Goal: Information Seeking & Learning: Learn about a topic

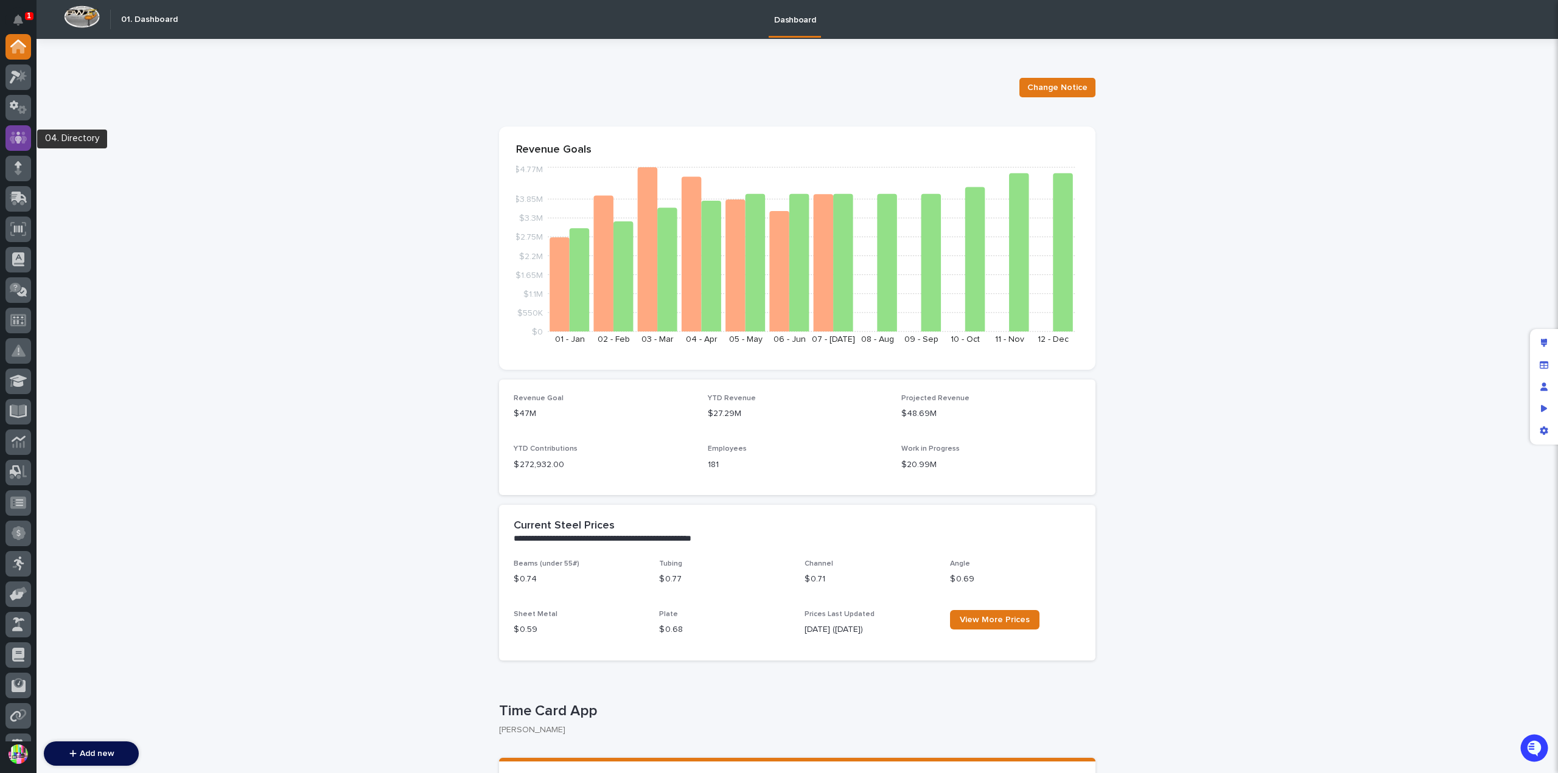
click at [26, 136] on icon at bounding box center [19, 138] width 18 height 14
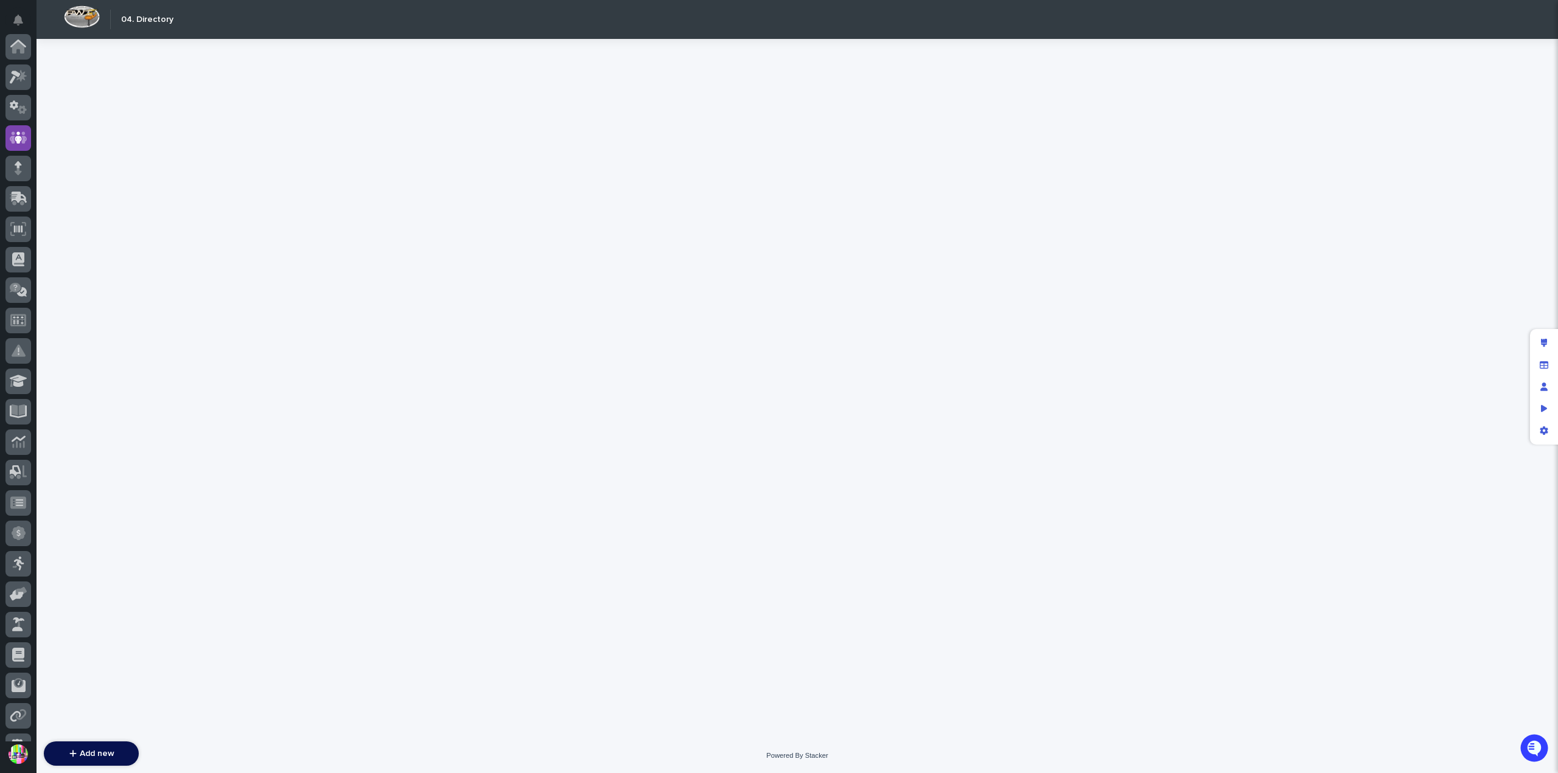
scroll to position [91, 0]
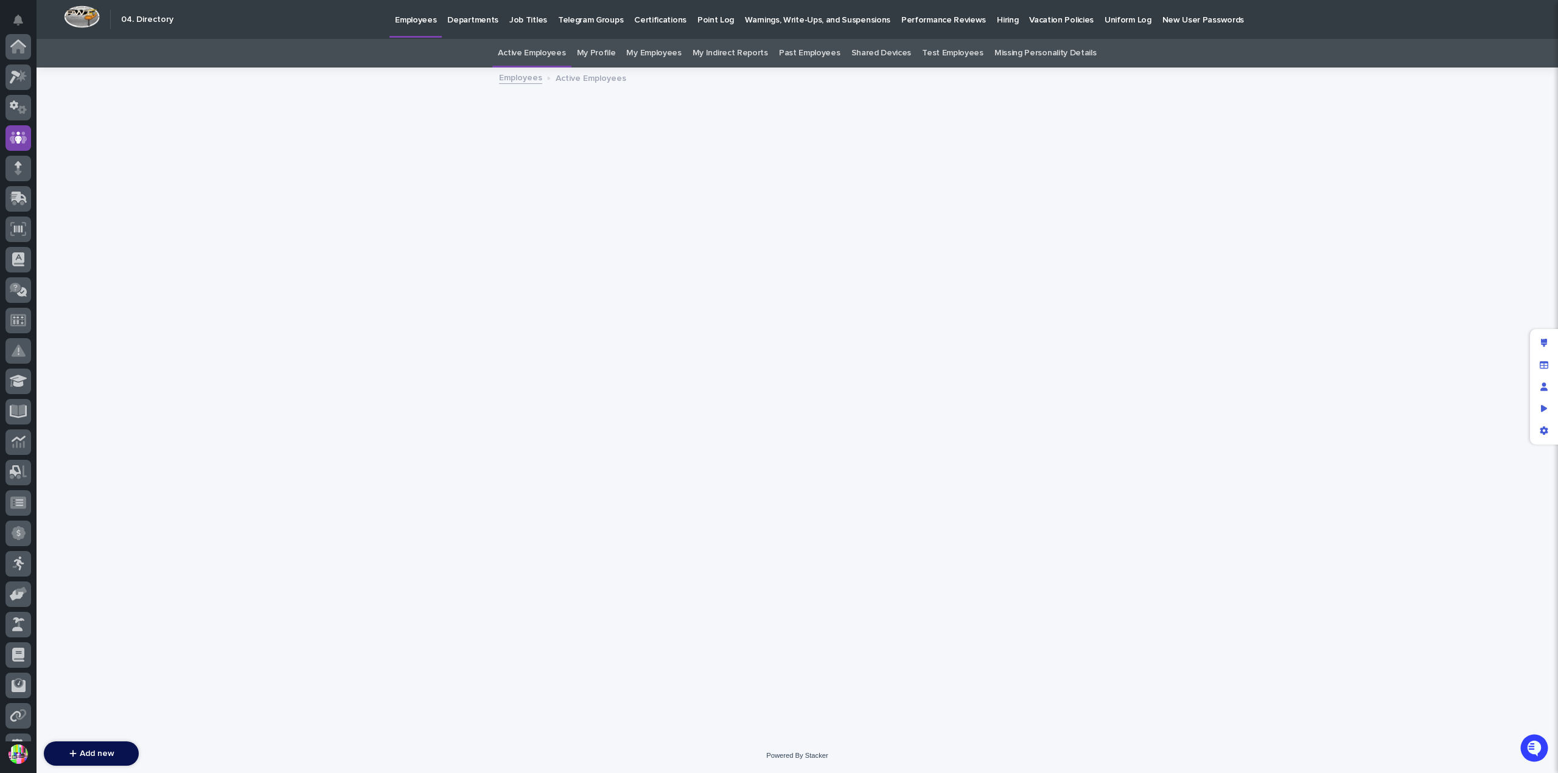
scroll to position [91, 0]
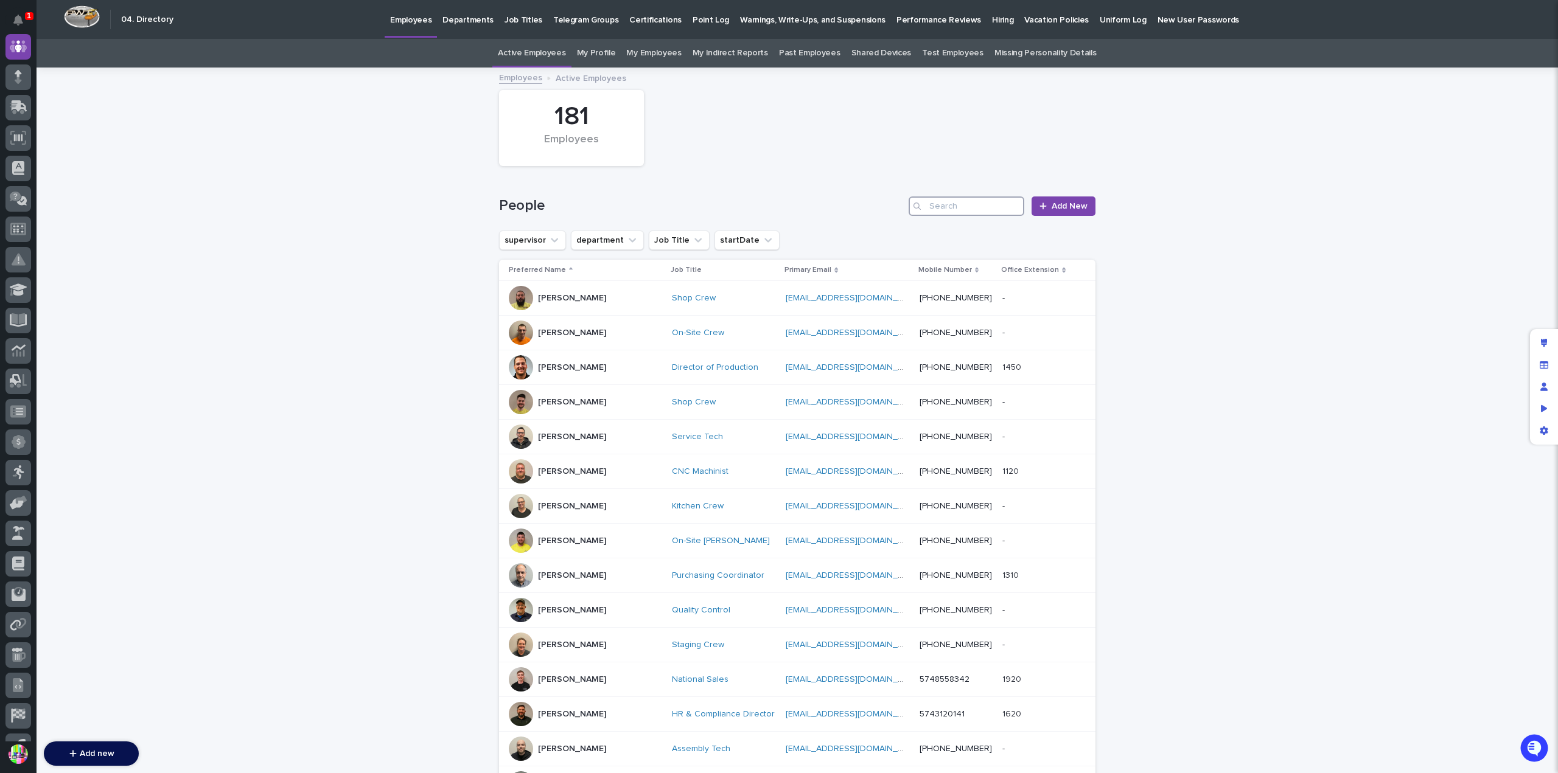
click at [949, 206] on input "Search" at bounding box center [967, 206] width 116 height 19
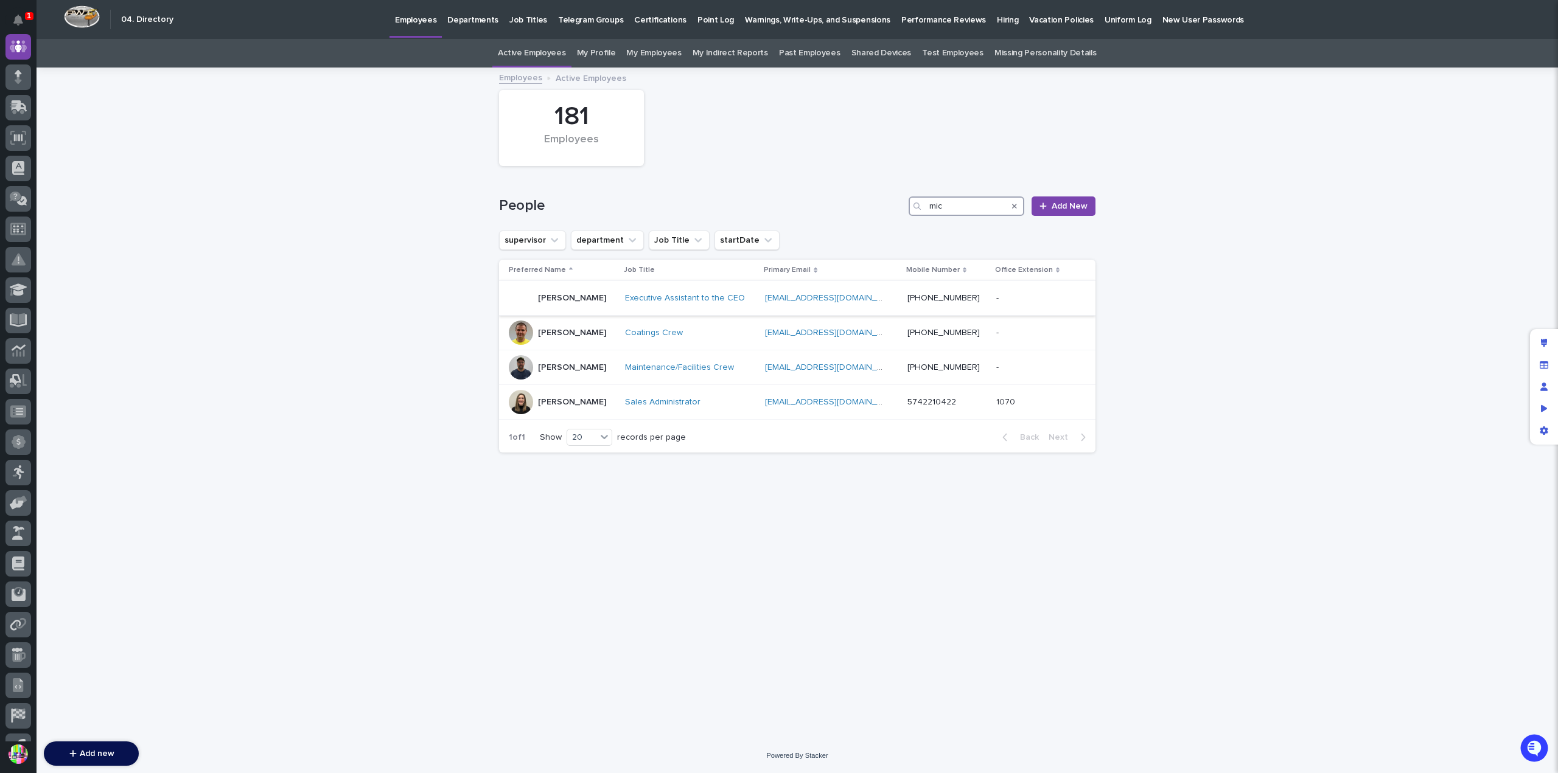
type input "mic"
click at [601, 295] on p "Micah Hershberger" at bounding box center [572, 298] width 68 height 10
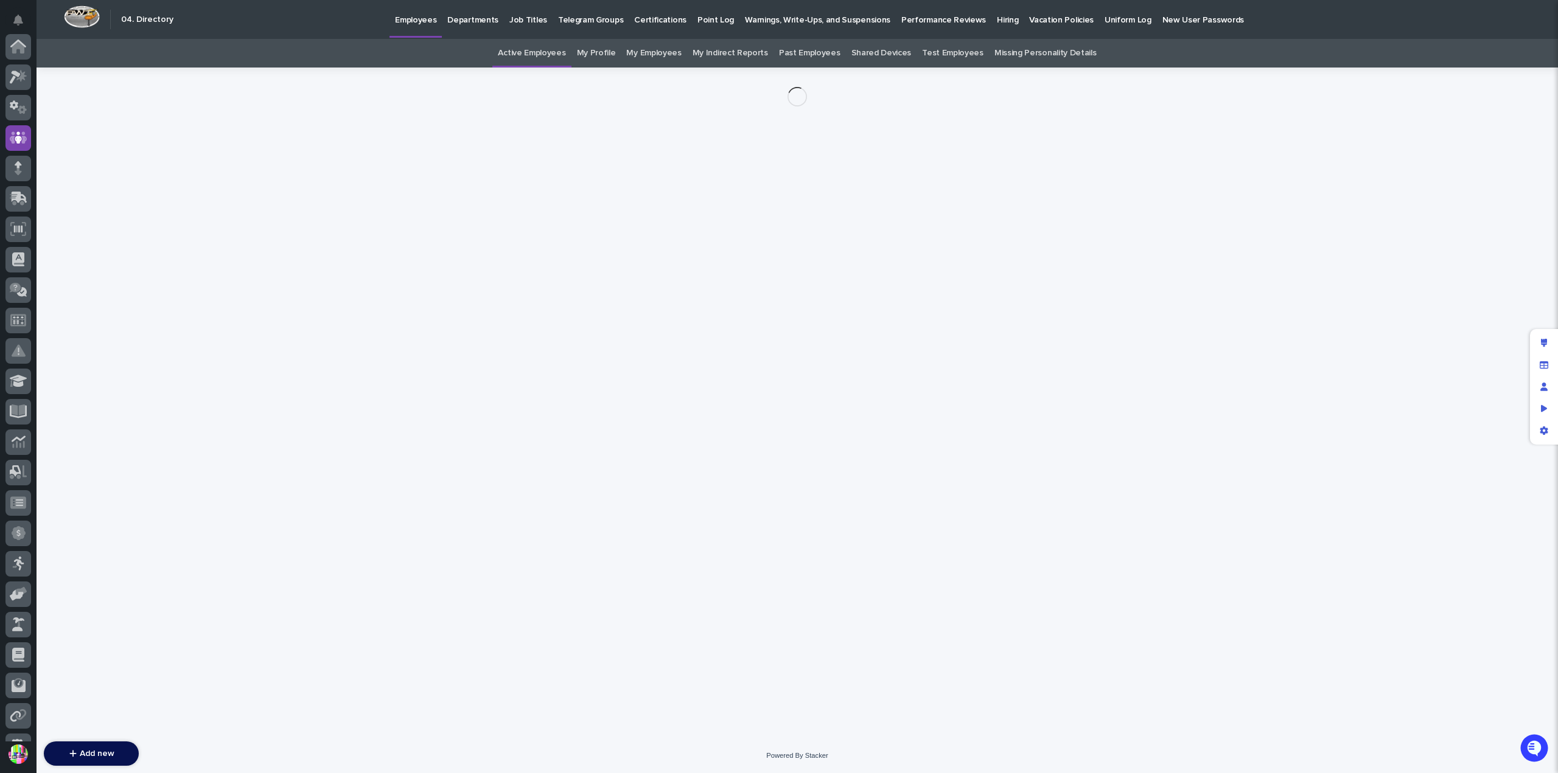
scroll to position [91, 0]
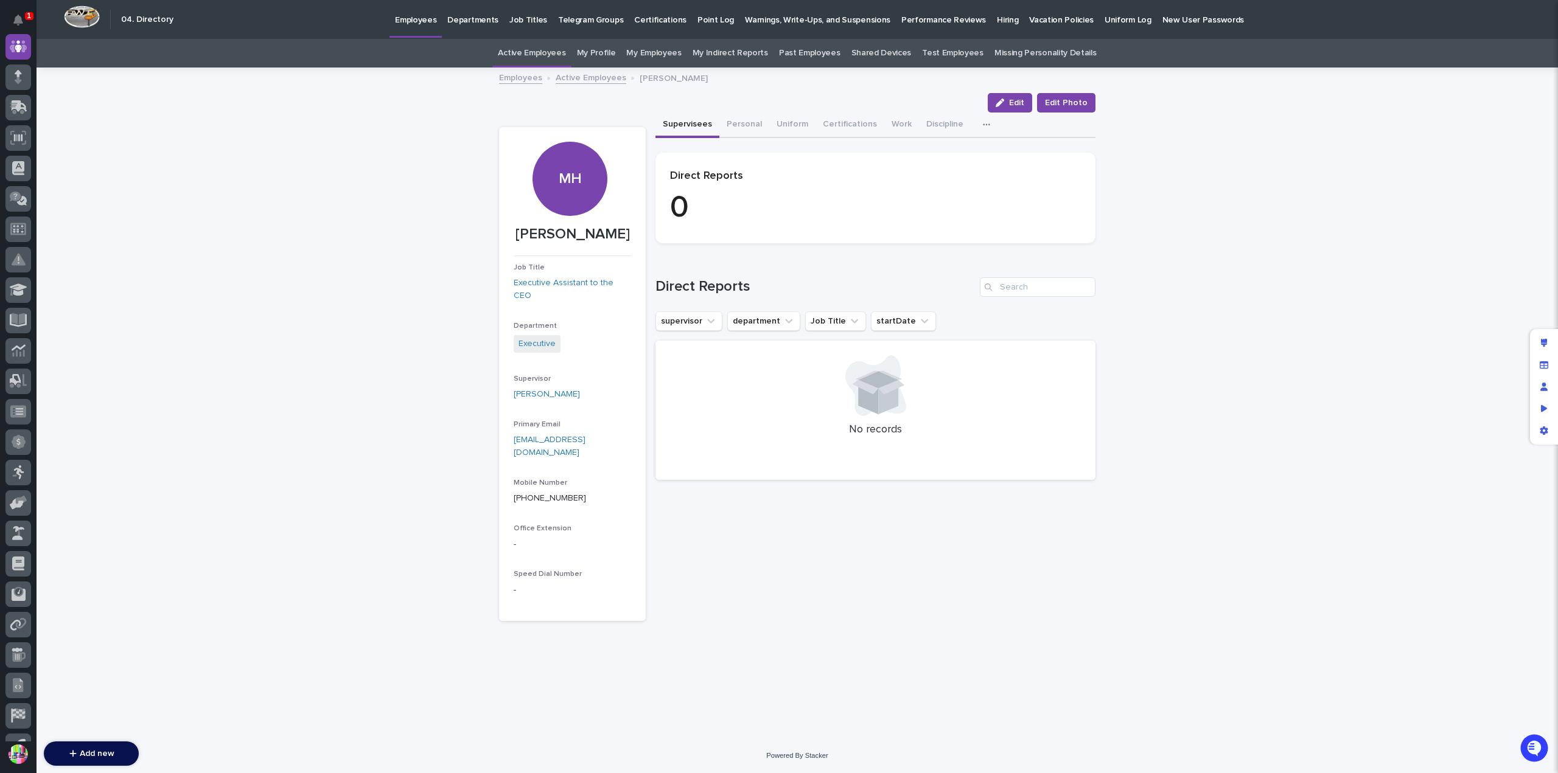
drag, startPoint x: 615, startPoint y: 249, endPoint x: 544, endPoint y: 234, distance: 72.2
click at [544, 234] on p "Micah Hershberger" at bounding box center [572, 235] width 117 height 18
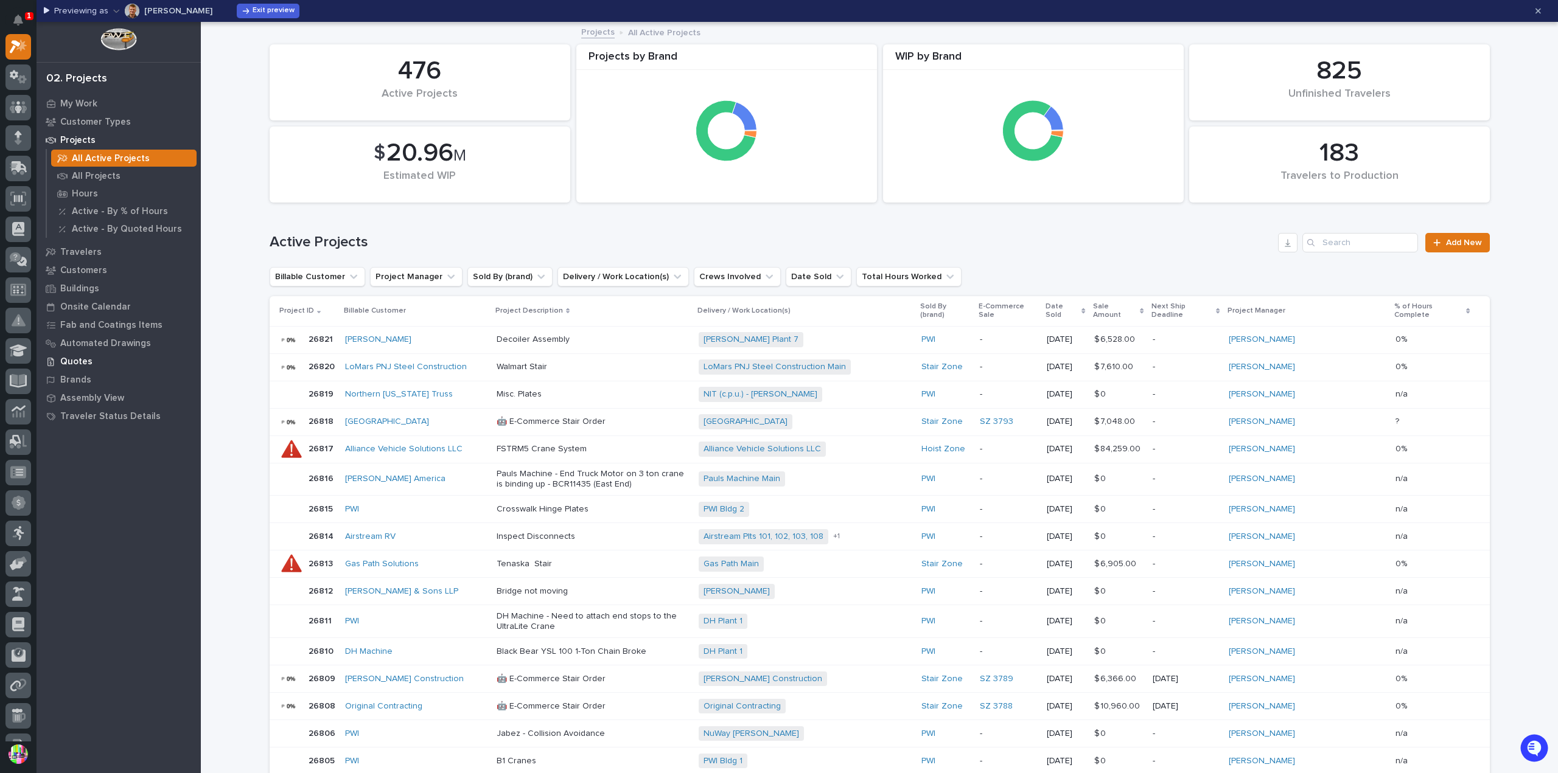
click at [86, 360] on p "Quotes" at bounding box center [76, 362] width 32 height 11
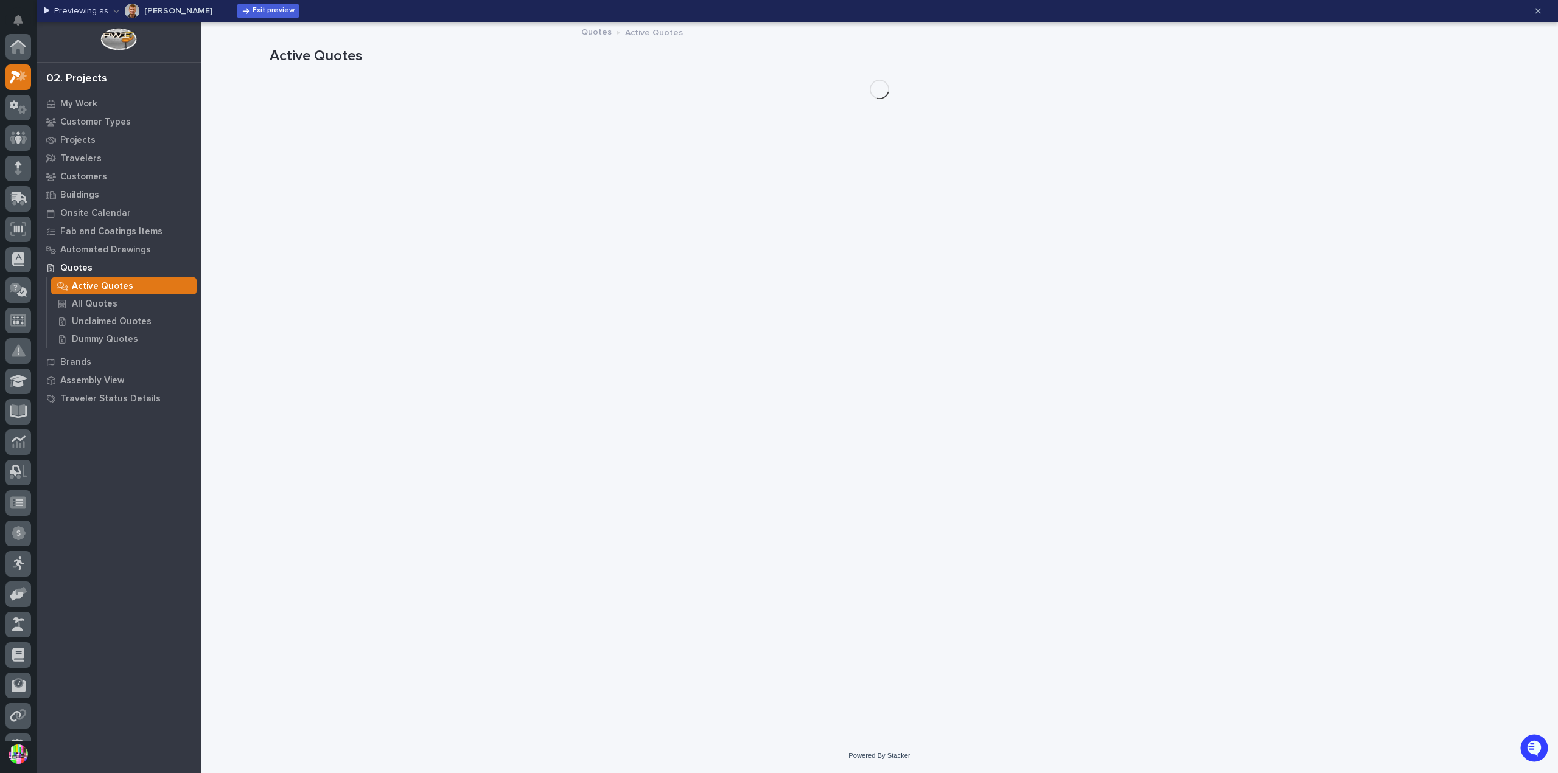
scroll to position [30, 0]
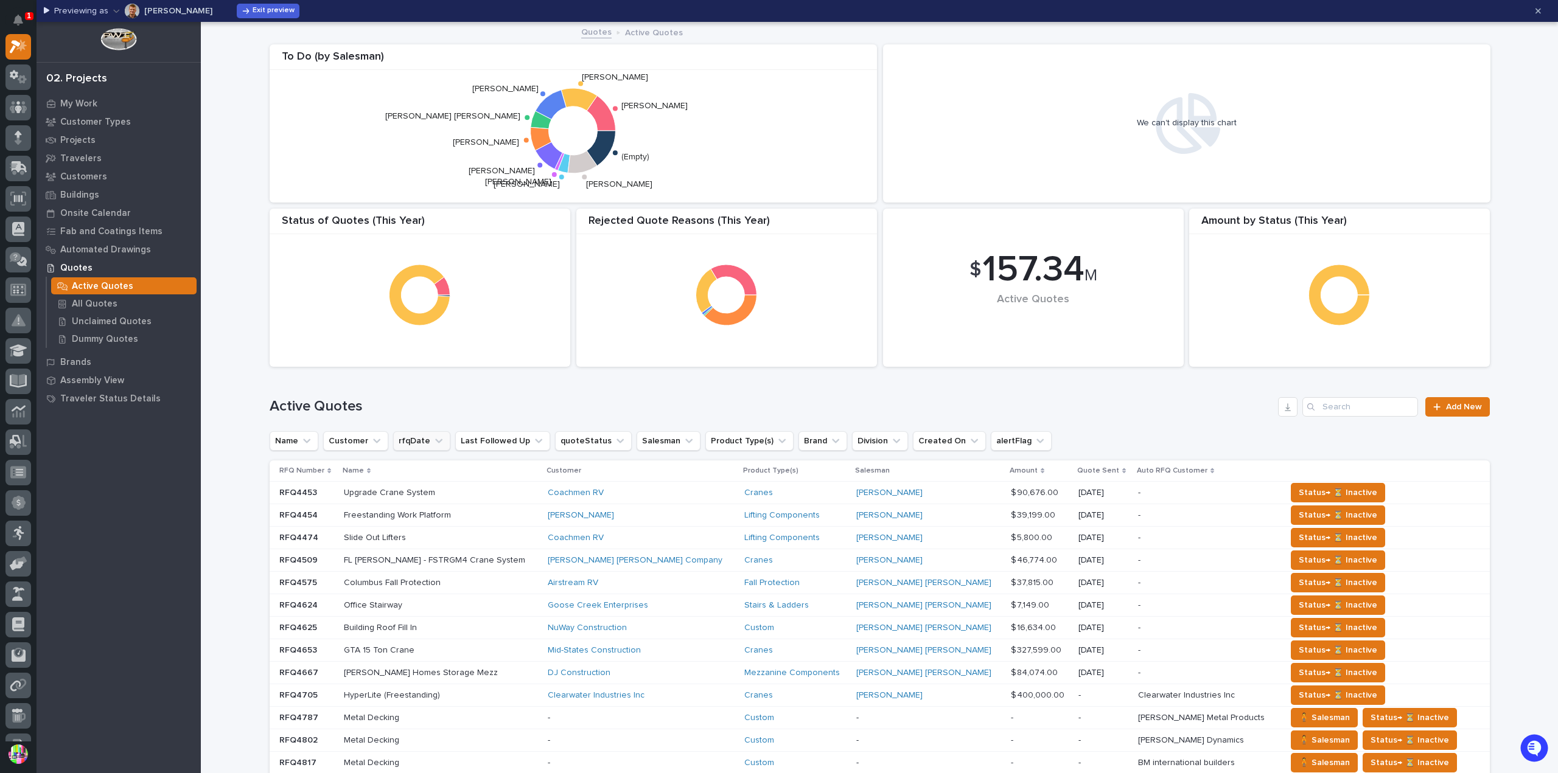
click at [435, 440] on icon "rfqDate" at bounding box center [438, 441] width 7 height 4
click at [424, 536] on p "[DATE]" at bounding box center [467, 540] width 129 height 9
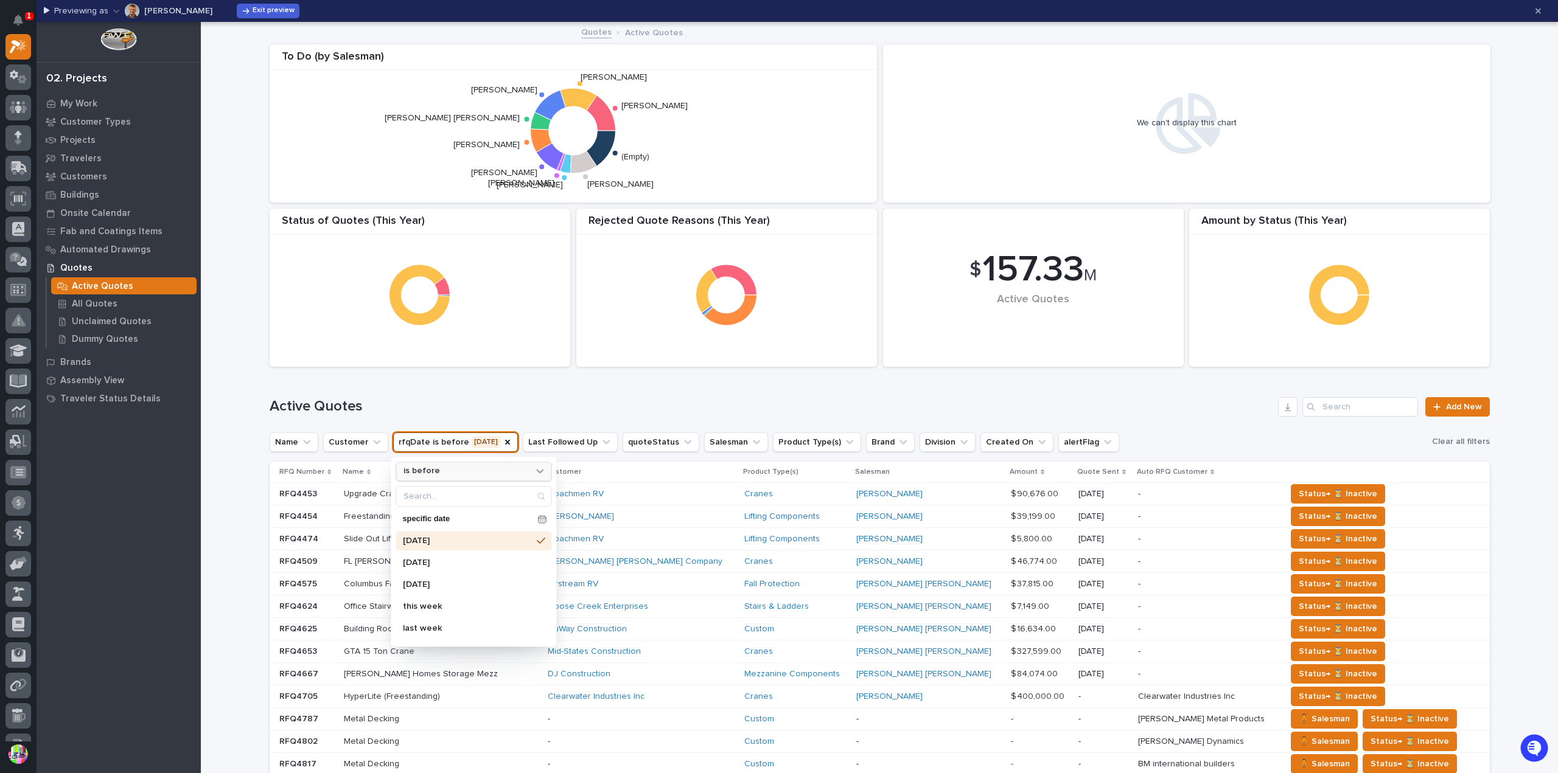
click at [437, 475] on div "is before" at bounding box center [466, 472] width 134 height 13
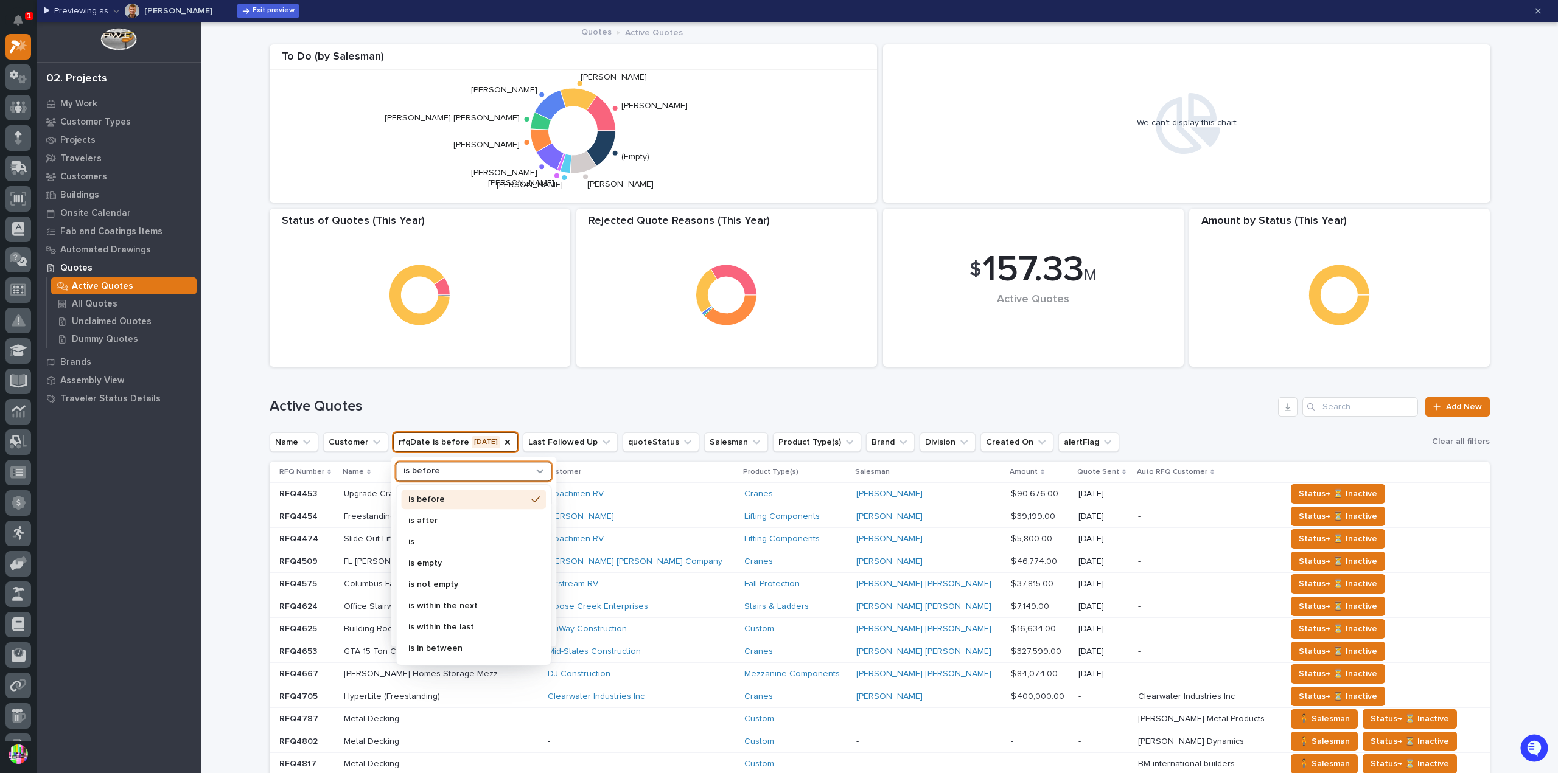
click at [445, 539] on p "is" at bounding box center [467, 542] width 118 height 9
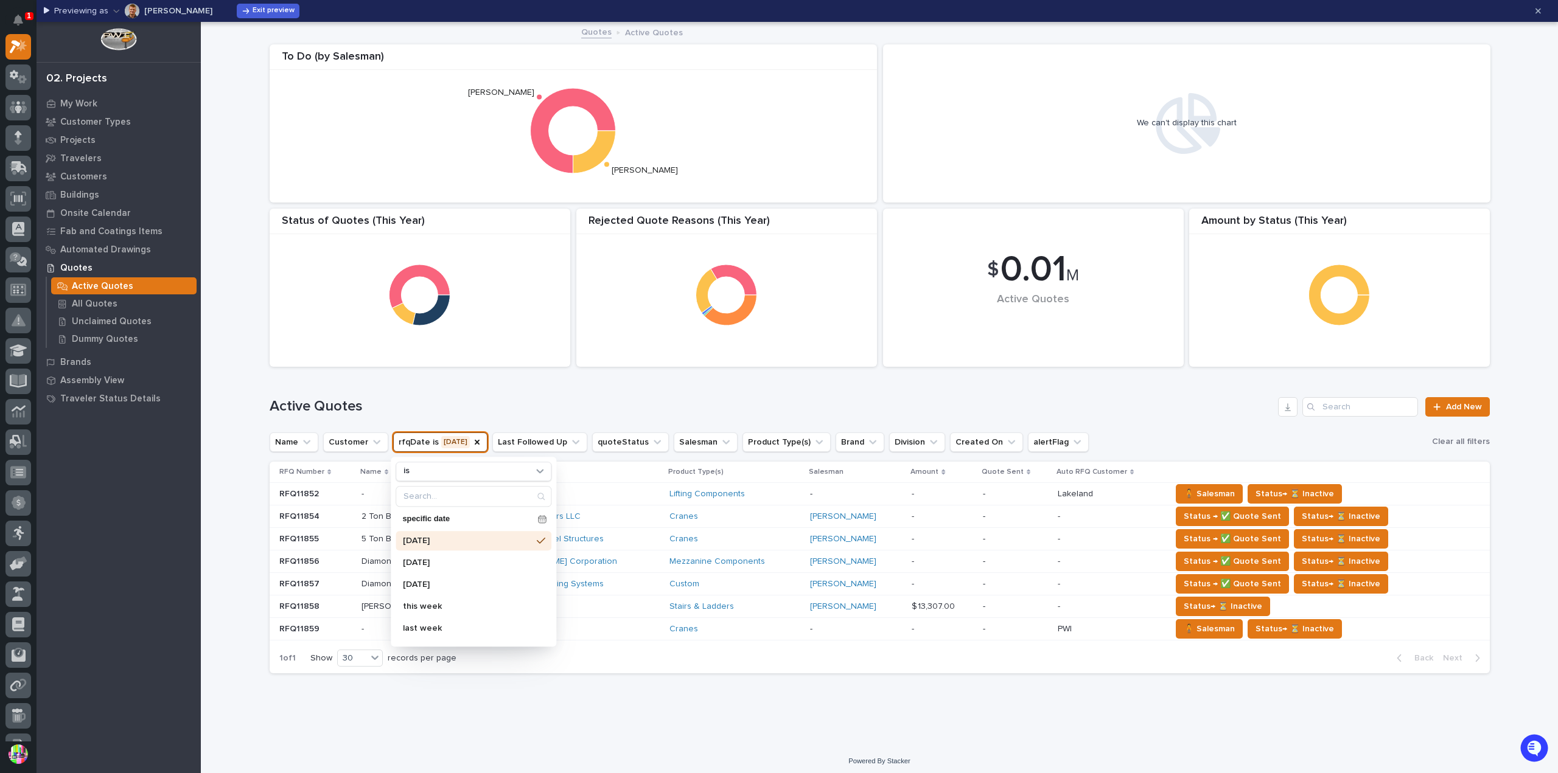
click at [554, 397] on div "Active Quotes Add New" at bounding box center [880, 406] width 1220 height 19
click at [302, 627] on p "RFQ11859" at bounding box center [300, 628] width 43 height 13
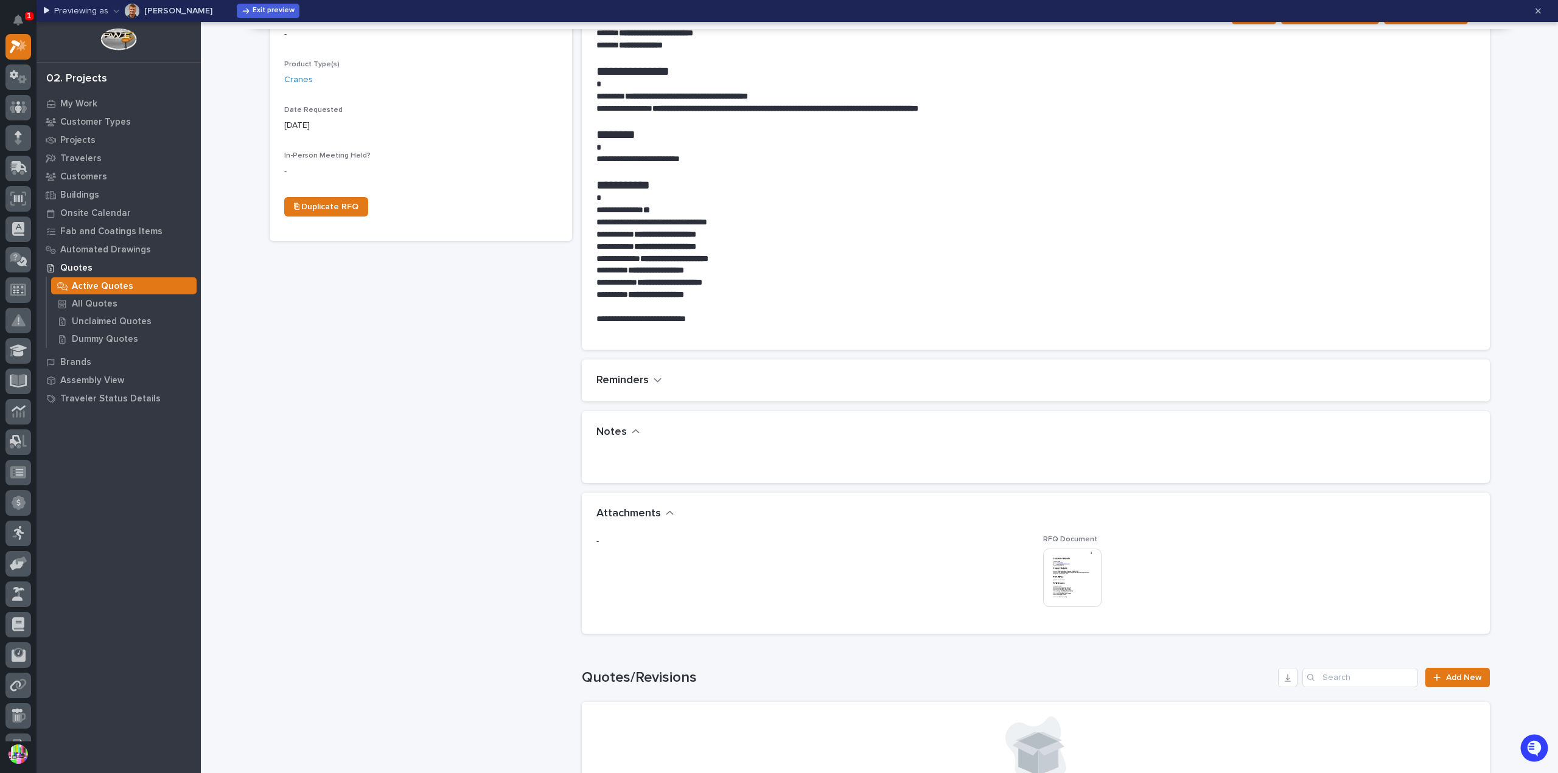
scroll to position [669, 0]
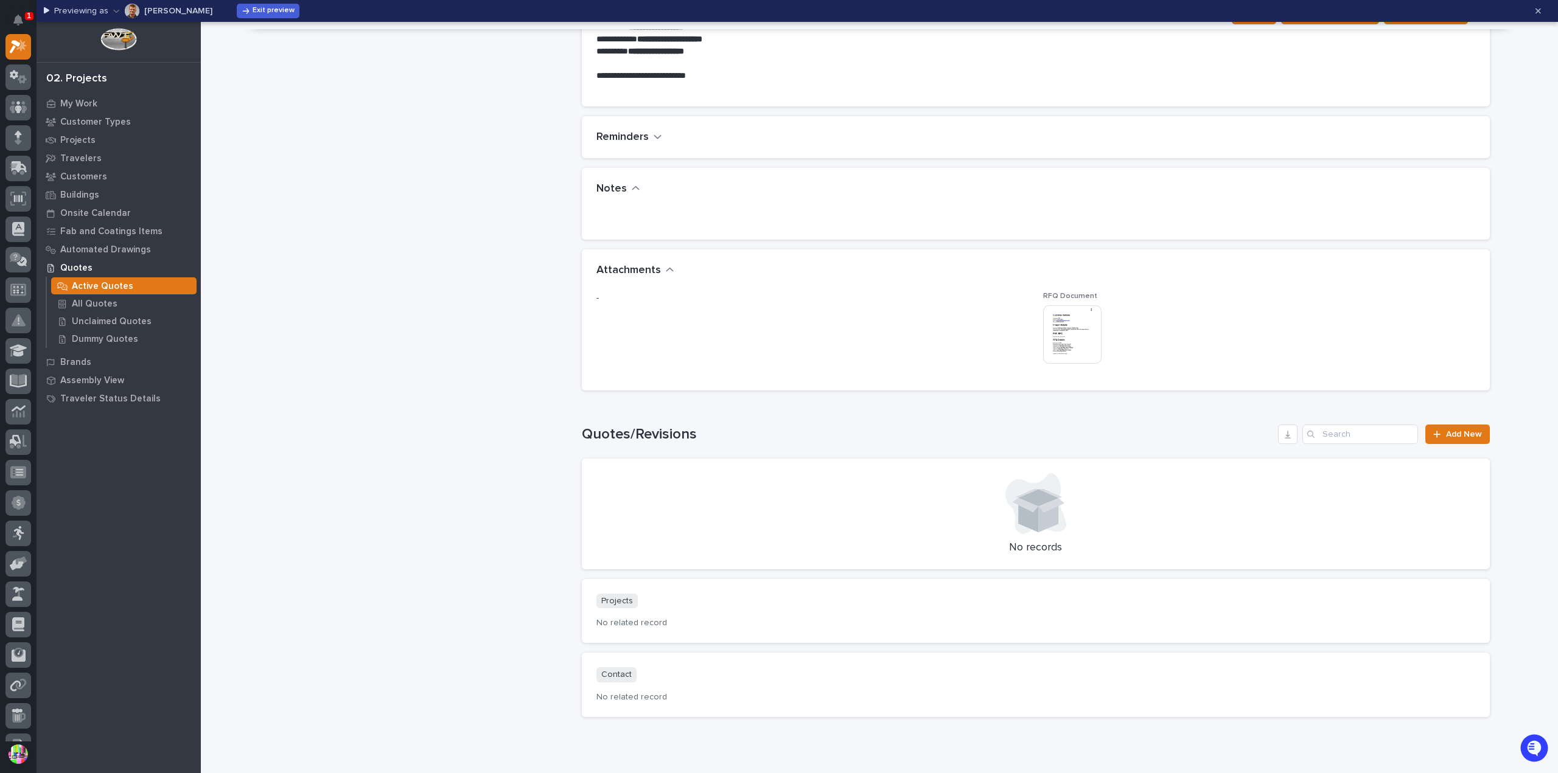
click at [1066, 333] on img at bounding box center [1072, 334] width 58 height 58
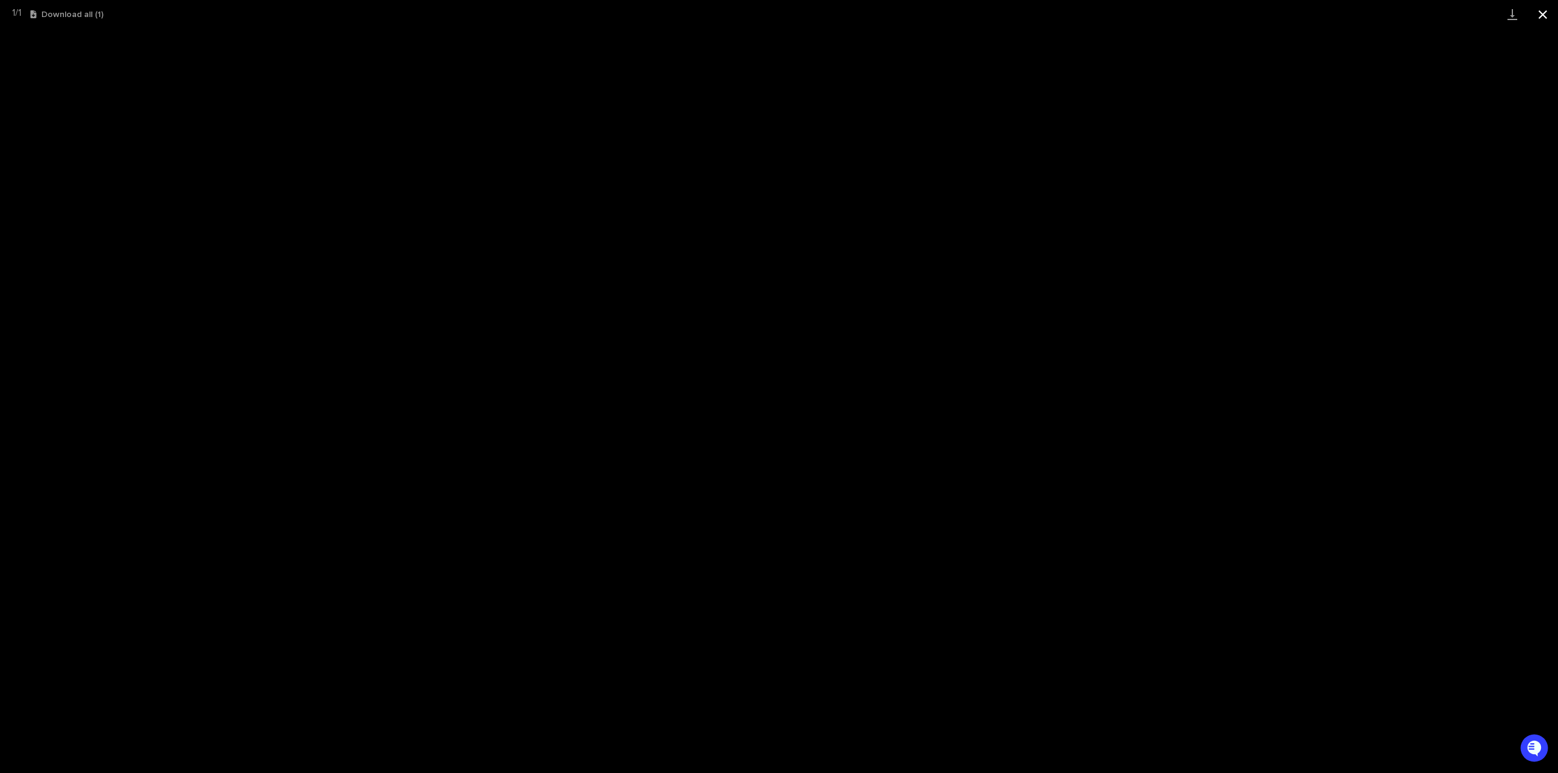
click at [1541, 20] on button "Close gallery" at bounding box center [1542, 14] width 30 height 29
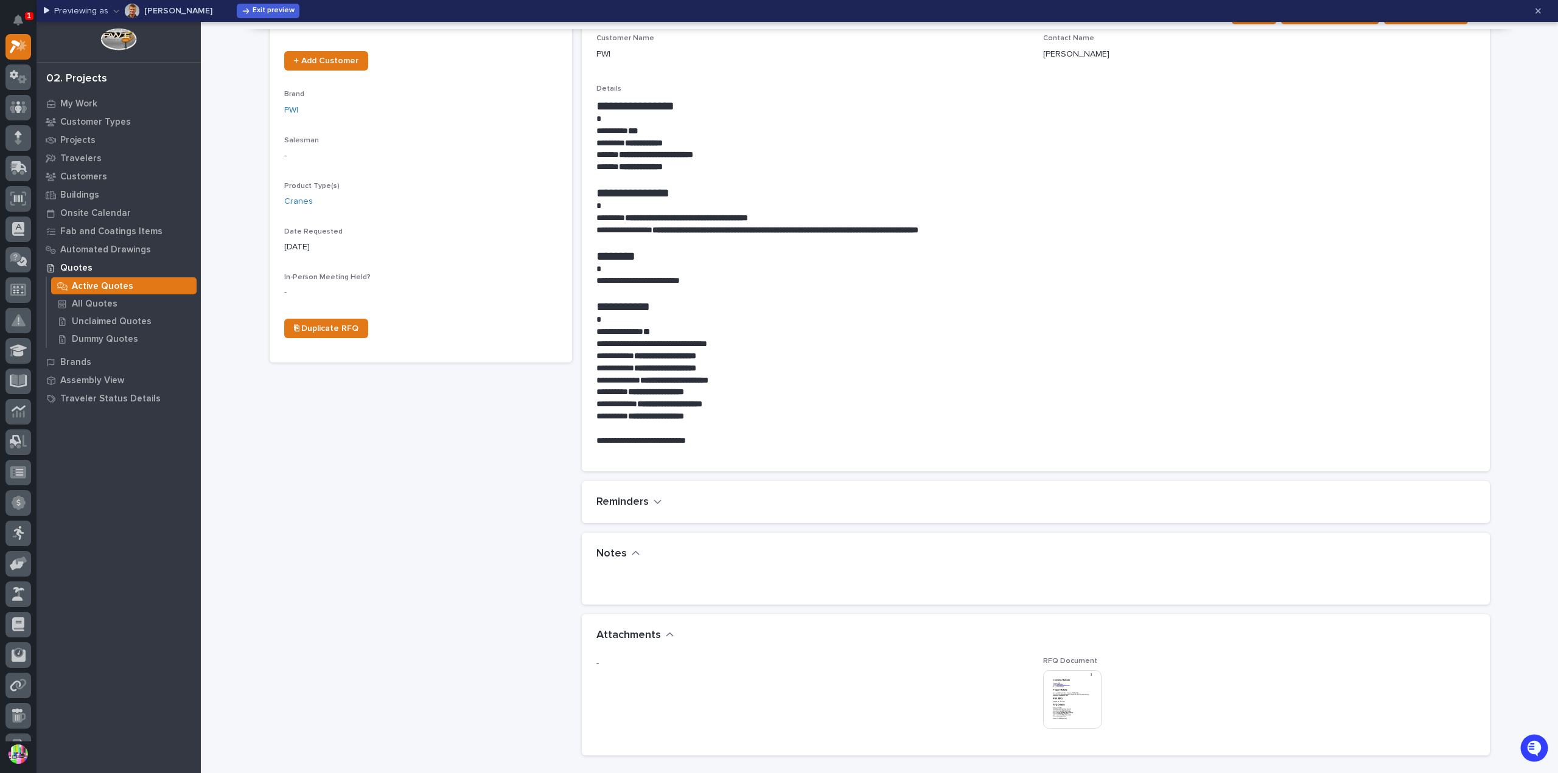
scroll to position [0, 0]
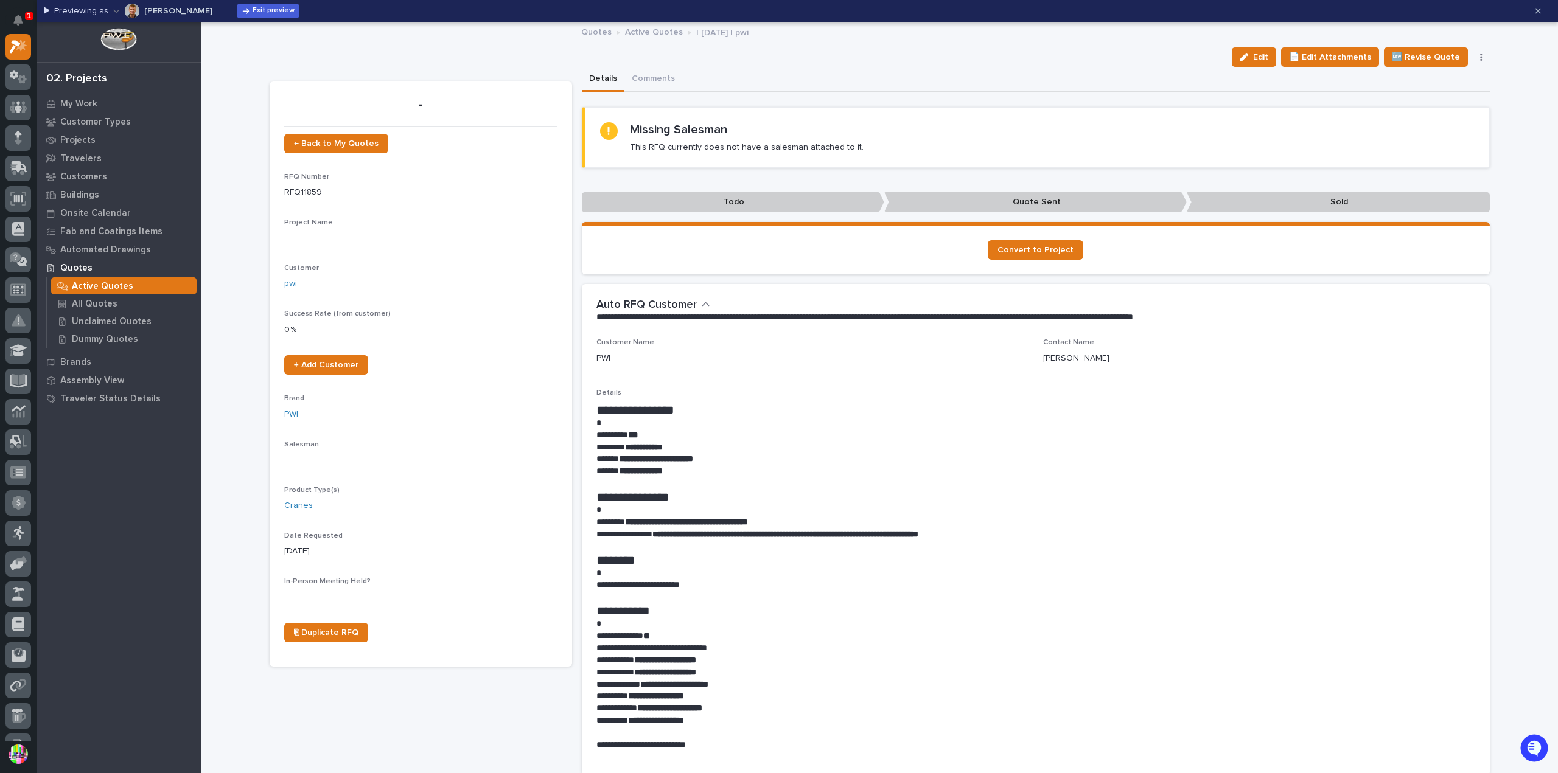
click at [1473, 59] on button "button" at bounding box center [1481, 57] width 17 height 9
click at [1432, 155] on button "Delete" at bounding box center [1430, 159] width 108 height 19
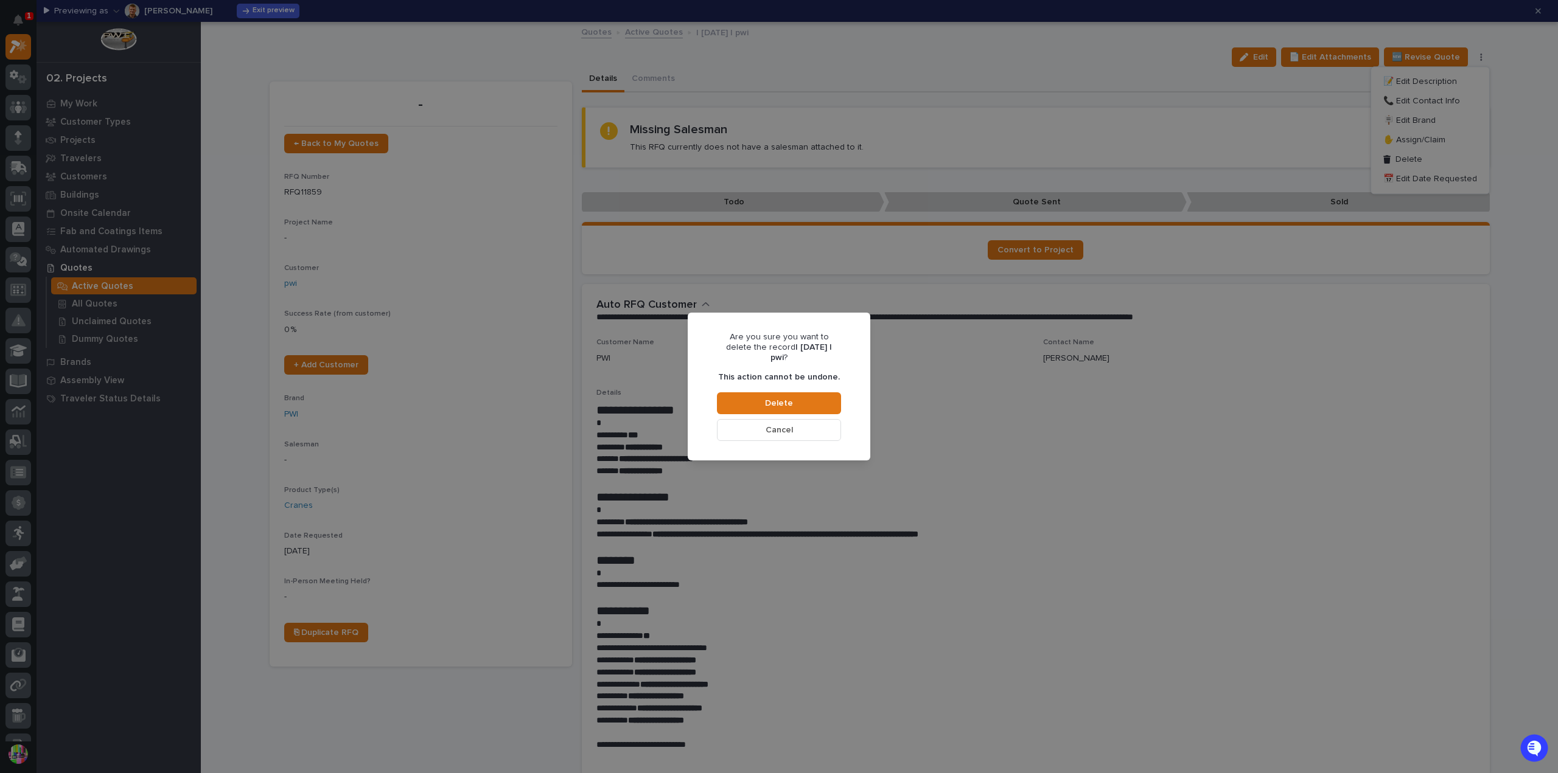
click at [755, 552] on div "Are you sure you want to delete the record | 08/20/2025 | pwi ? This action can…" at bounding box center [779, 386] width 1558 height 773
click at [820, 424] on button "Cancel" at bounding box center [779, 430] width 124 height 22
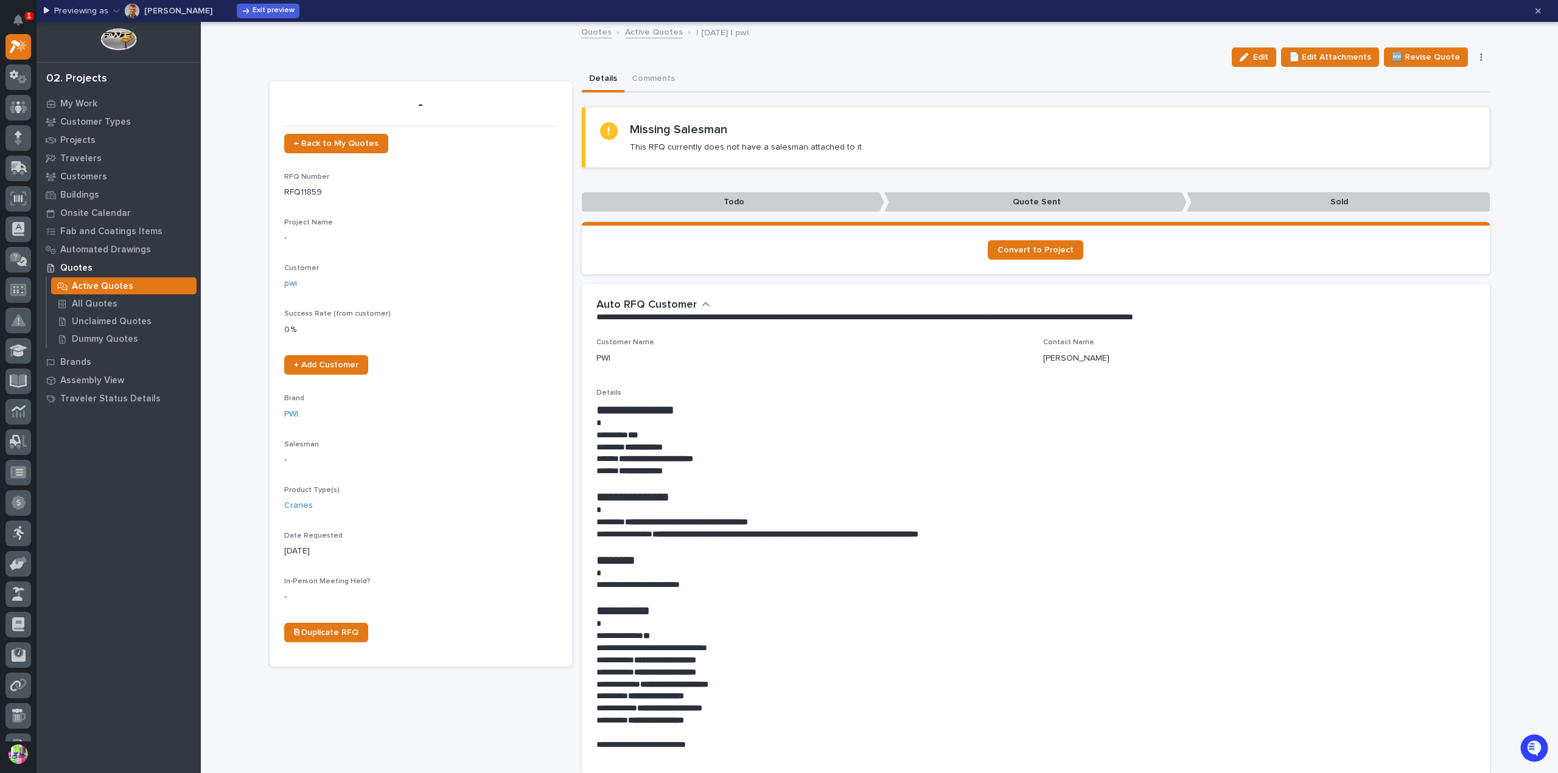
click at [1477, 57] on button "button" at bounding box center [1481, 57] width 17 height 9
click at [1052, 138] on div "Missing Salesman This RFQ currently does not have a salesman attached to it." at bounding box center [1037, 137] width 874 height 30
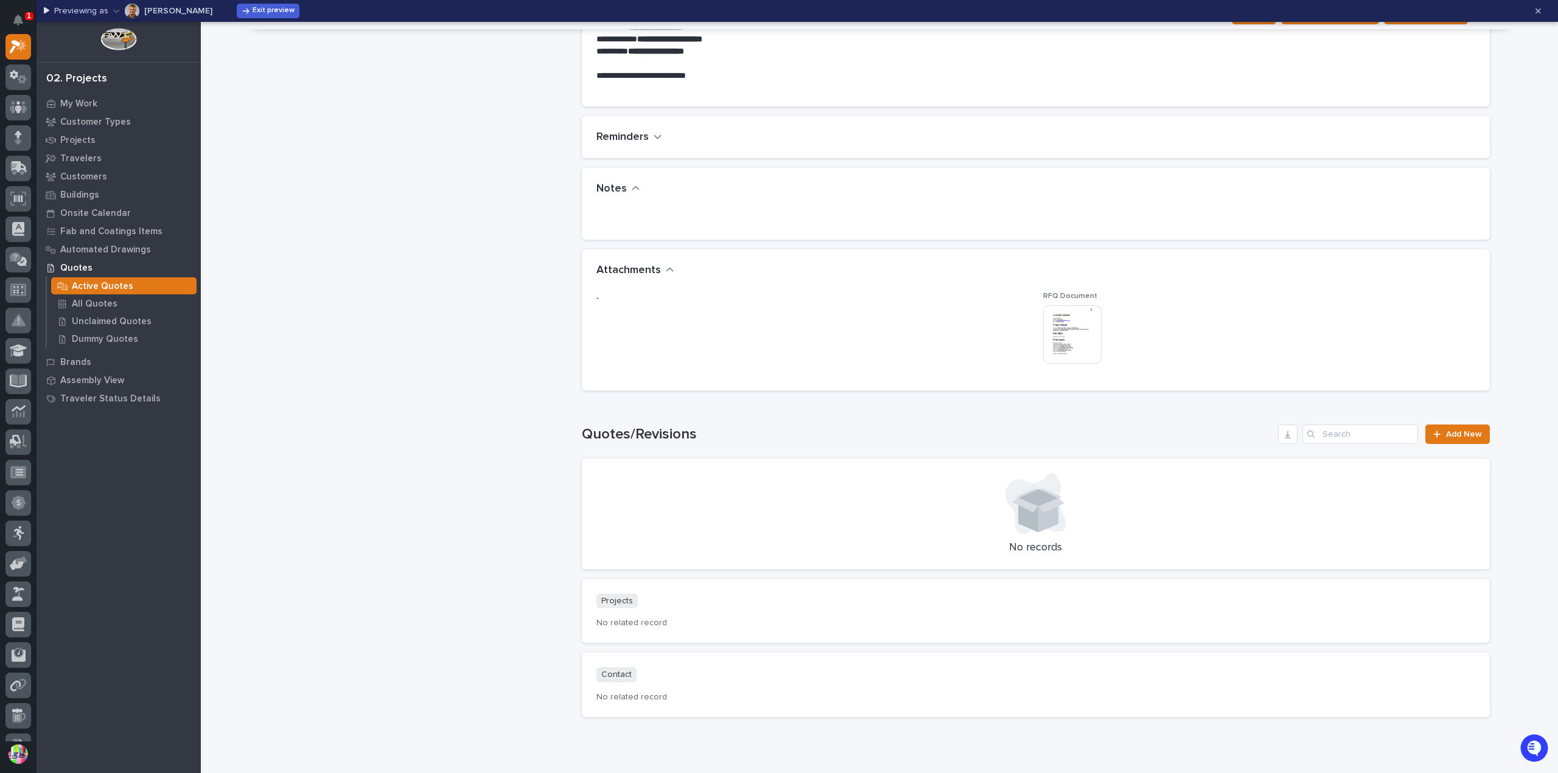
scroll to position [717, 0]
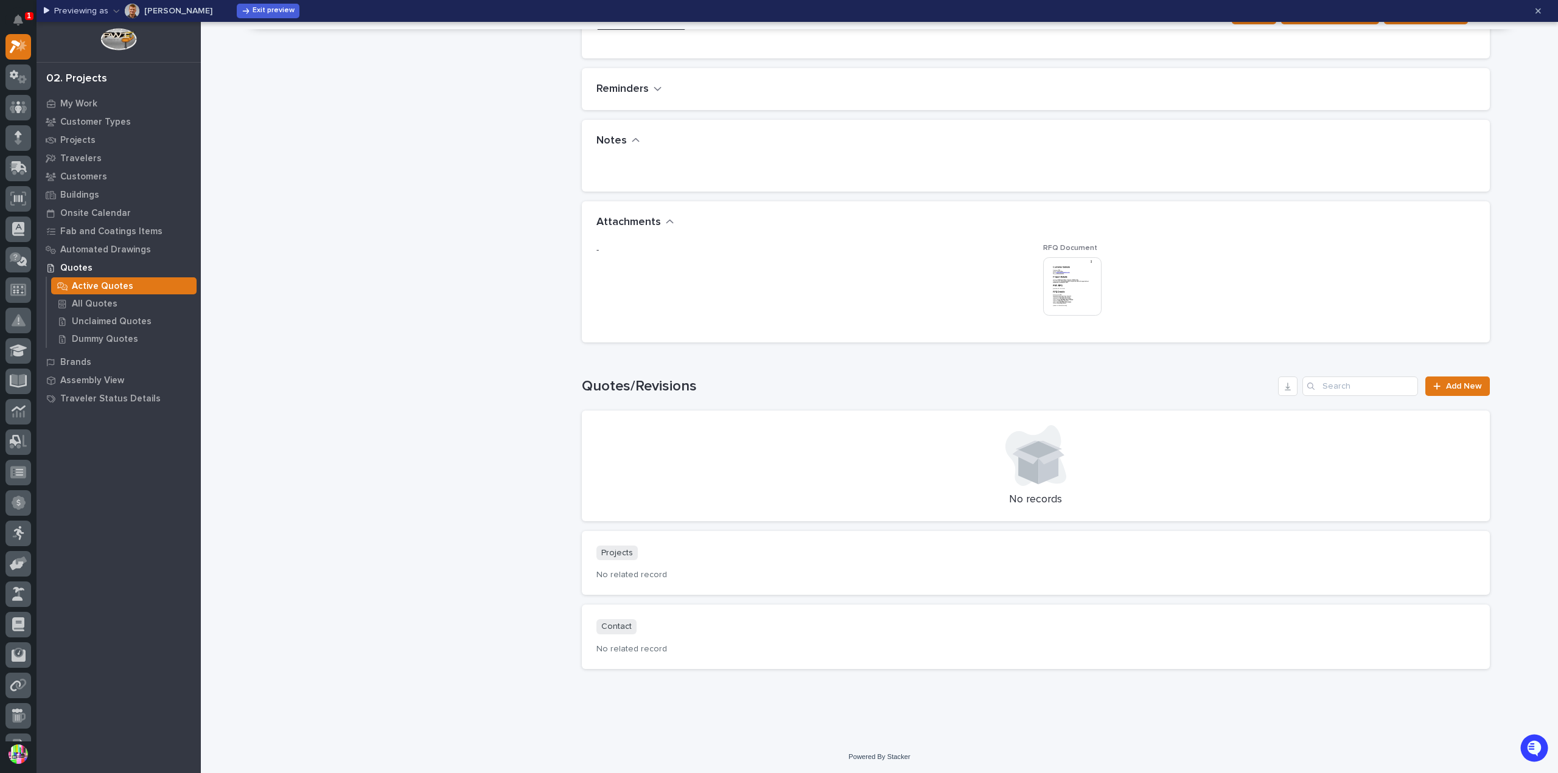
click at [1062, 279] on img at bounding box center [1072, 286] width 58 height 58
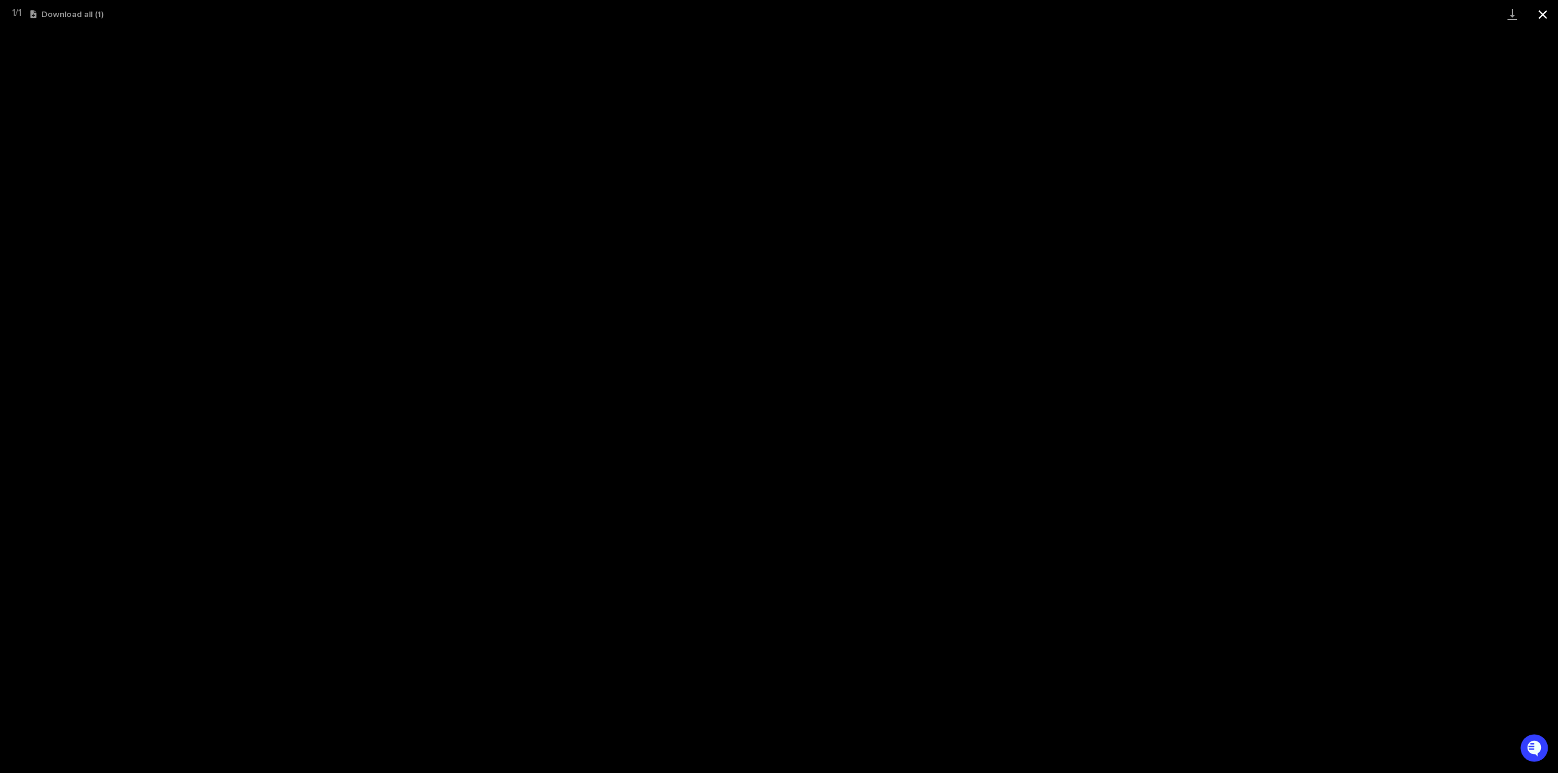
scroll to position [753, 0]
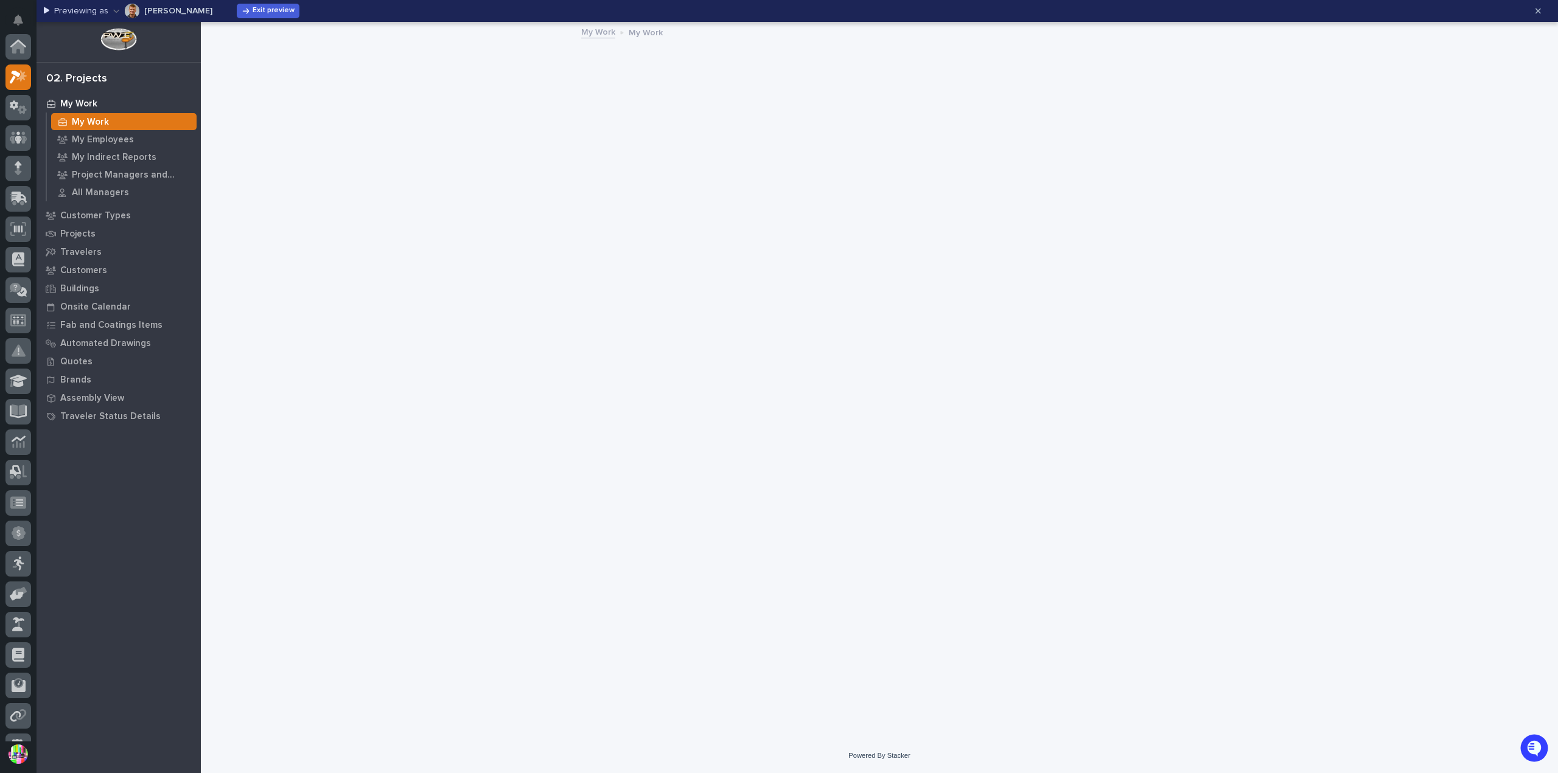
scroll to position [30, 0]
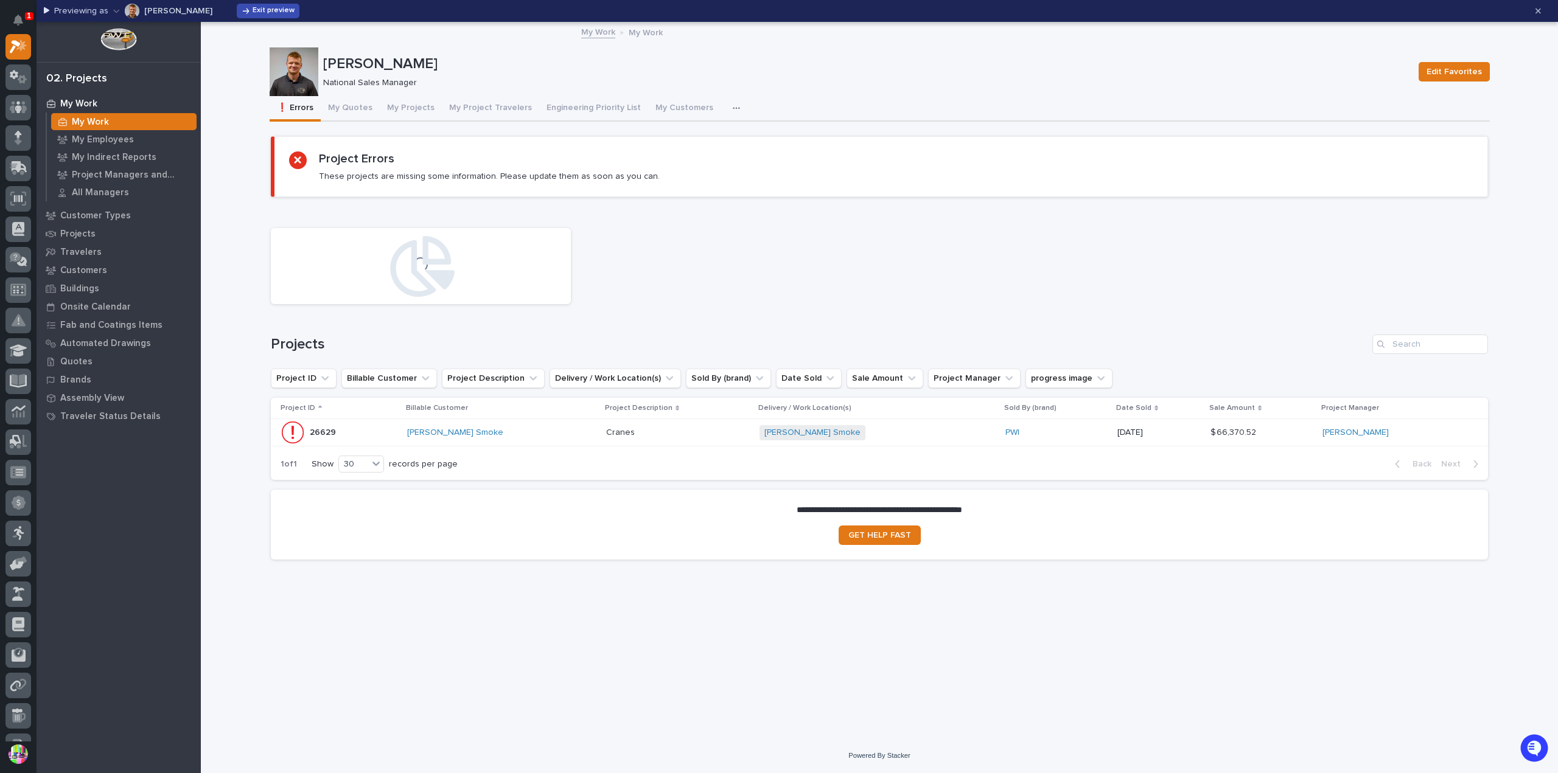
click at [268, 15] on span "Exit preview" at bounding box center [274, 11] width 42 height 10
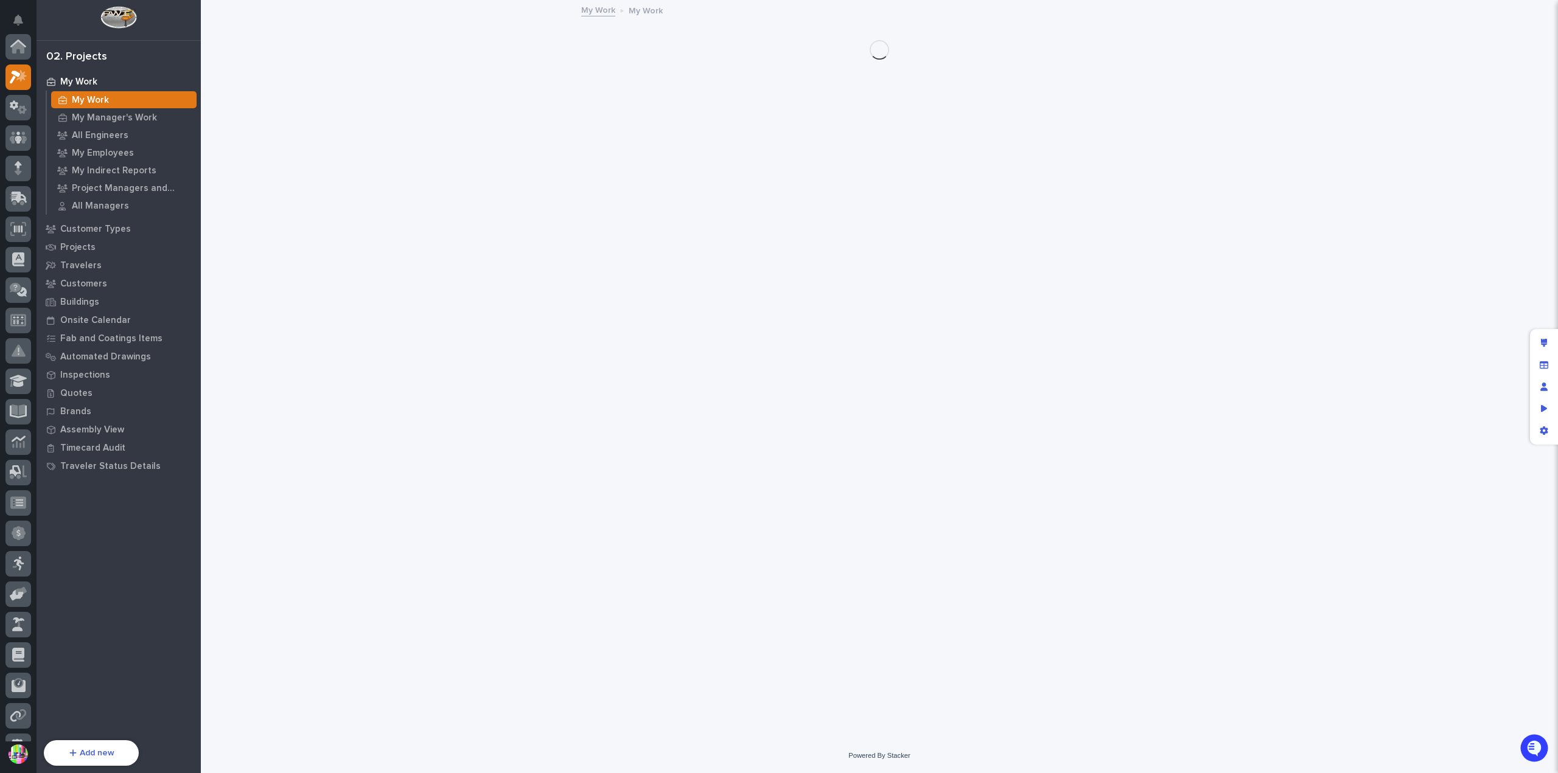
scroll to position [30, 0]
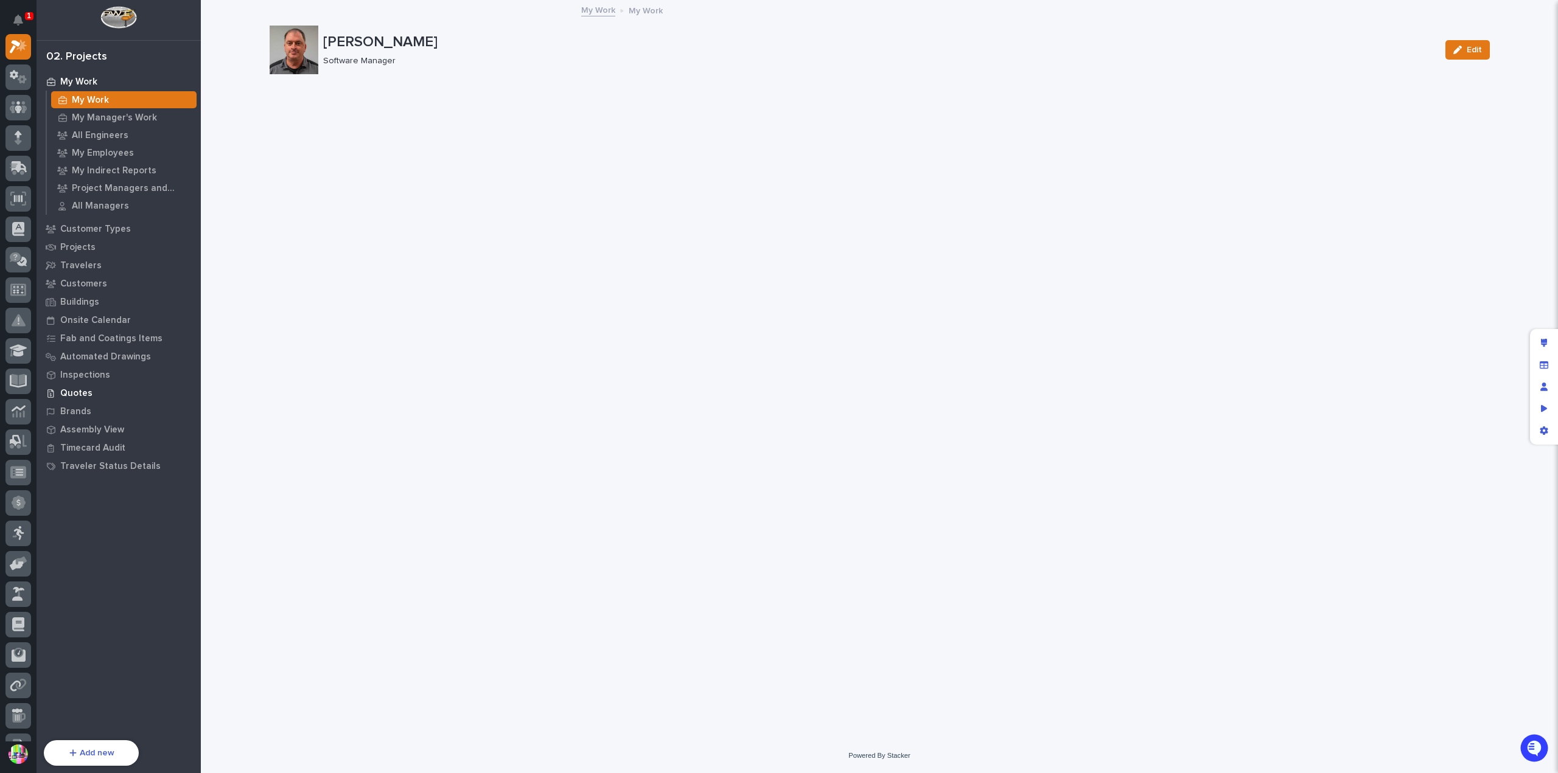
click at [72, 395] on p "Quotes" at bounding box center [76, 393] width 32 height 11
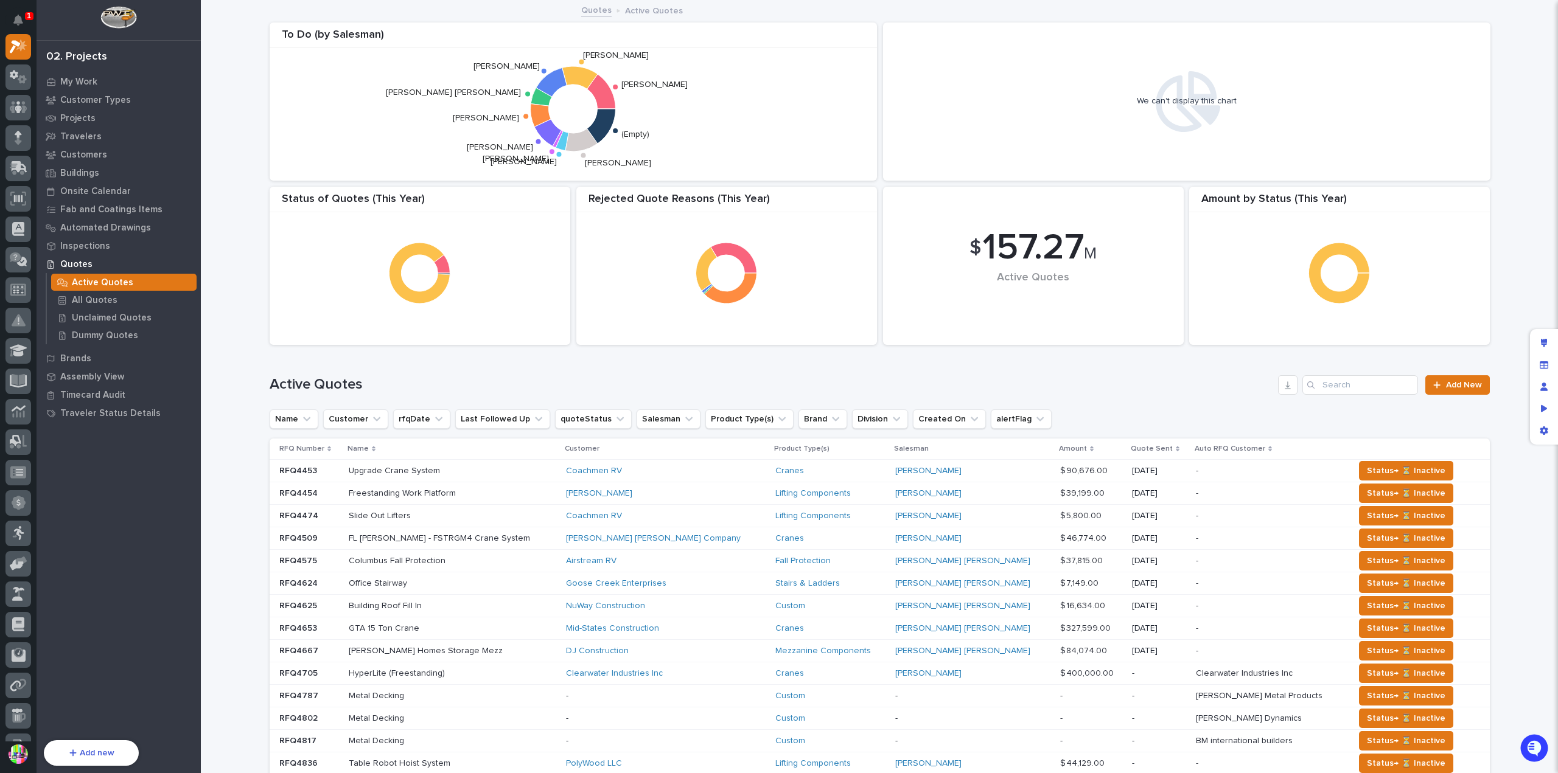
scroll to position [61, 0]
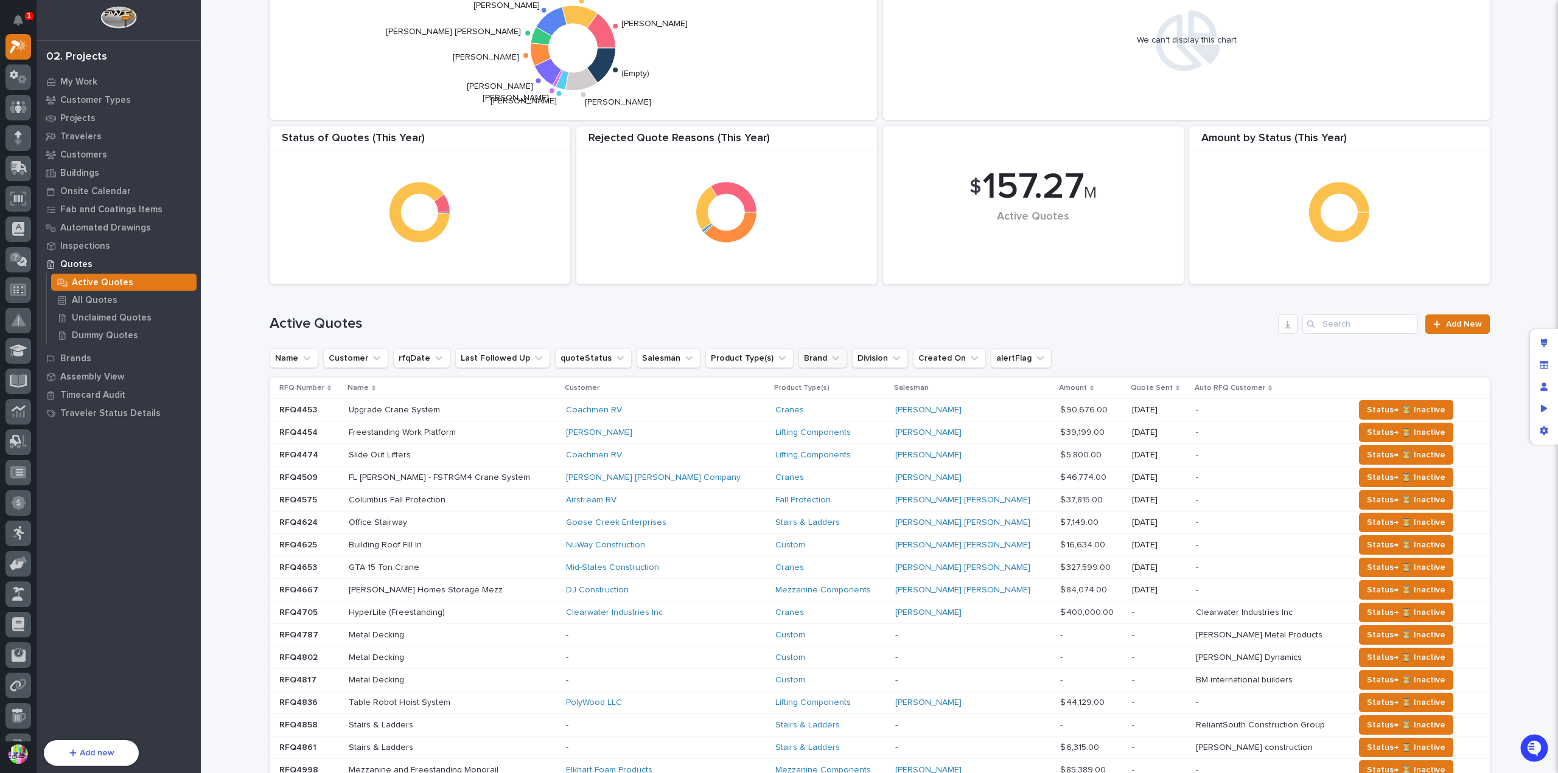
click at [804, 360] on button "Brand" at bounding box center [822, 358] width 49 height 19
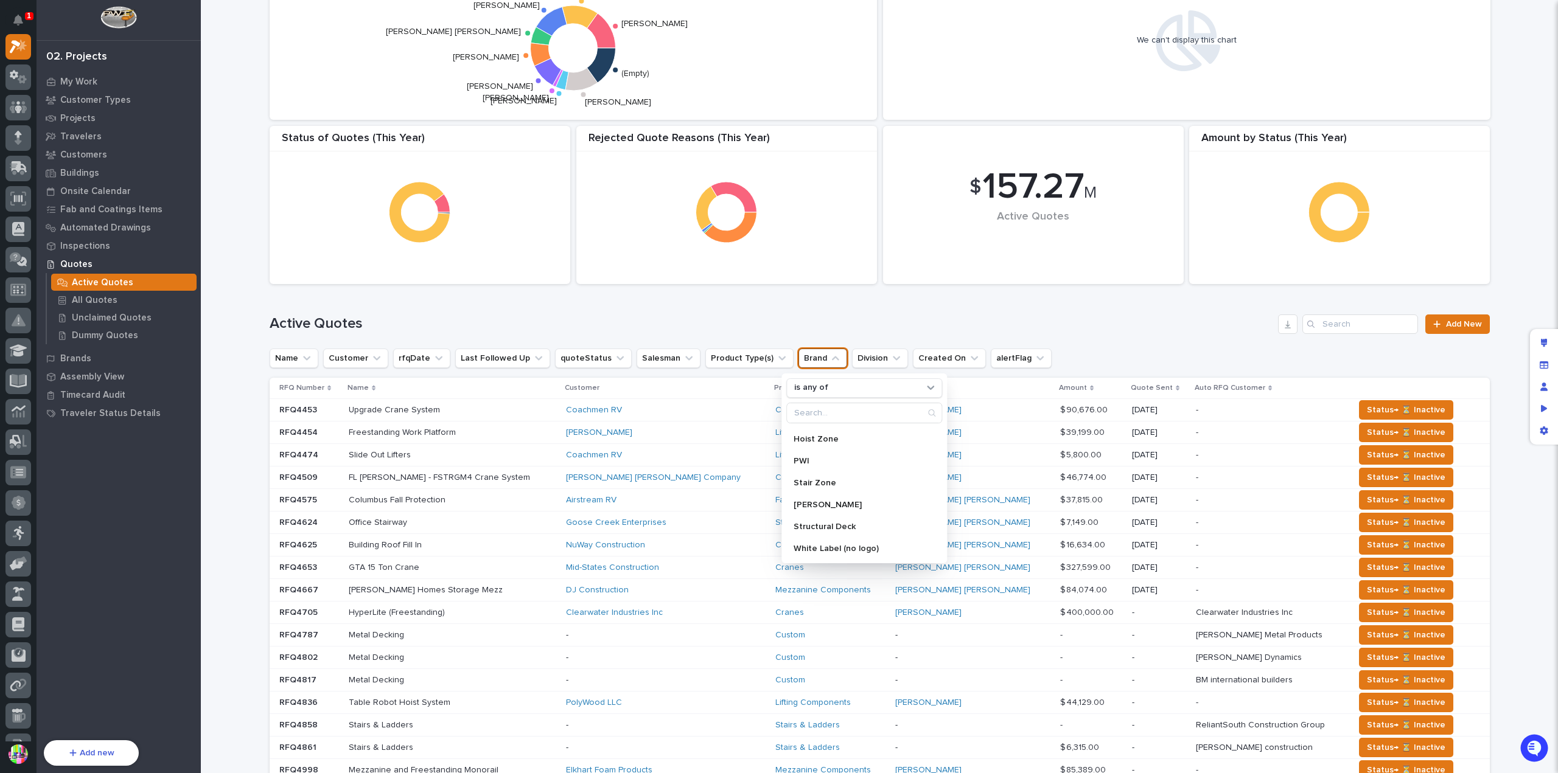
scroll to position [0, 0]
click at [829, 476] on p "PWI" at bounding box center [858, 480] width 129 height 9
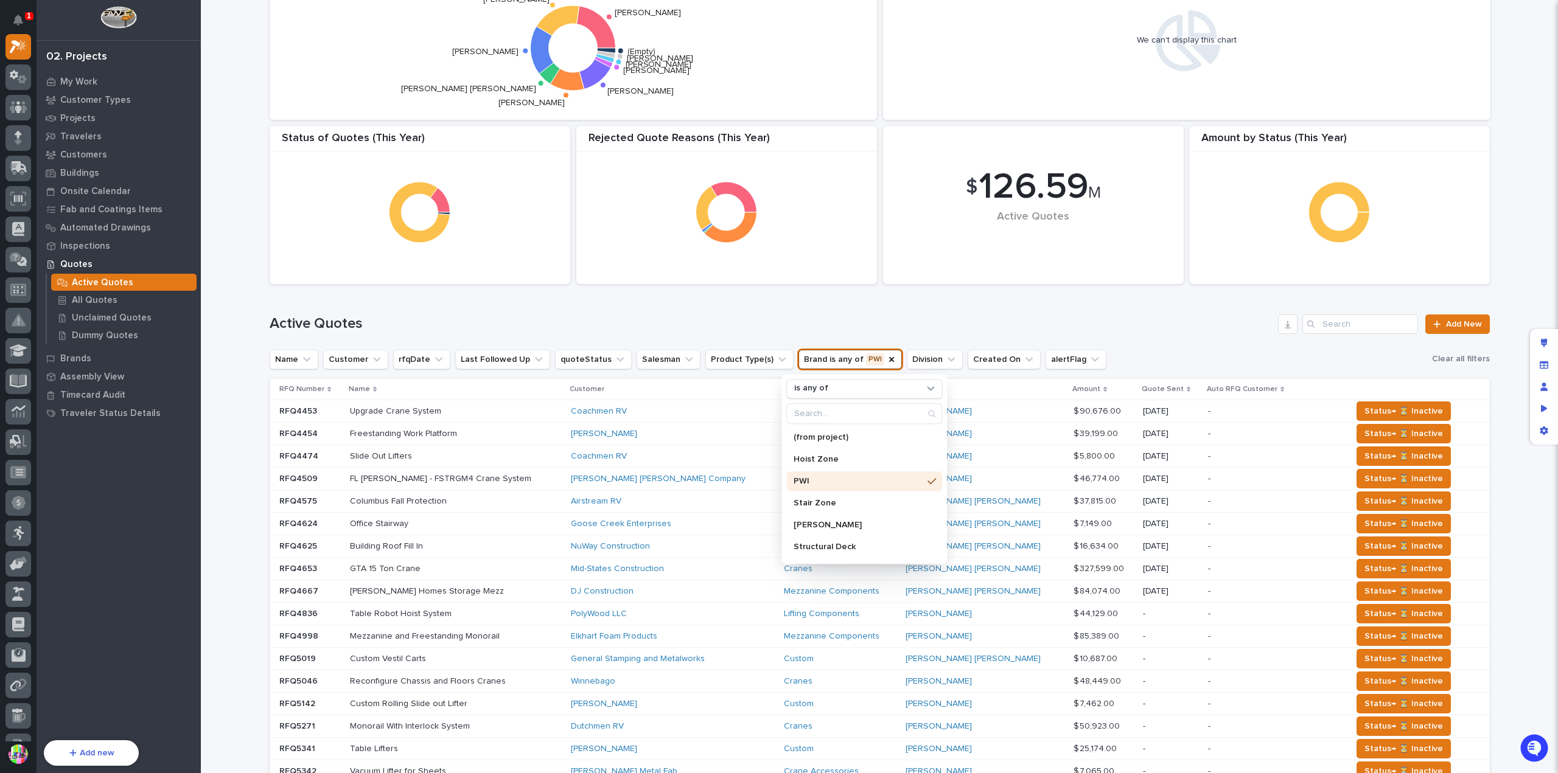
click at [766, 301] on div "Active Quotes Add New" at bounding box center [880, 319] width 1220 height 58
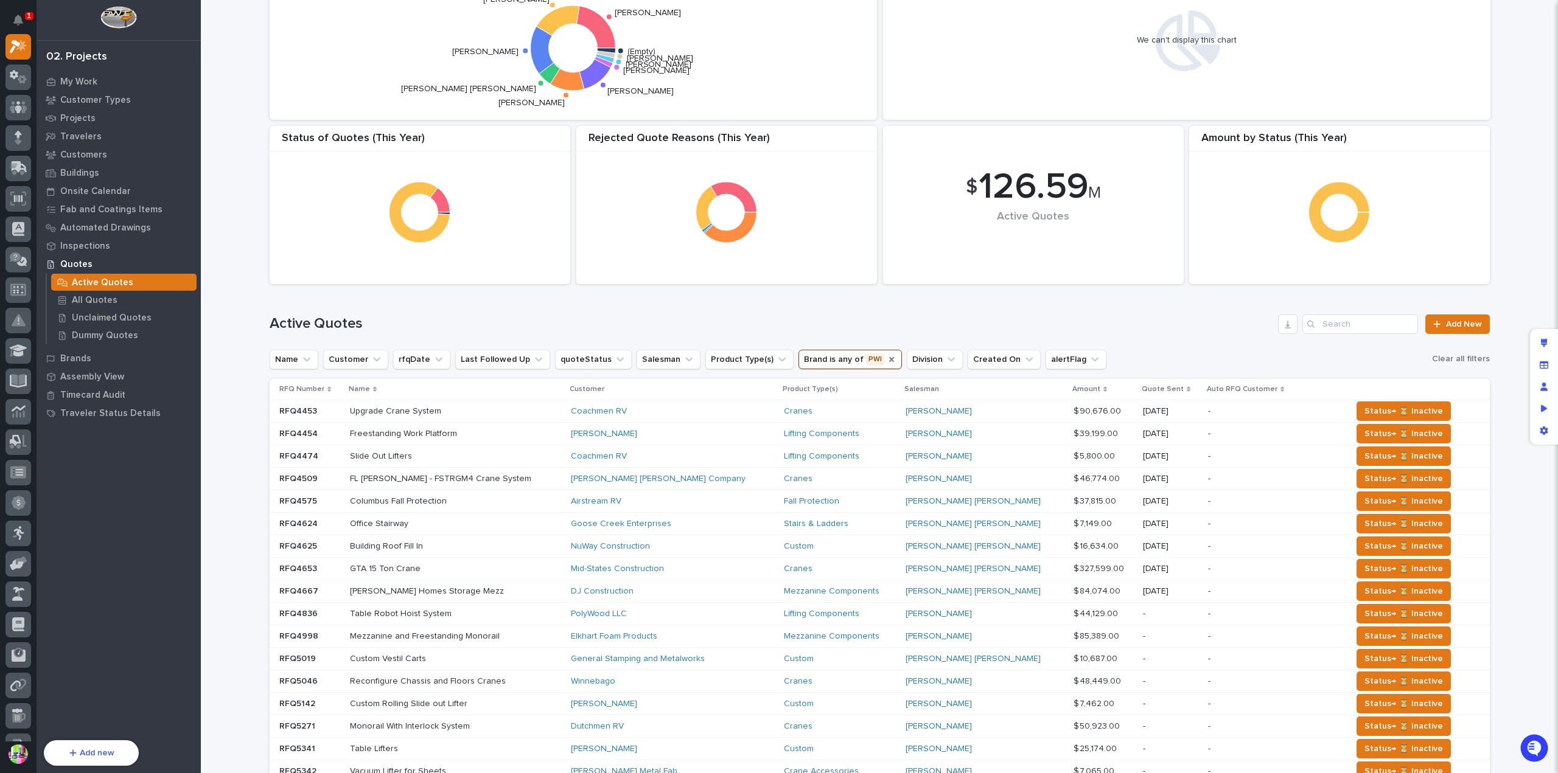
click at [889, 360] on icon "Brand" at bounding box center [891, 359] width 5 height 5
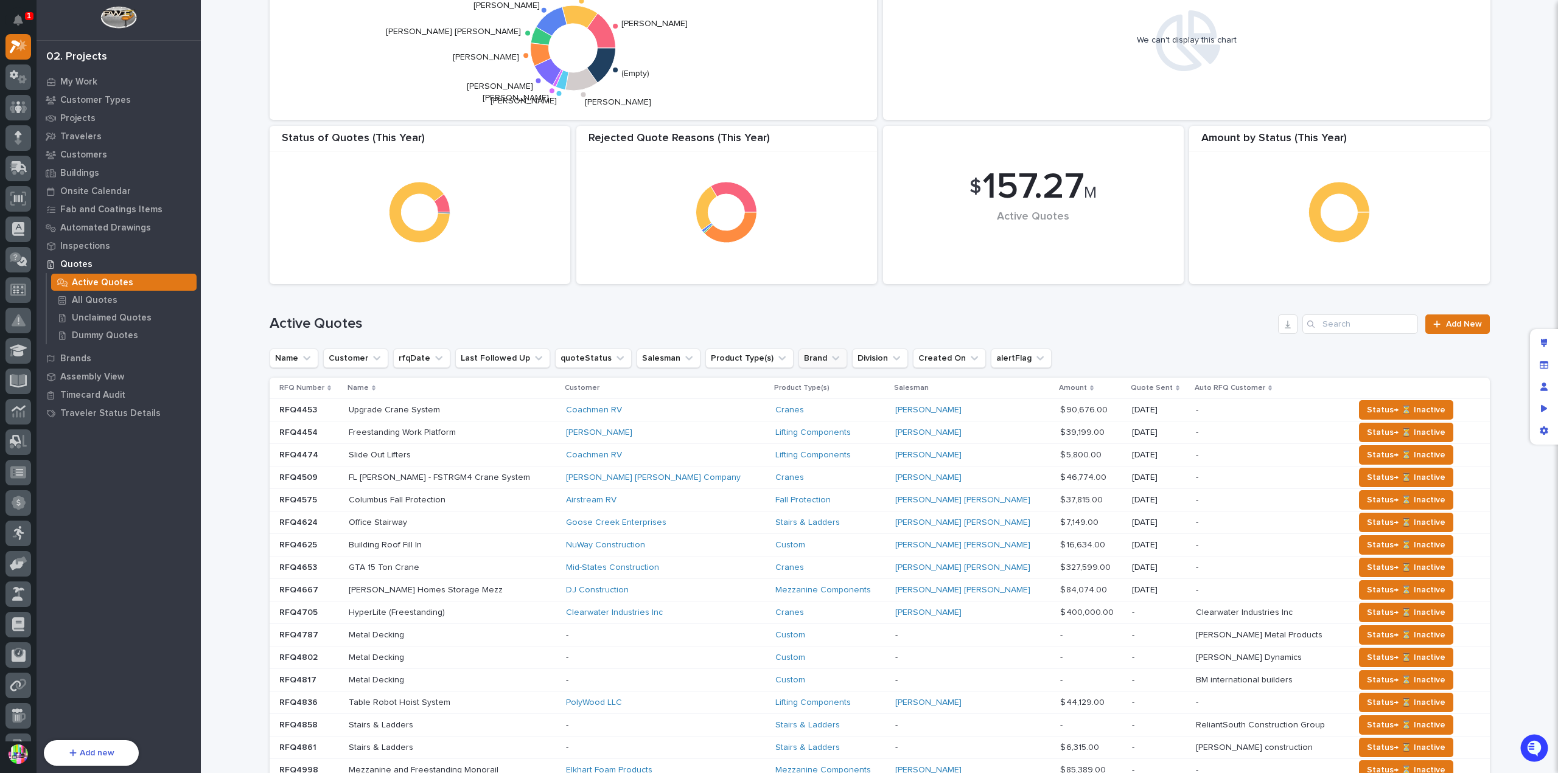
scroll to position [60, 0]
click at [1390, 333] on input "Search" at bounding box center [1360, 324] width 116 height 19
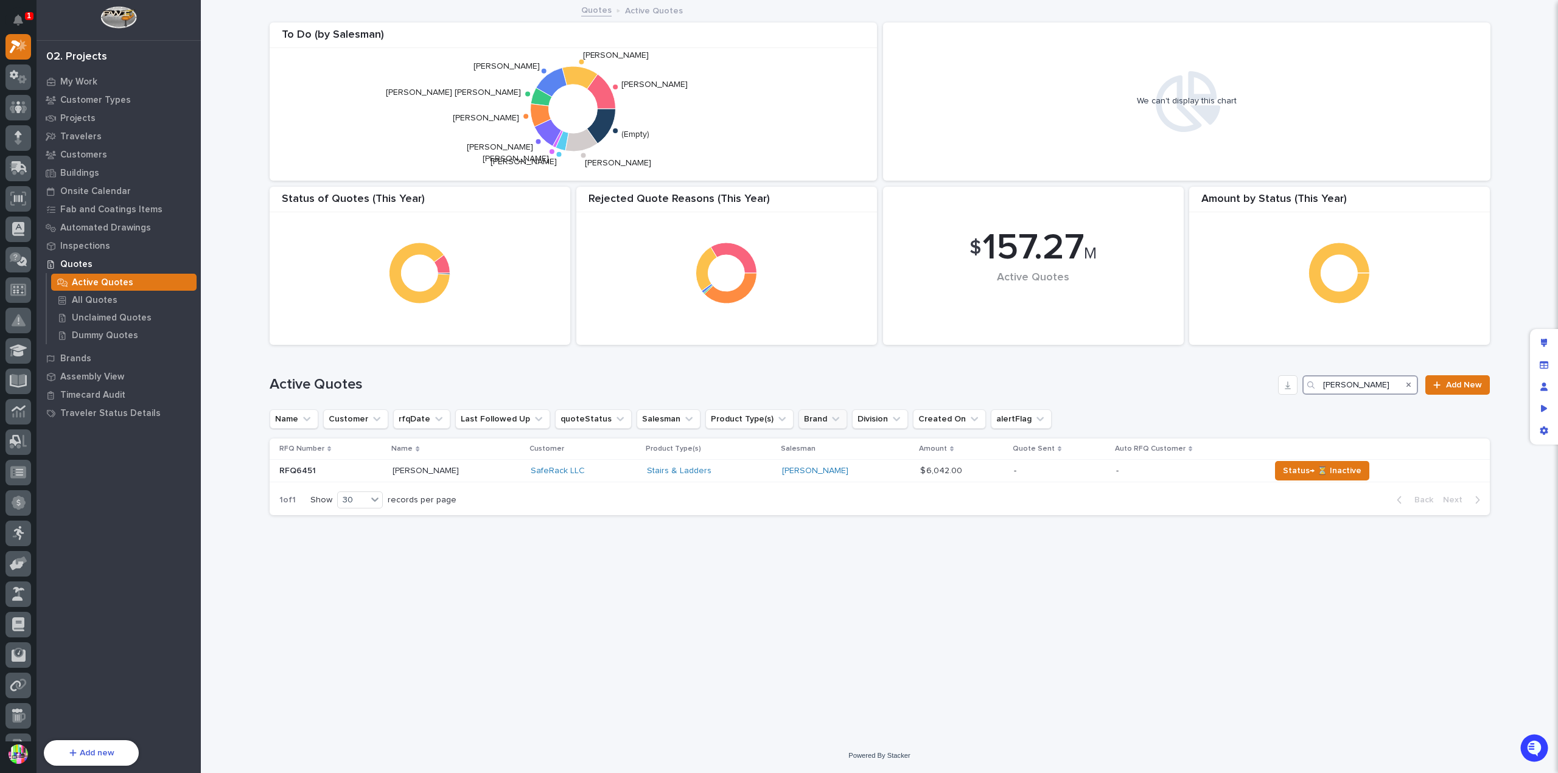
drag, startPoint x: 1361, startPoint y: 389, endPoint x: 1275, endPoint y: 384, distance: 86.6
click at [1275, 384] on div "Active Quotes jason Add New" at bounding box center [880, 384] width 1220 height 19
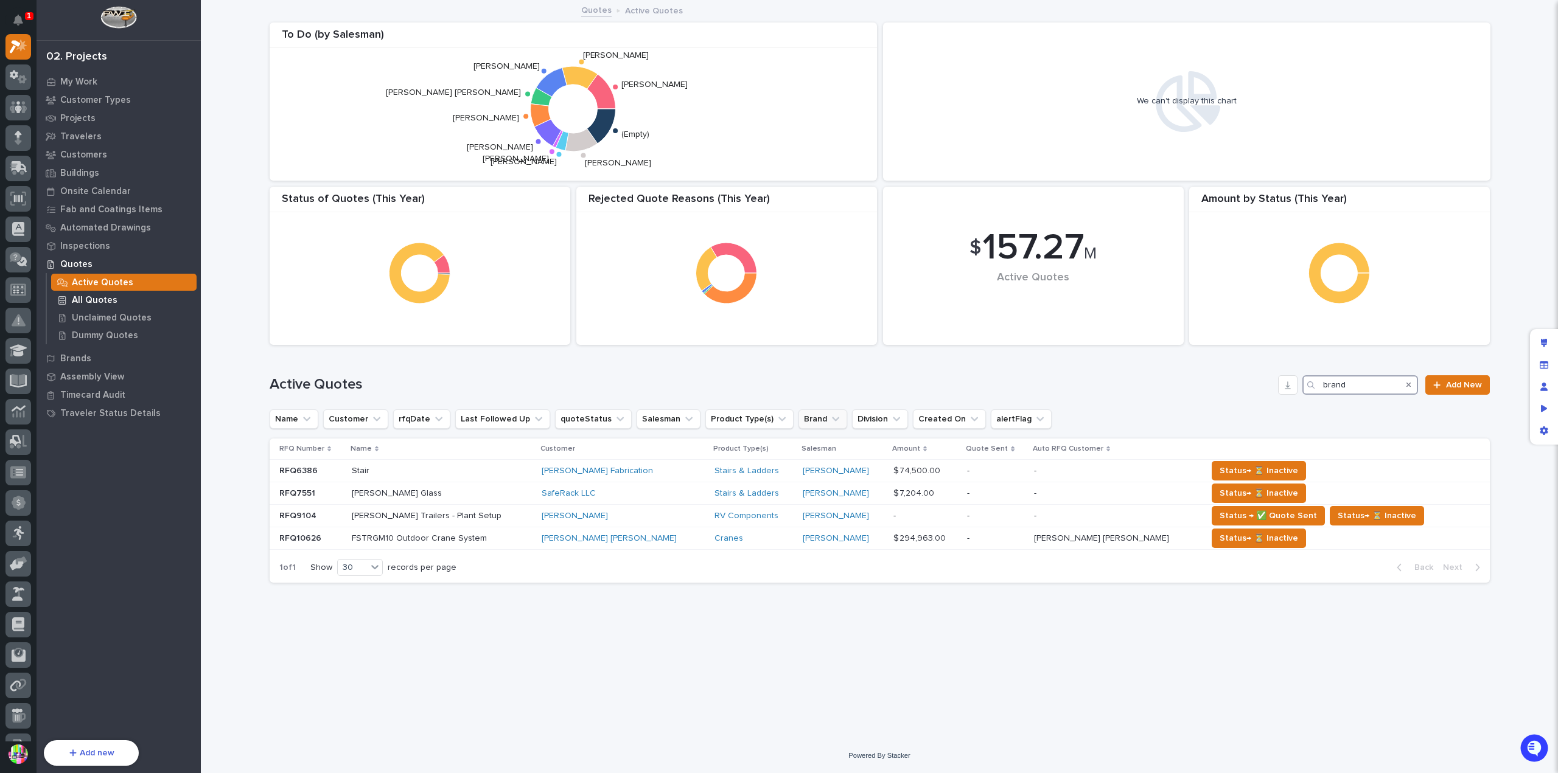
type input "brand"
click at [108, 295] on p "All Quotes" at bounding box center [95, 300] width 46 height 11
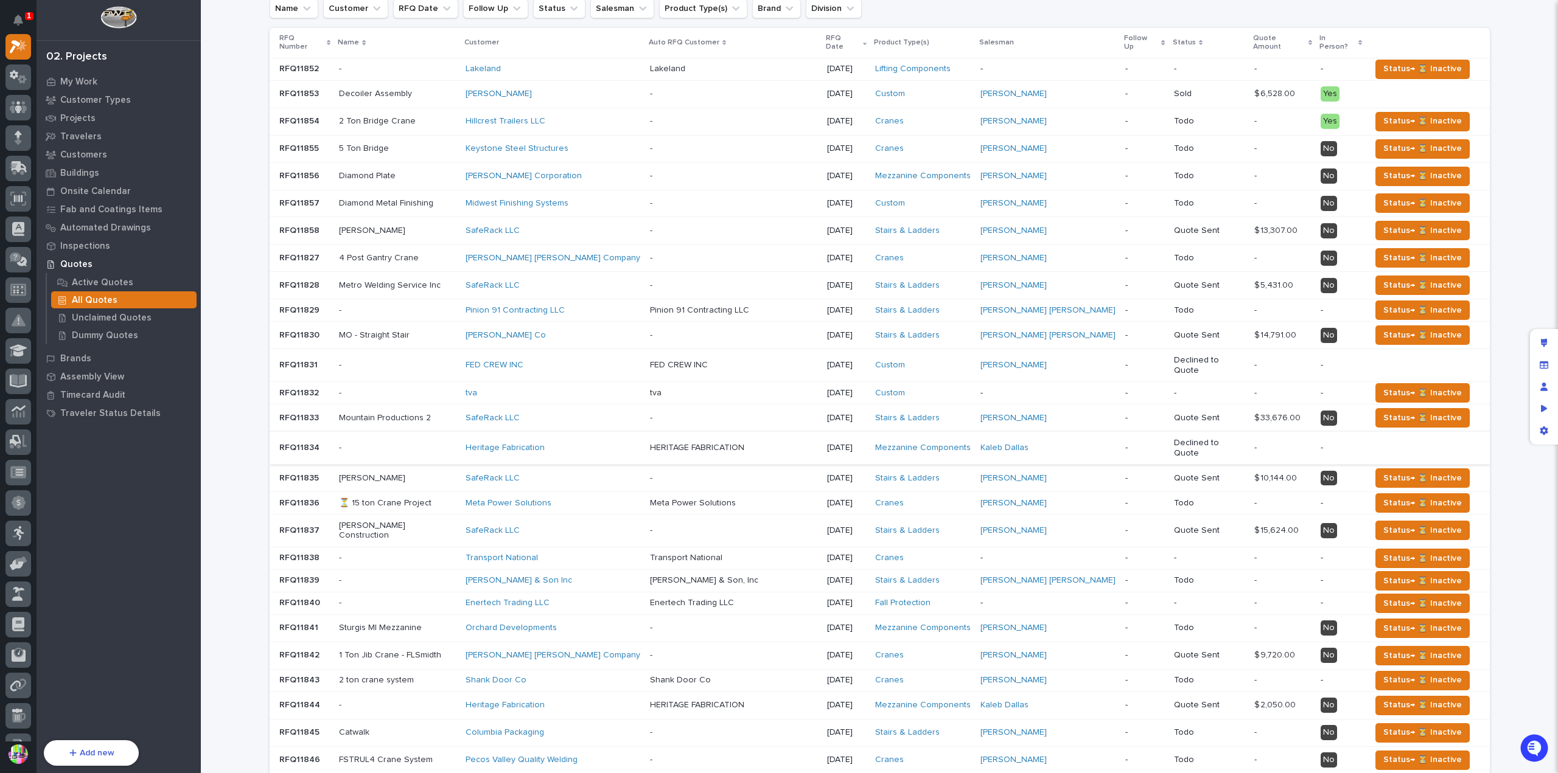
scroll to position [226, 0]
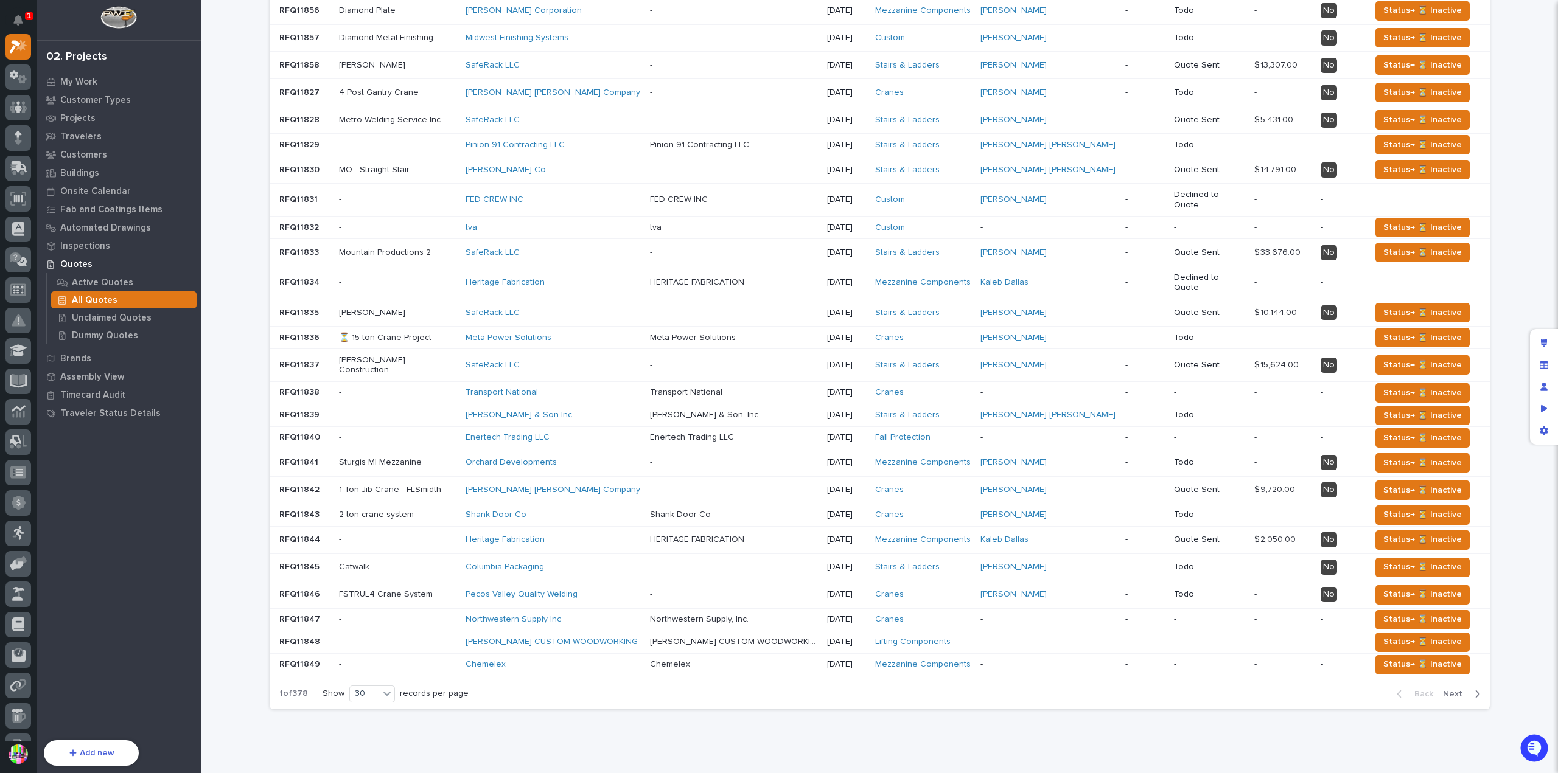
click at [1474, 689] on icon "button" at bounding box center [1476, 694] width 5 height 11
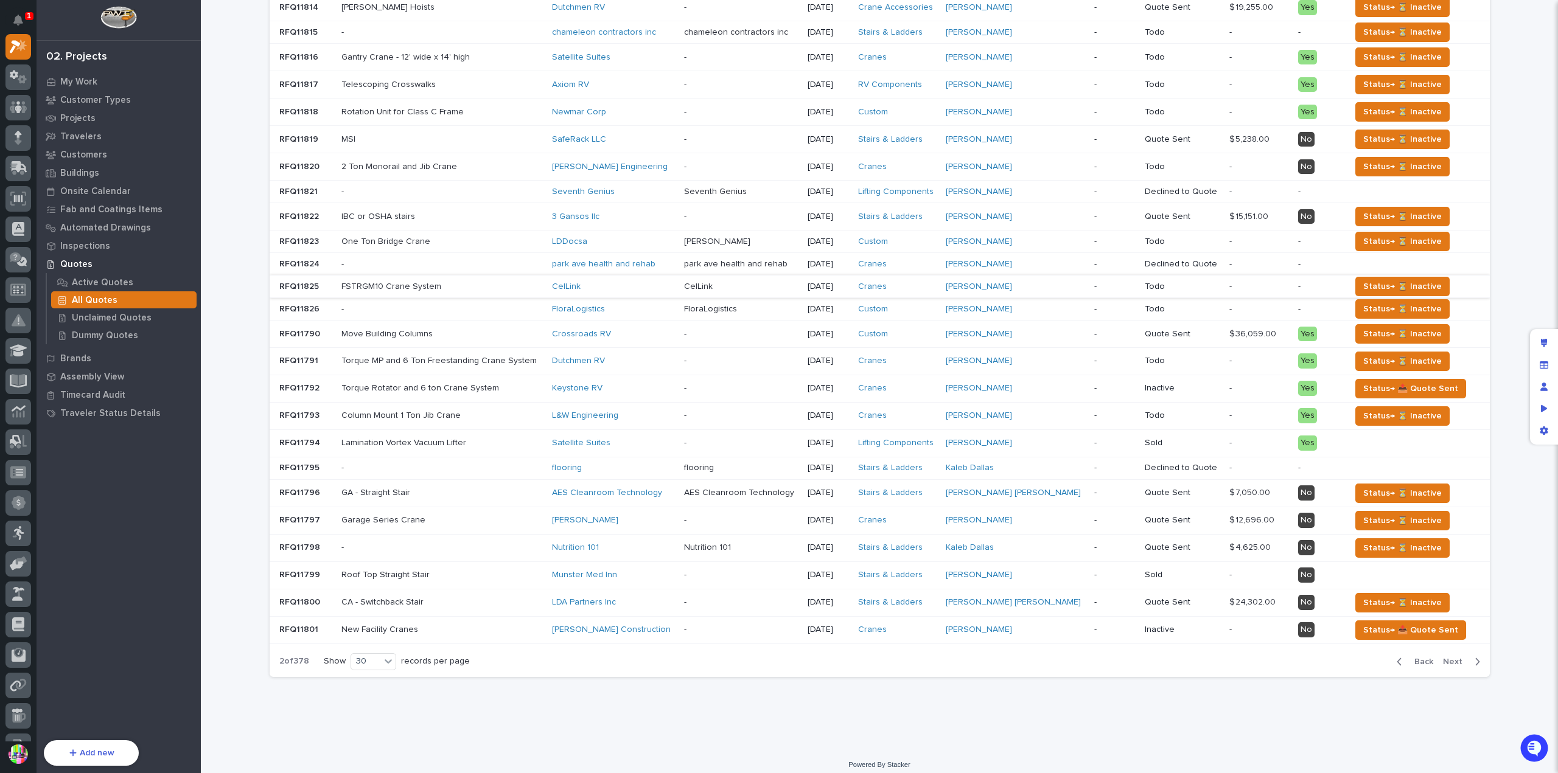
scroll to position [231, 0]
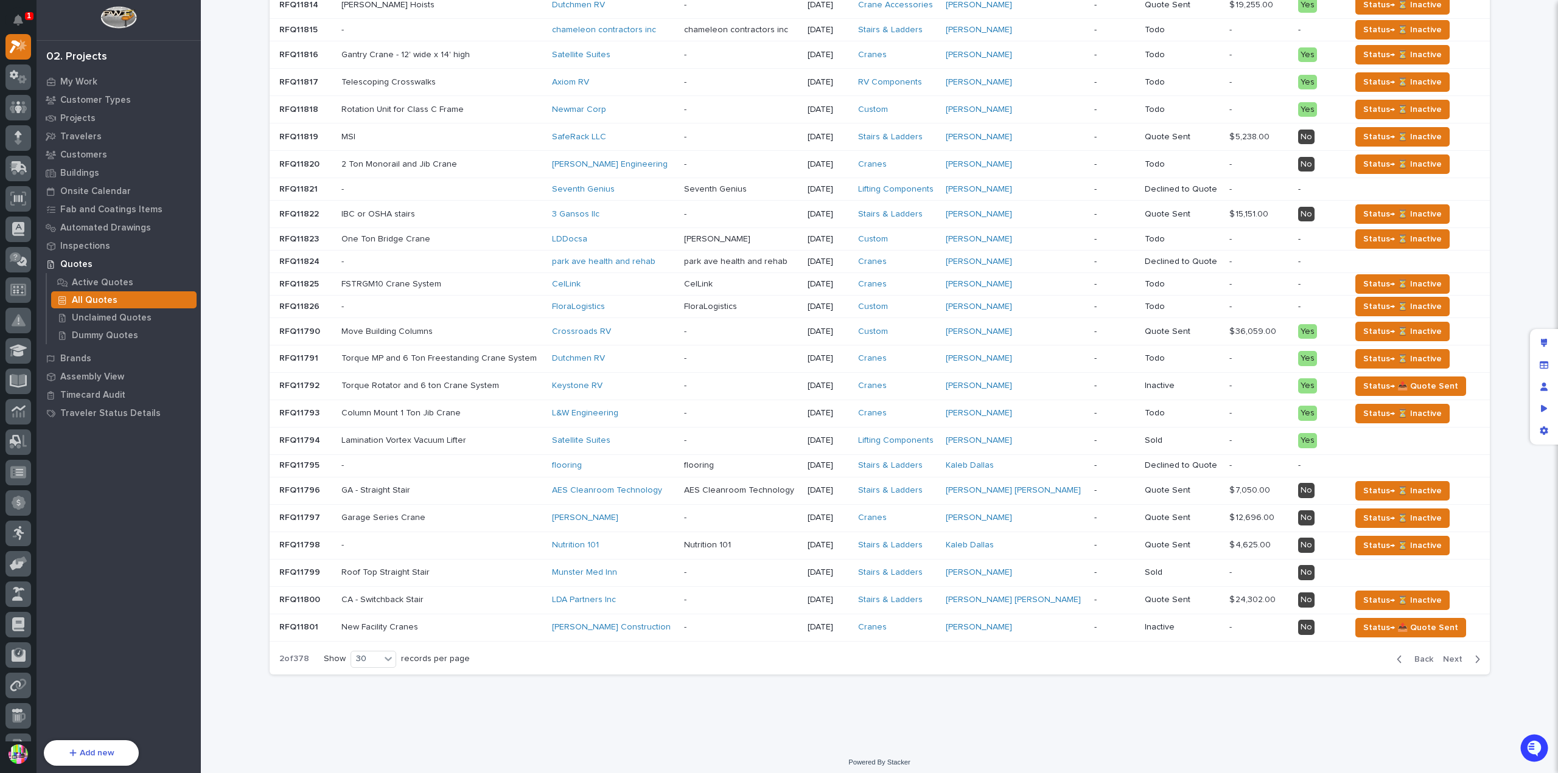
click at [1470, 654] on div "button" at bounding box center [1475, 659] width 10 height 11
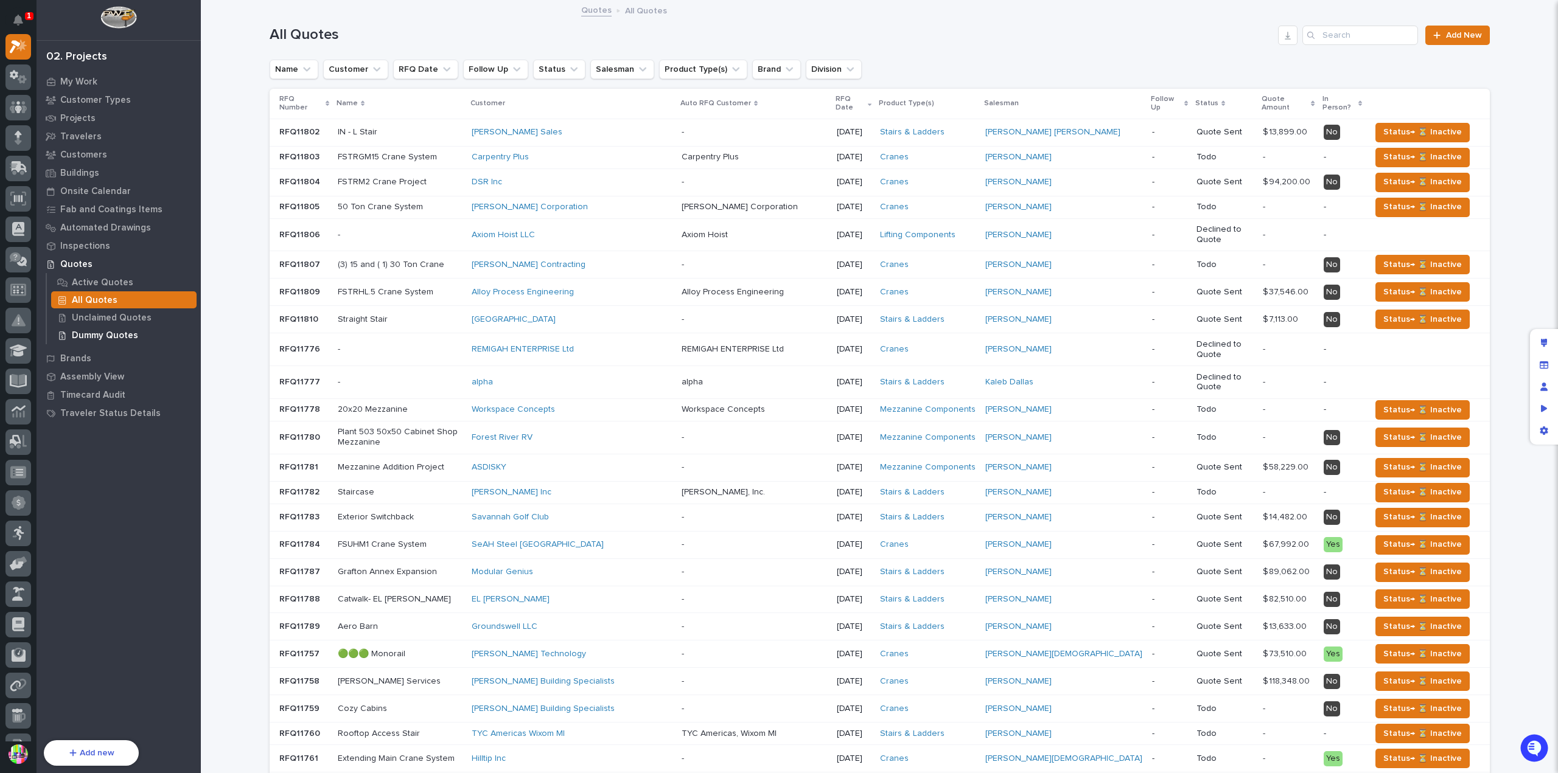
click at [117, 332] on p "Dummy Quotes" at bounding box center [105, 335] width 66 height 11
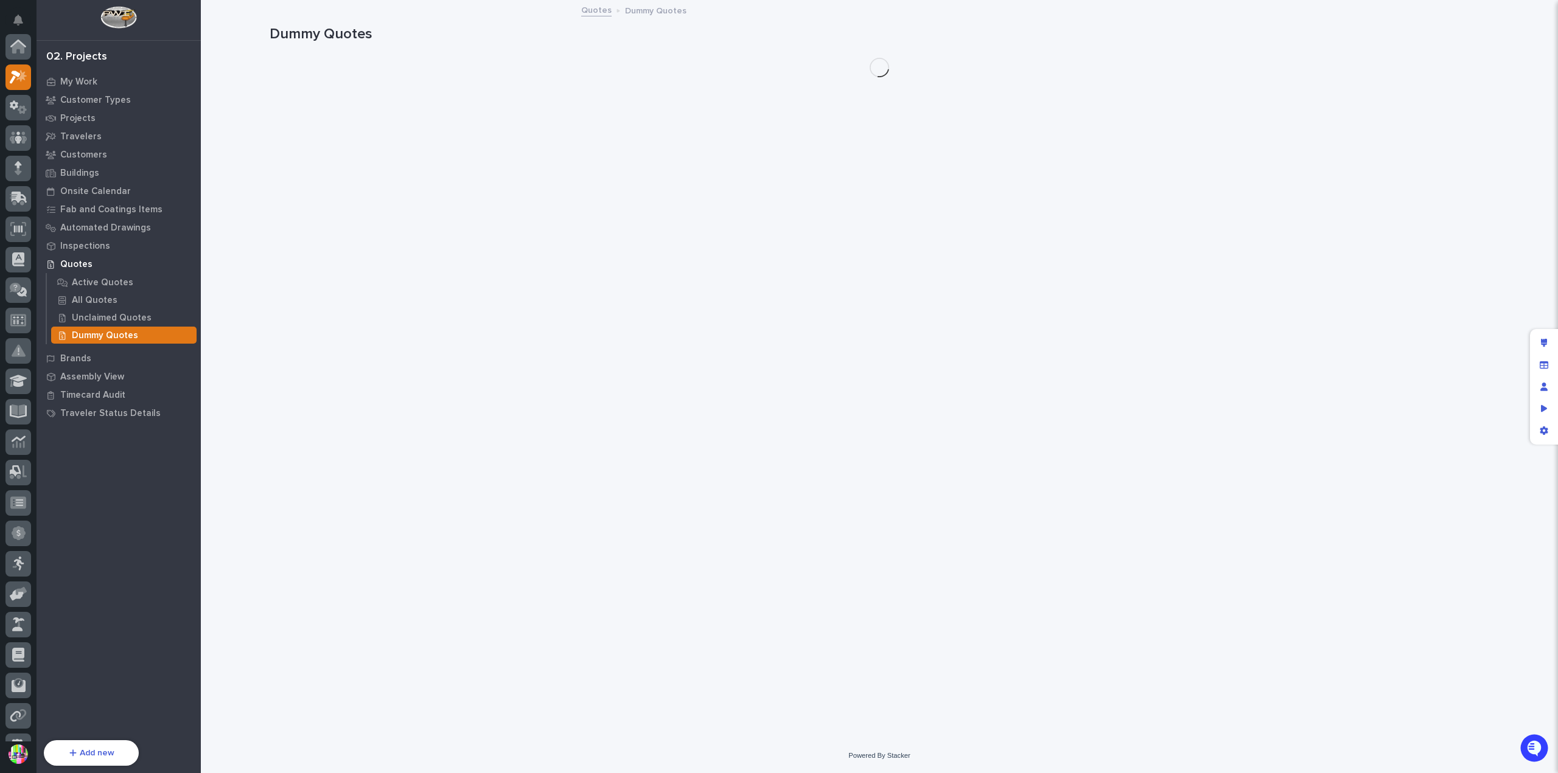
scroll to position [30, 0]
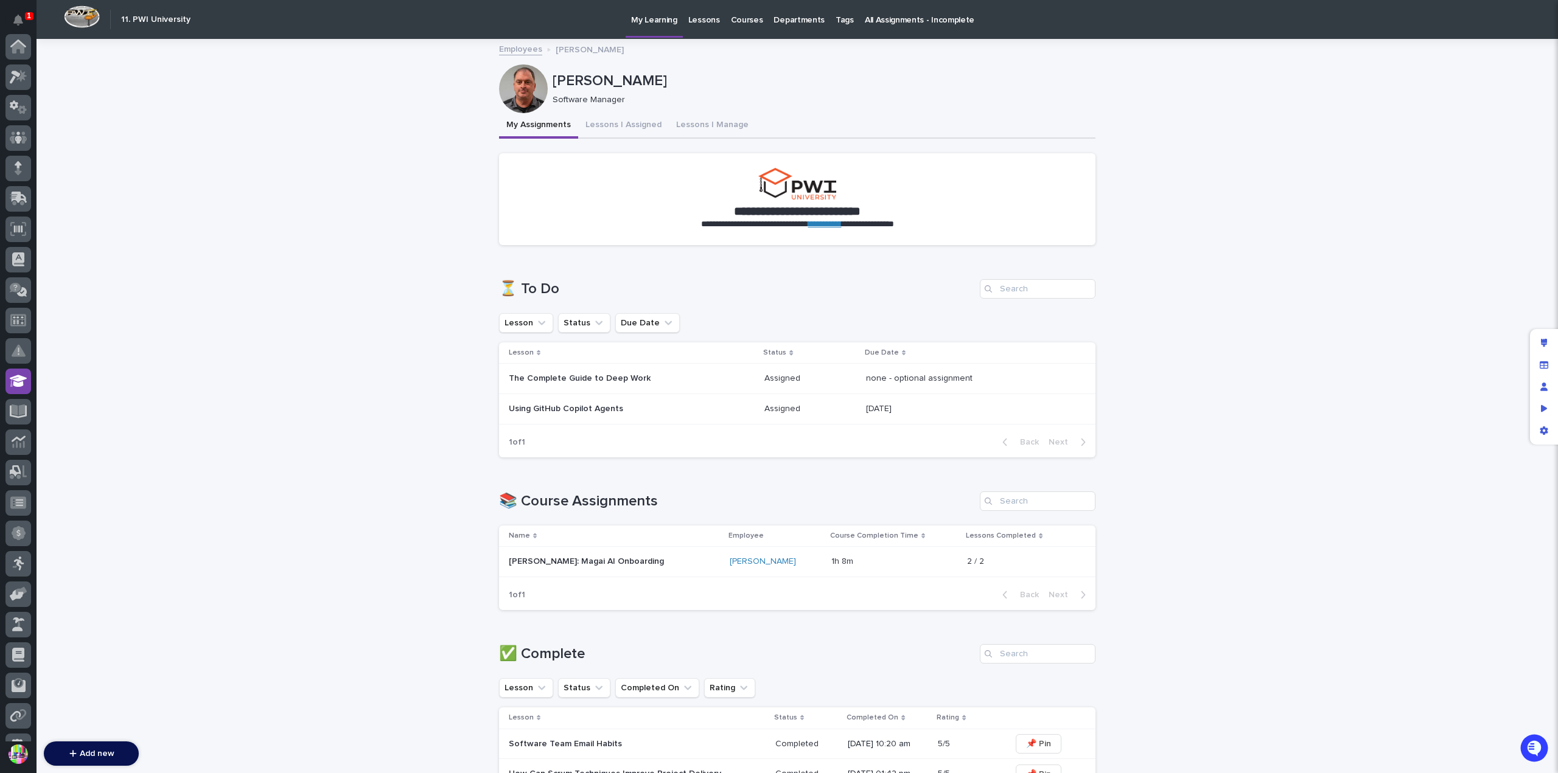
scroll to position [204, 0]
click at [640, 404] on p "Using GitHub Copilot Agents" at bounding box center [615, 409] width 213 height 10
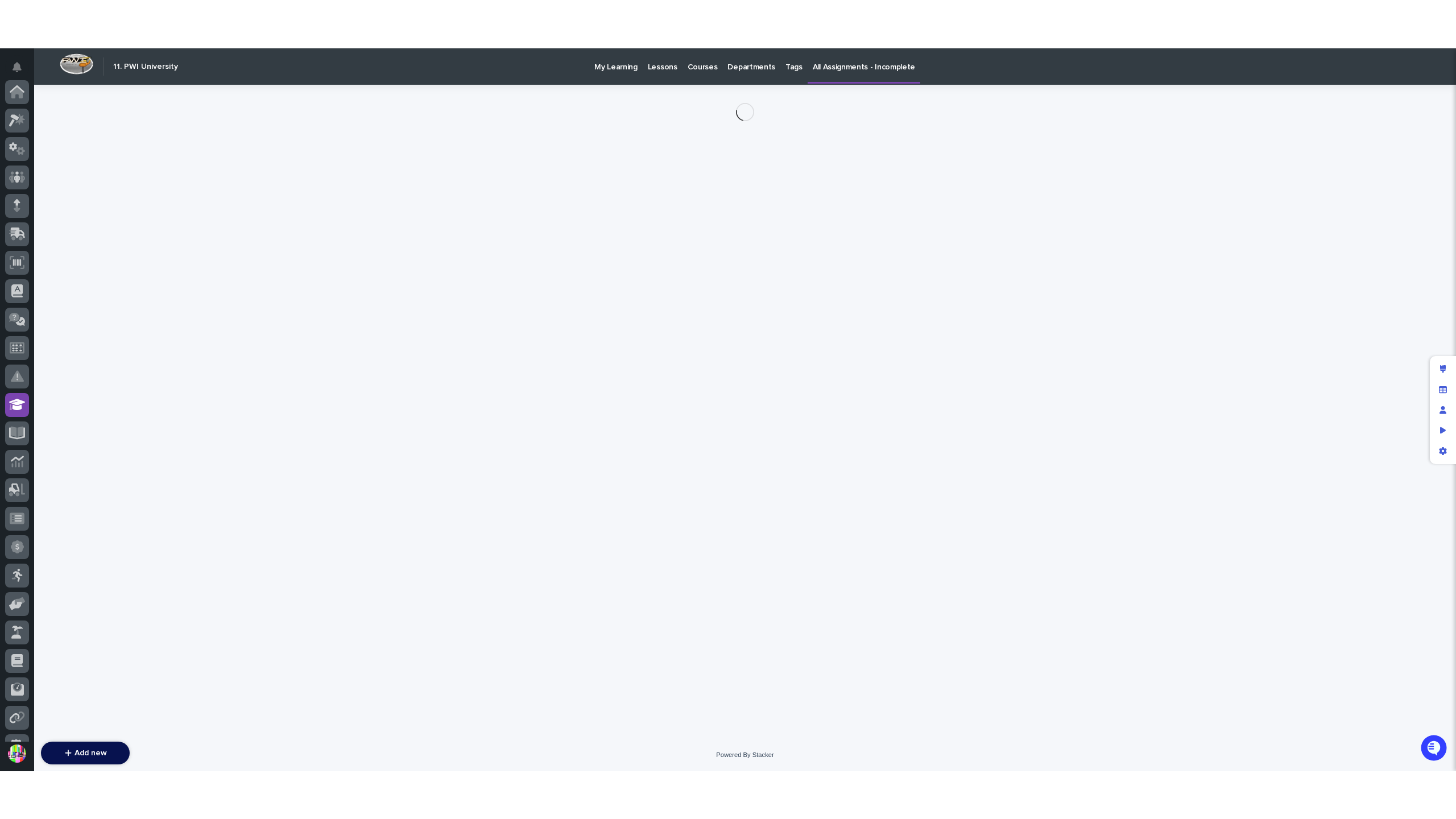
scroll to position [191, 0]
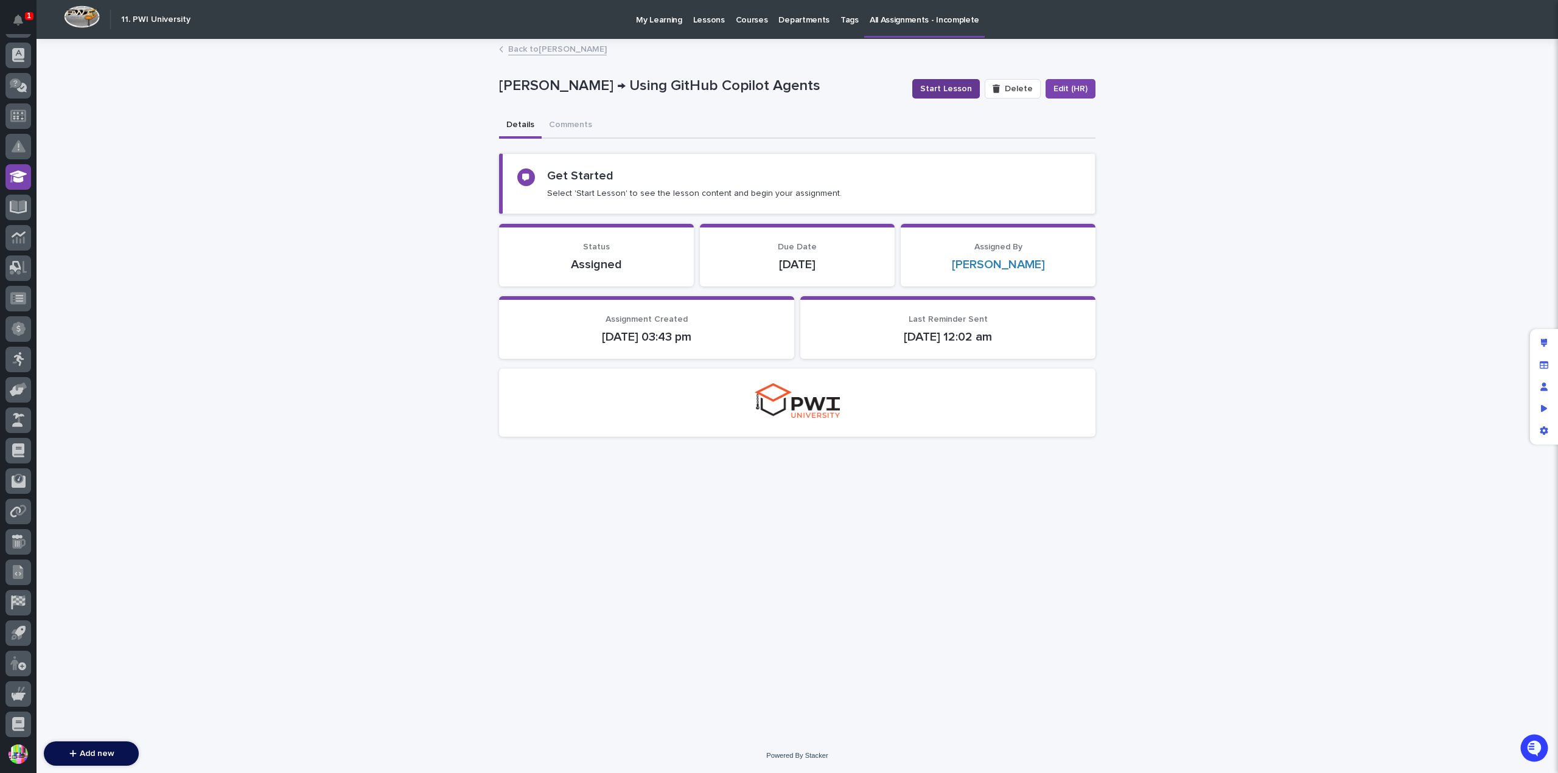
click at [961, 86] on span "Start Lesson" at bounding box center [946, 89] width 52 height 12
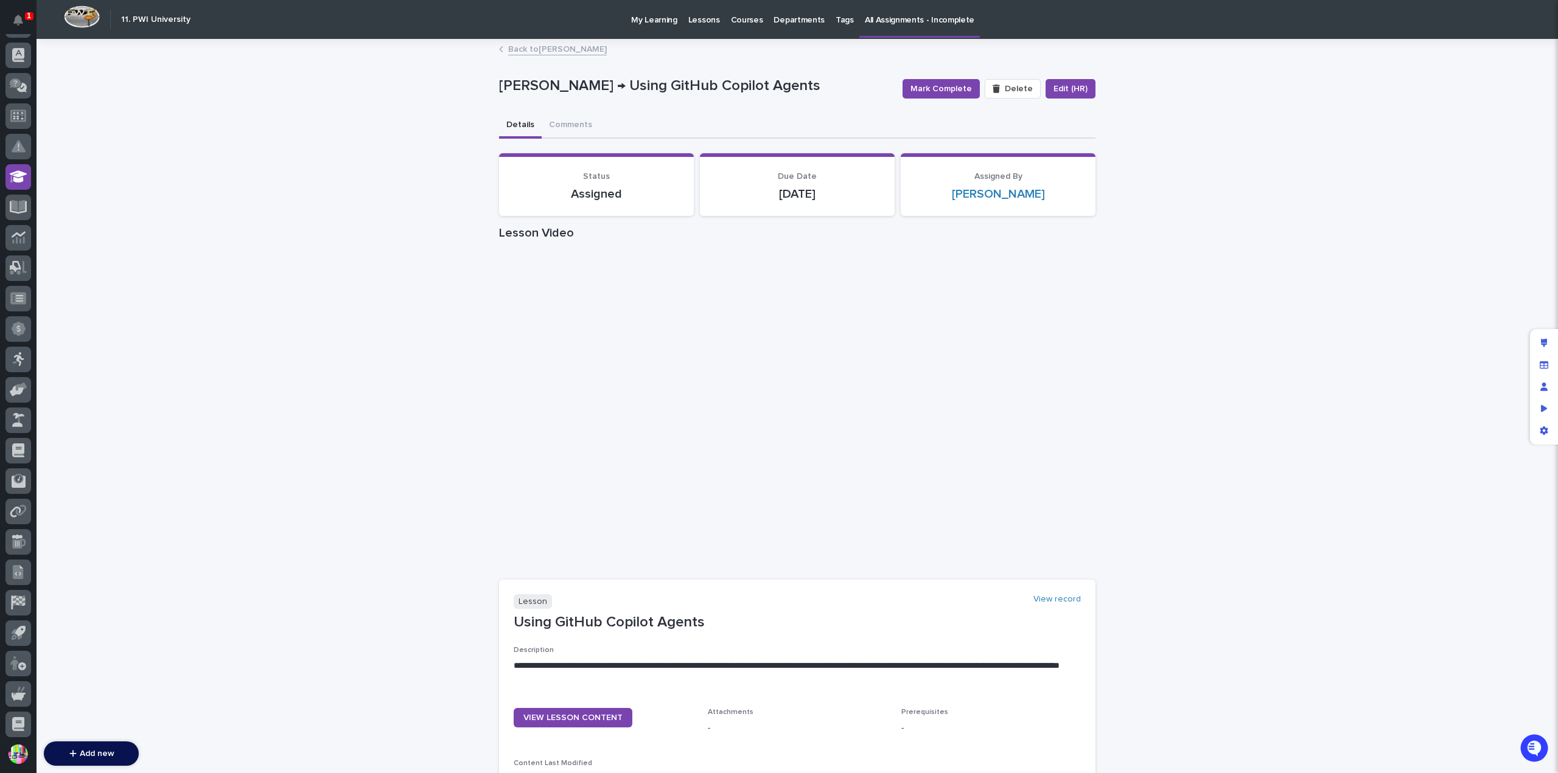
scroll to position [61, 0]
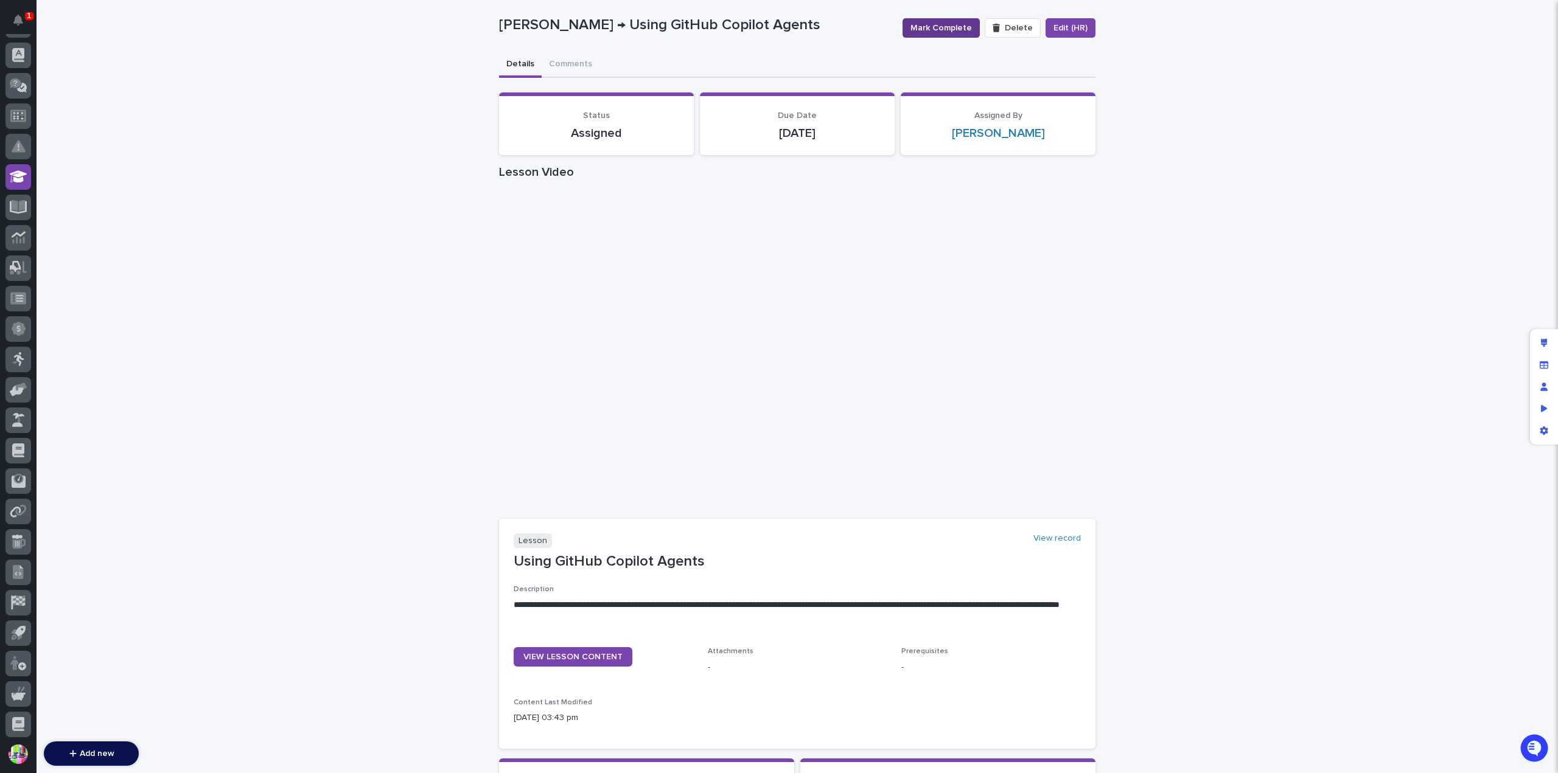
click at [953, 23] on span "Mark Complete" at bounding box center [940, 28] width 61 height 12
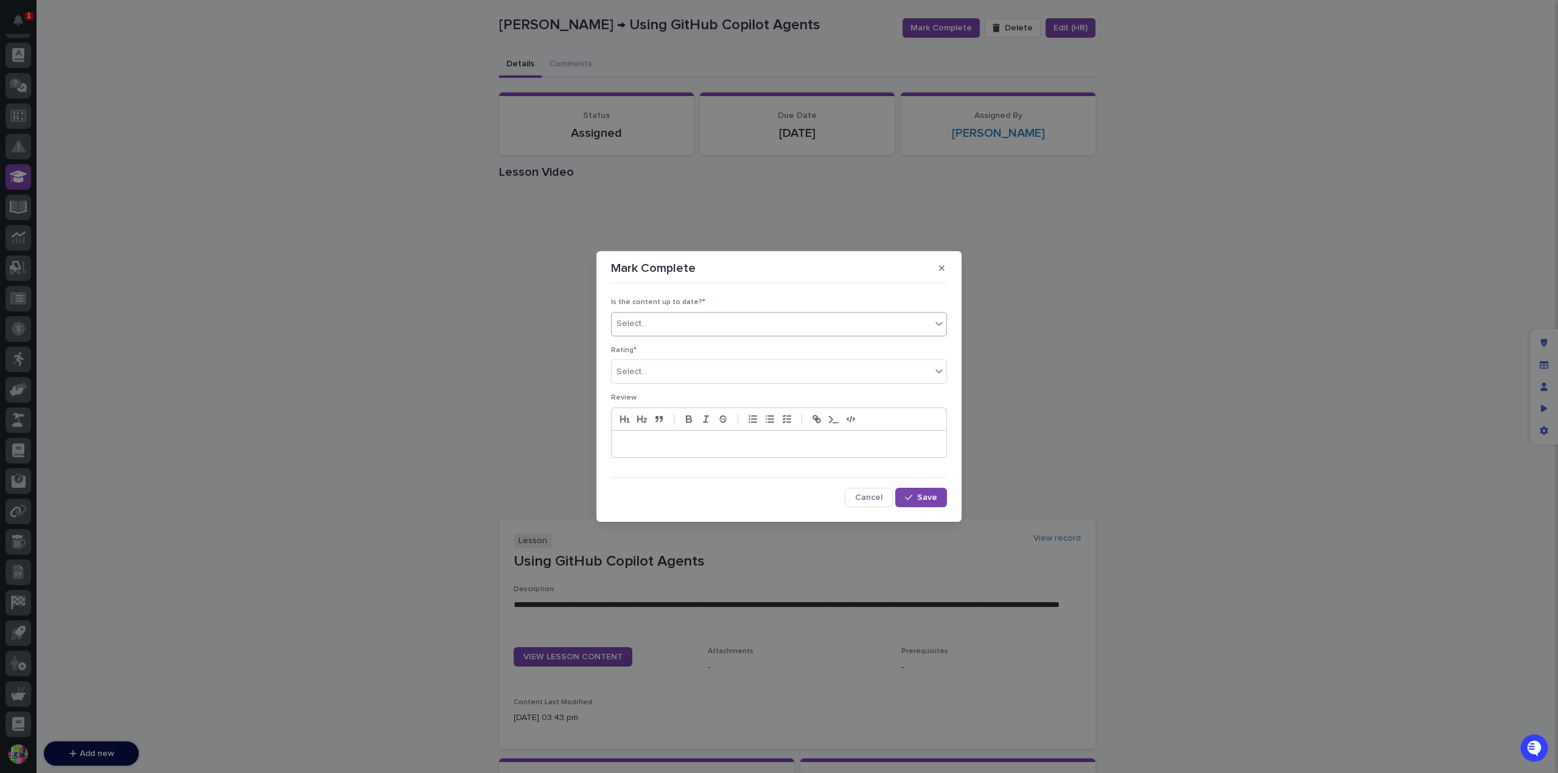
click at [746, 330] on div "Select..." at bounding box center [771, 324] width 319 height 20
click at [716, 341] on div "✔ everything is up to date" at bounding box center [779, 348] width 335 height 21
click at [700, 363] on div "Select..." at bounding box center [771, 372] width 319 height 20
click at [690, 392] on div "⭐⭐⭐⭐⭐" at bounding box center [779, 395] width 335 height 21
click at [695, 448] on p at bounding box center [779, 444] width 316 height 12
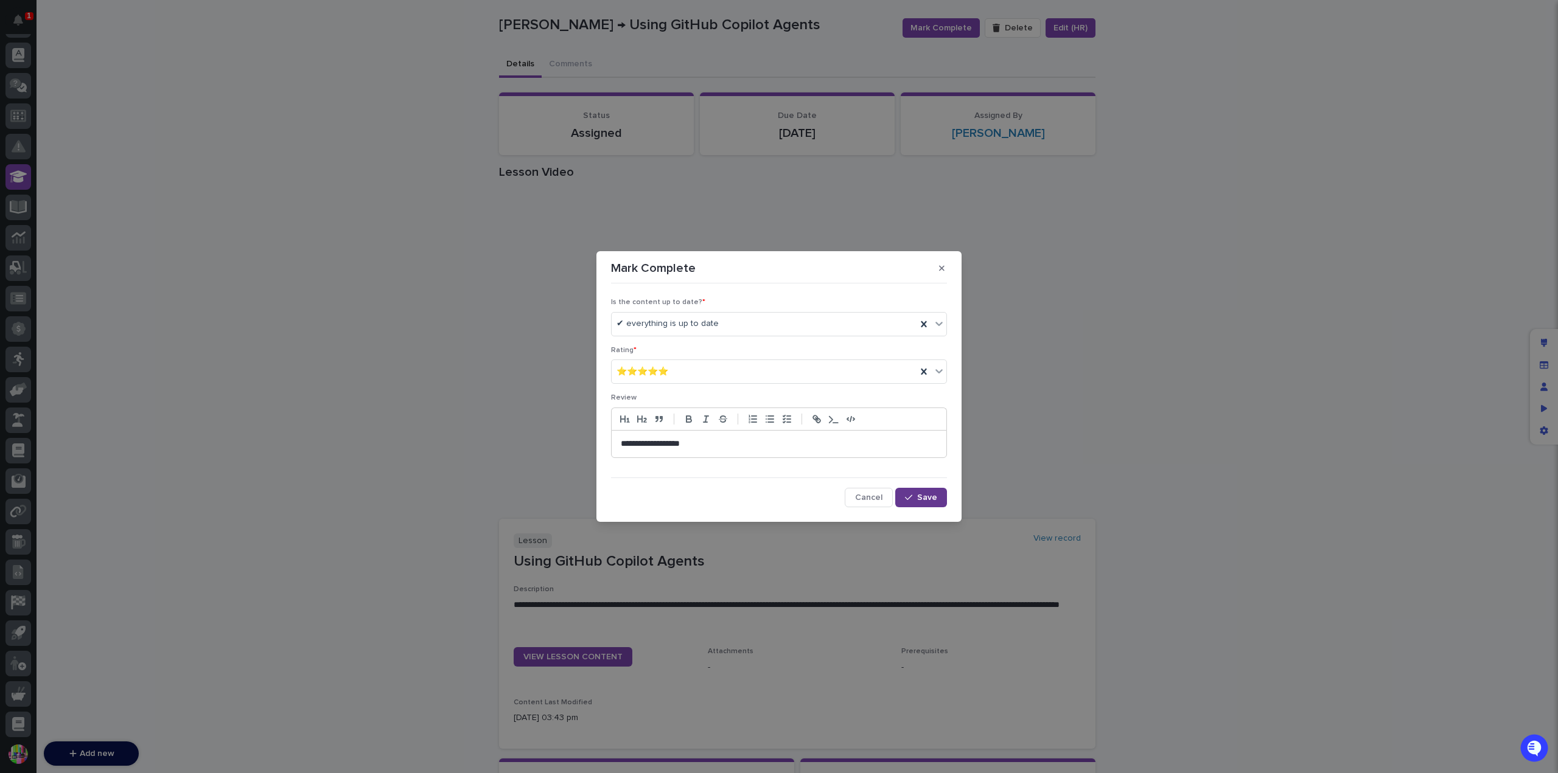
click at [936, 495] on span "Save" at bounding box center [927, 498] width 20 height 9
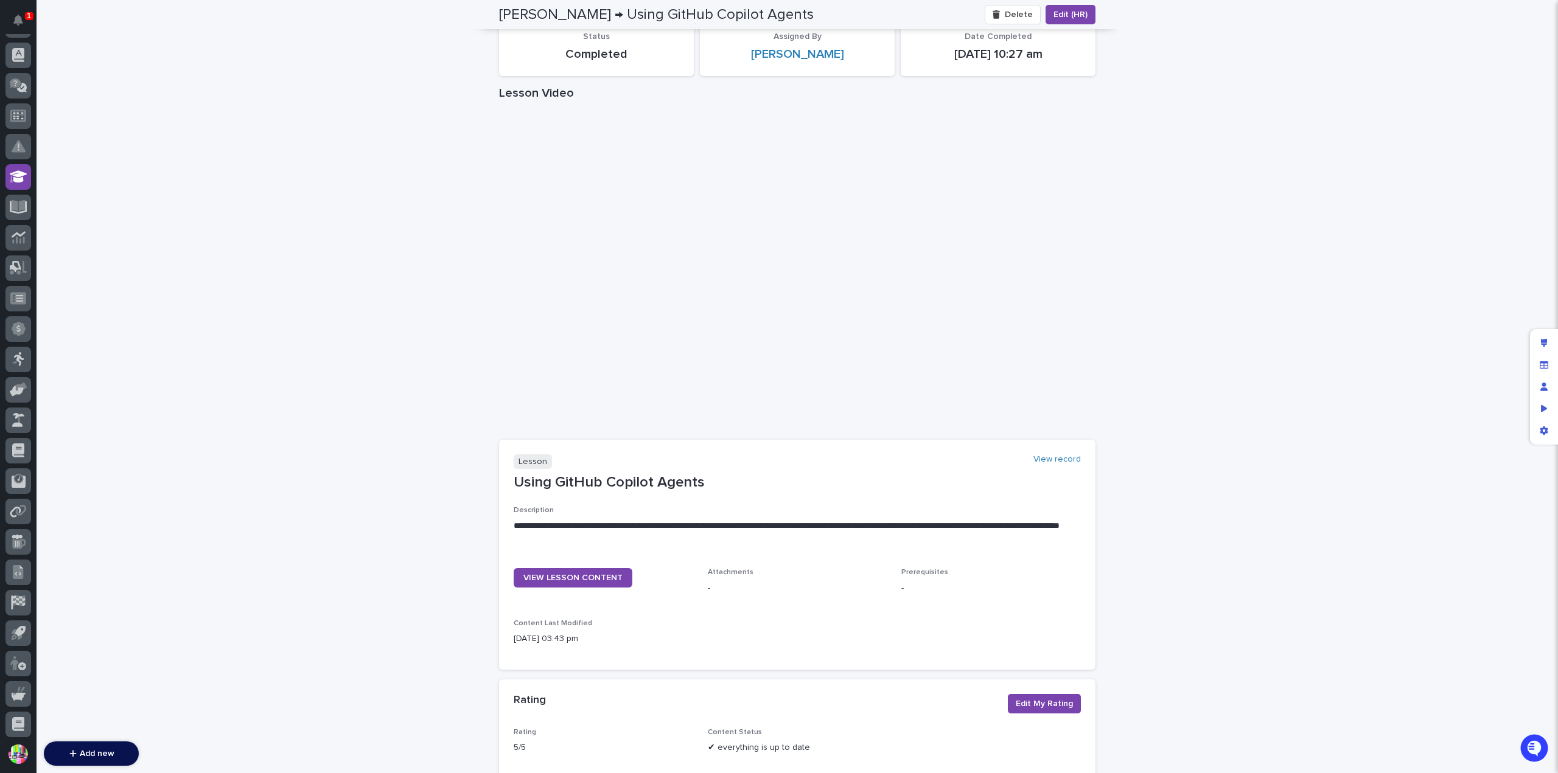
scroll to position [0, 0]
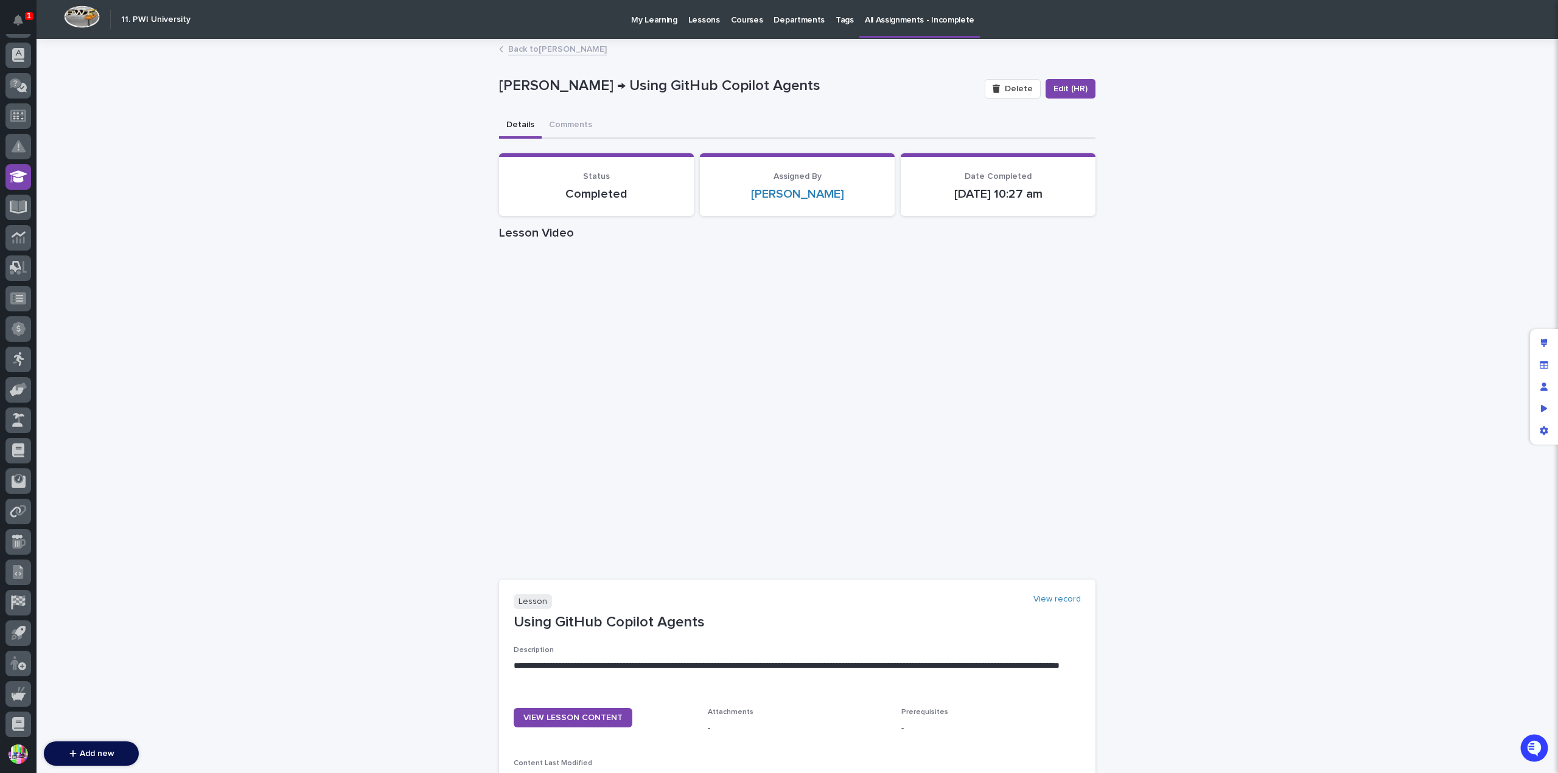
click at [560, 51] on link "Back to [PERSON_NAME]" at bounding box center [557, 48] width 99 height 14
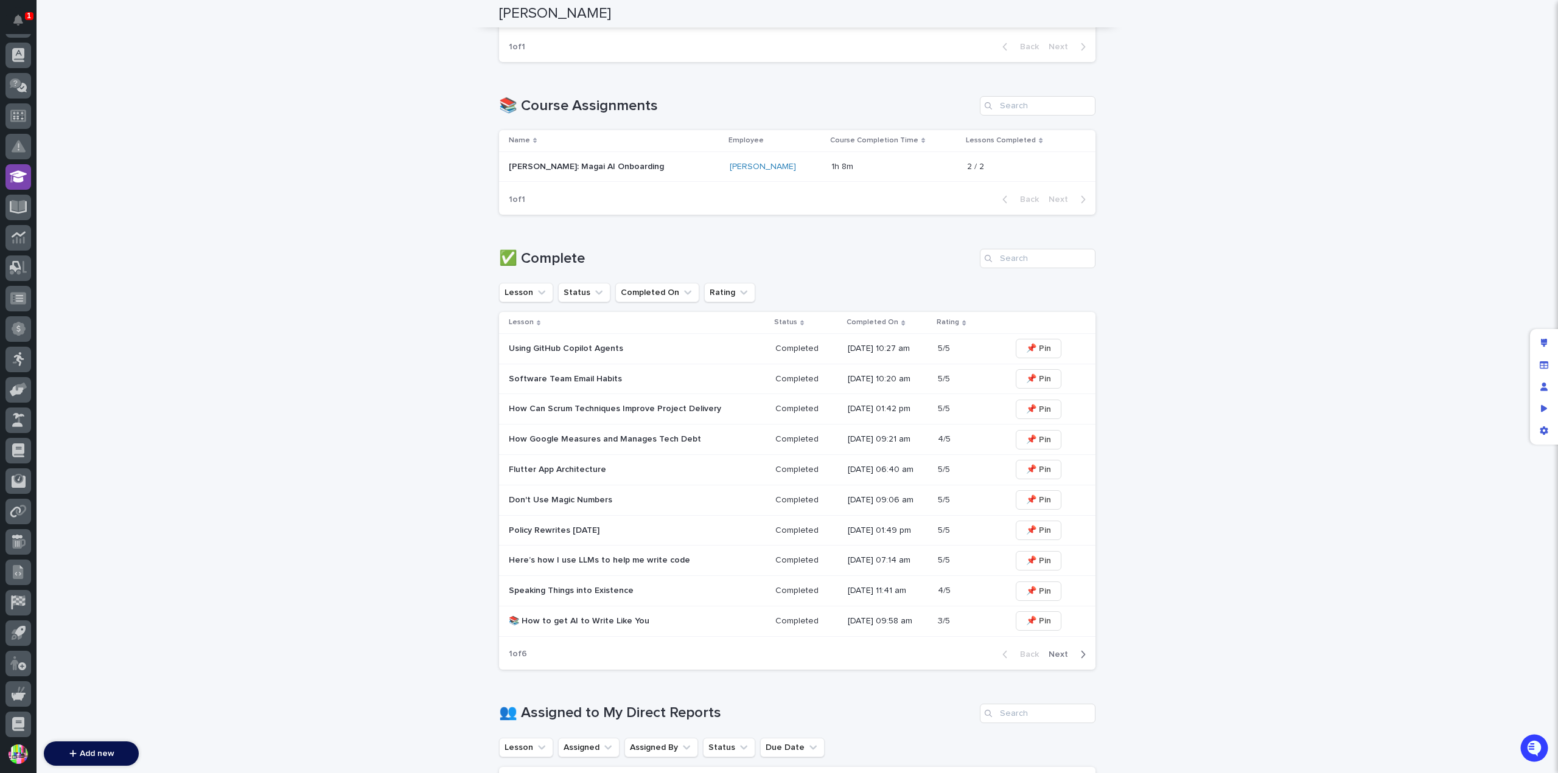
scroll to position [605, 0]
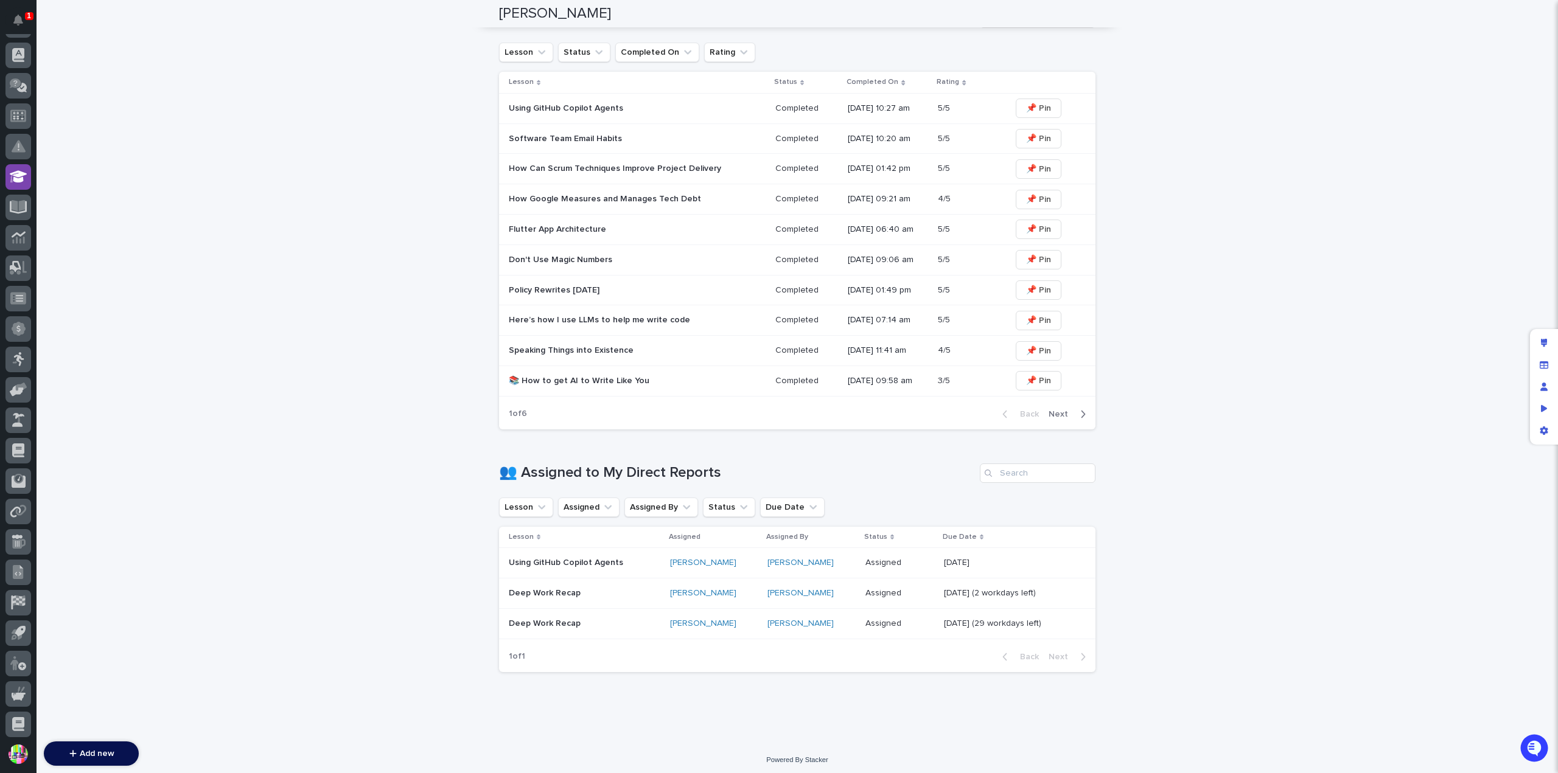
click at [603, 558] on p "Using GitHub Copilot Agents" at bounding box center [585, 563] width 152 height 10
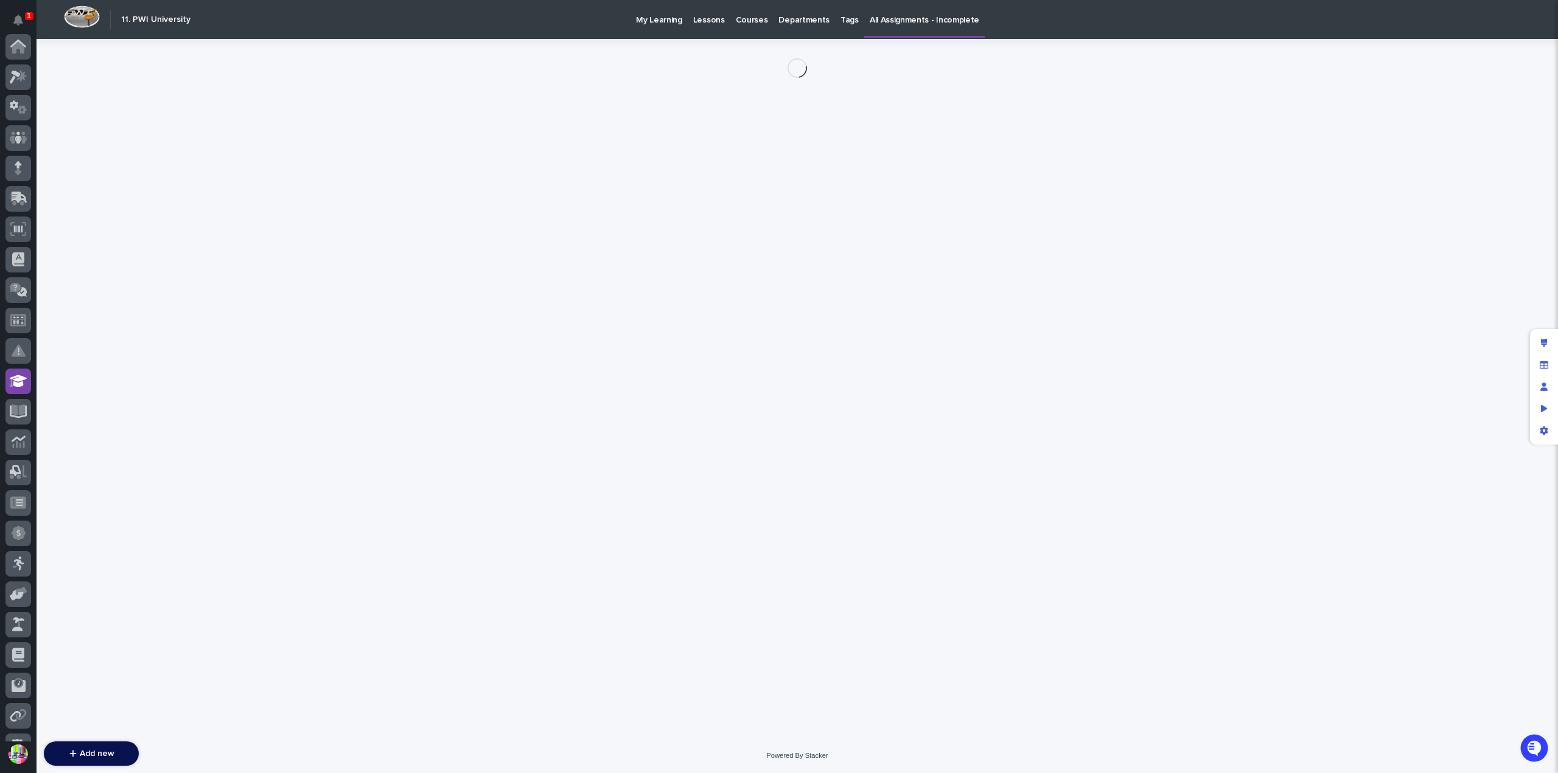
scroll to position [204, 0]
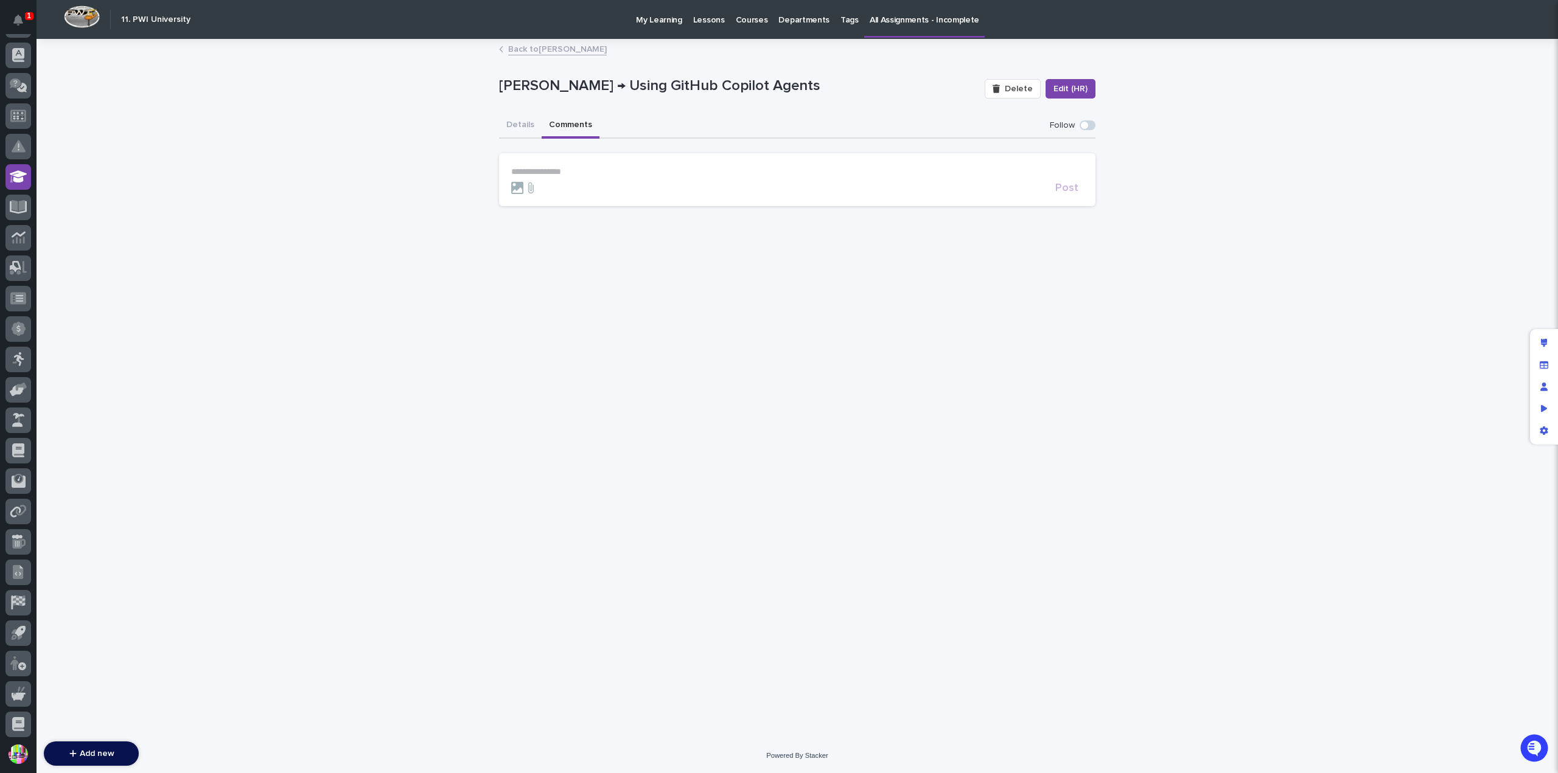
click at [582, 117] on button "Comments" at bounding box center [571, 126] width 58 height 26
click at [596, 167] on p "**********" at bounding box center [797, 172] width 572 height 10
click at [1065, 187] on span "Post" at bounding box center [1066, 191] width 23 height 11
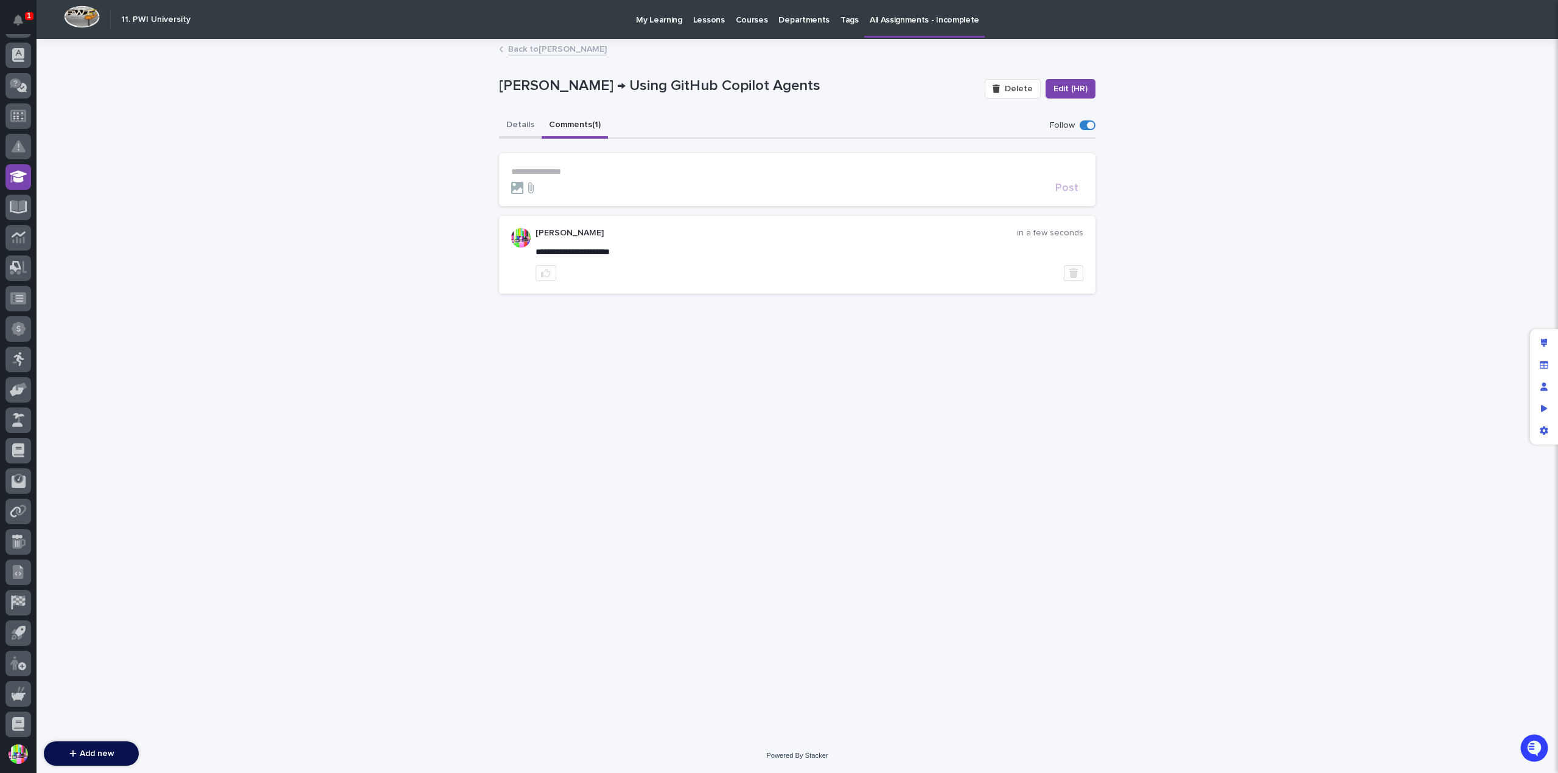
click at [526, 124] on button "Details" at bounding box center [520, 126] width 43 height 26
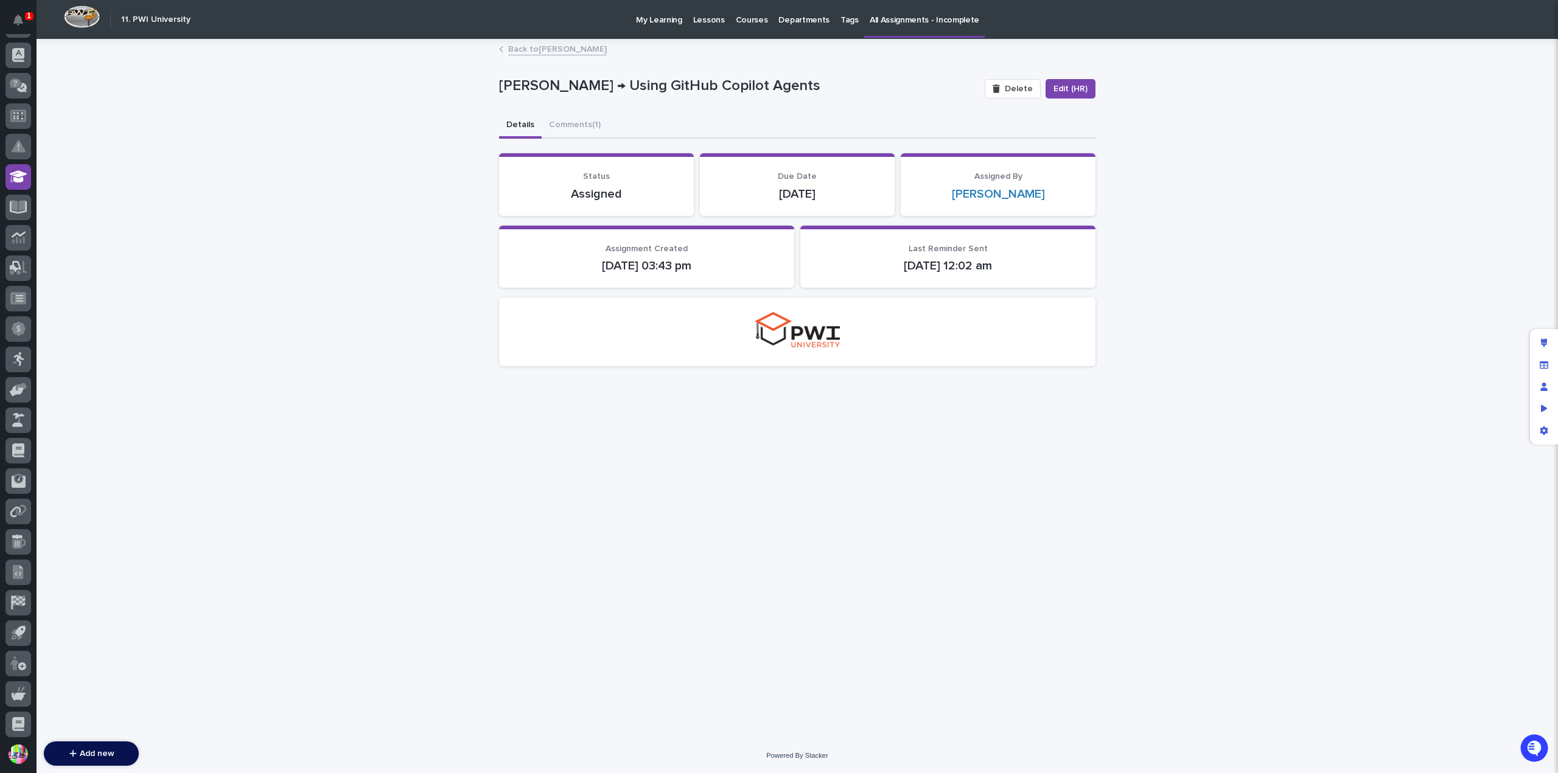
click at [534, 45] on link "Back to [PERSON_NAME]" at bounding box center [557, 48] width 99 height 14
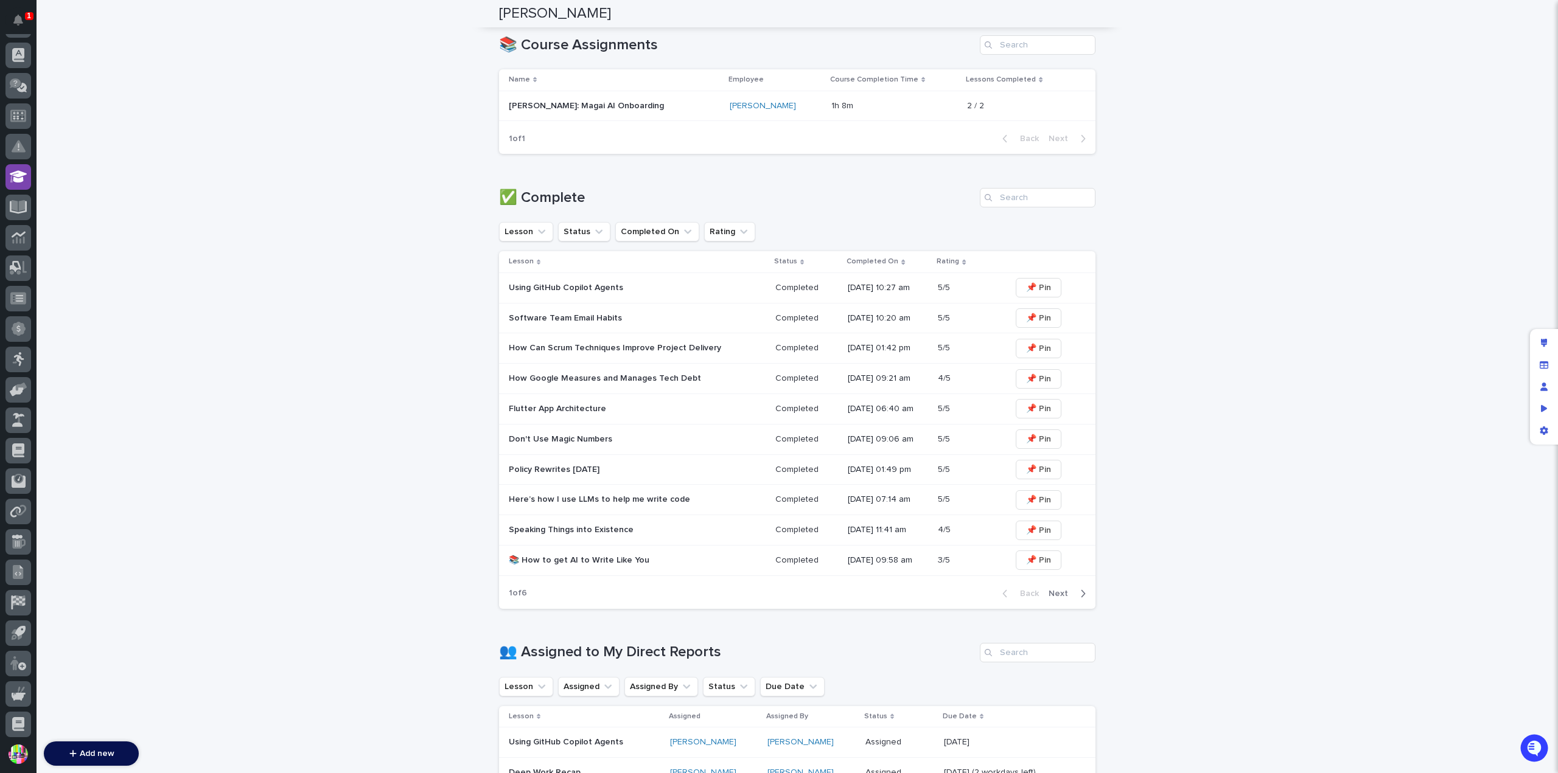
scroll to position [605, 0]
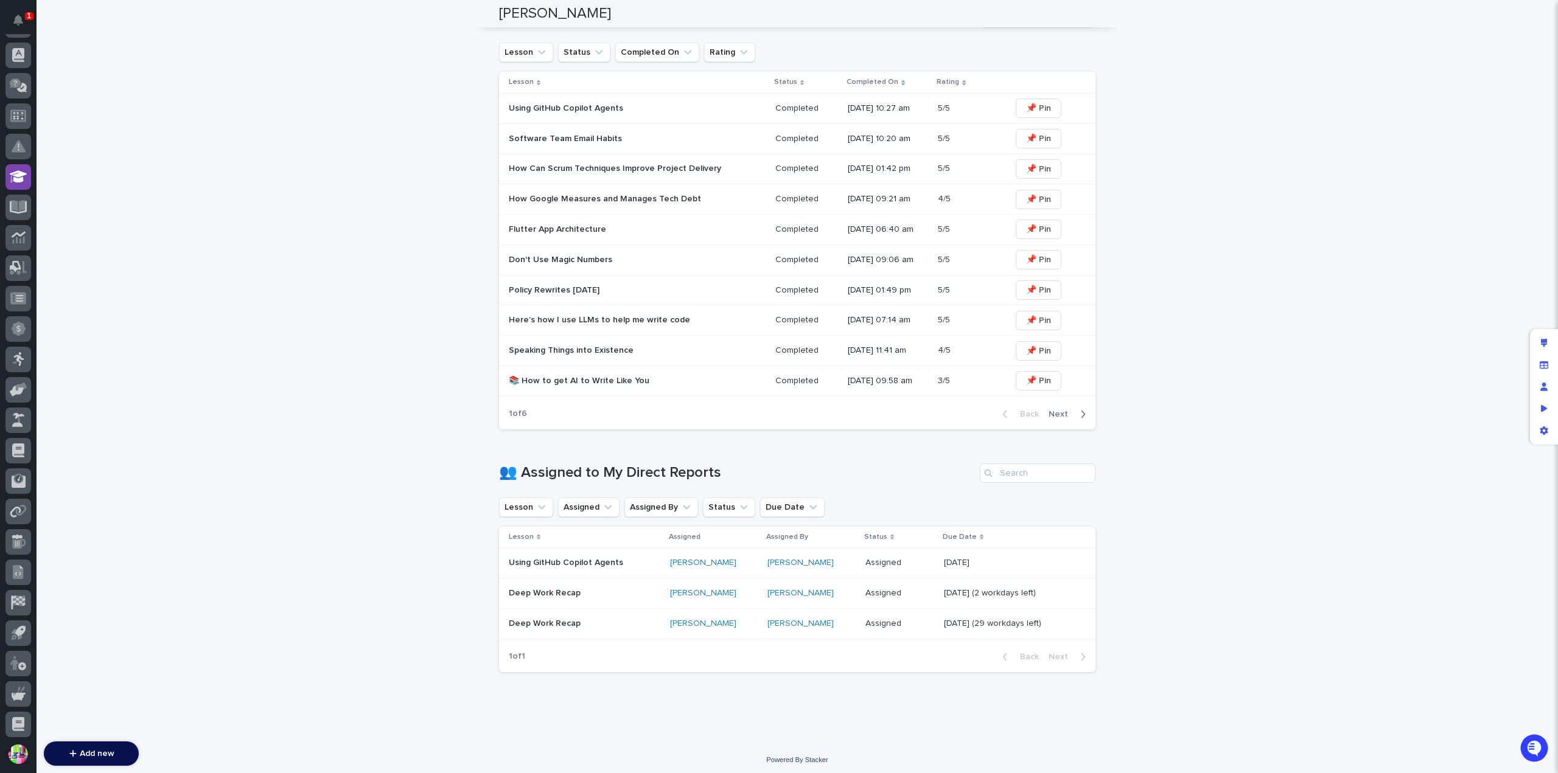
click at [599, 558] on p "Using GitHub Copilot Agents" at bounding box center [585, 563] width 152 height 10
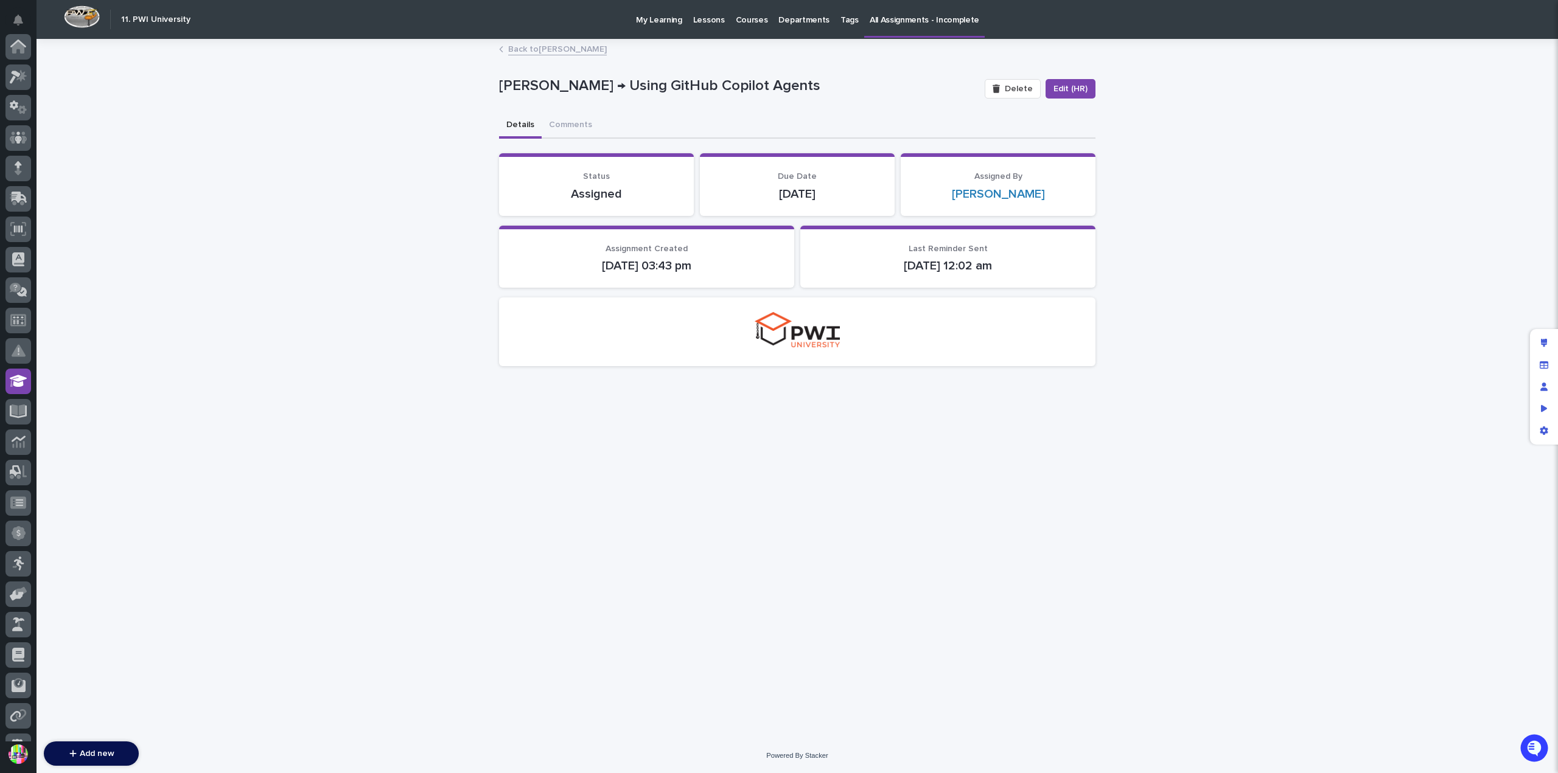
scroll to position [204, 0]
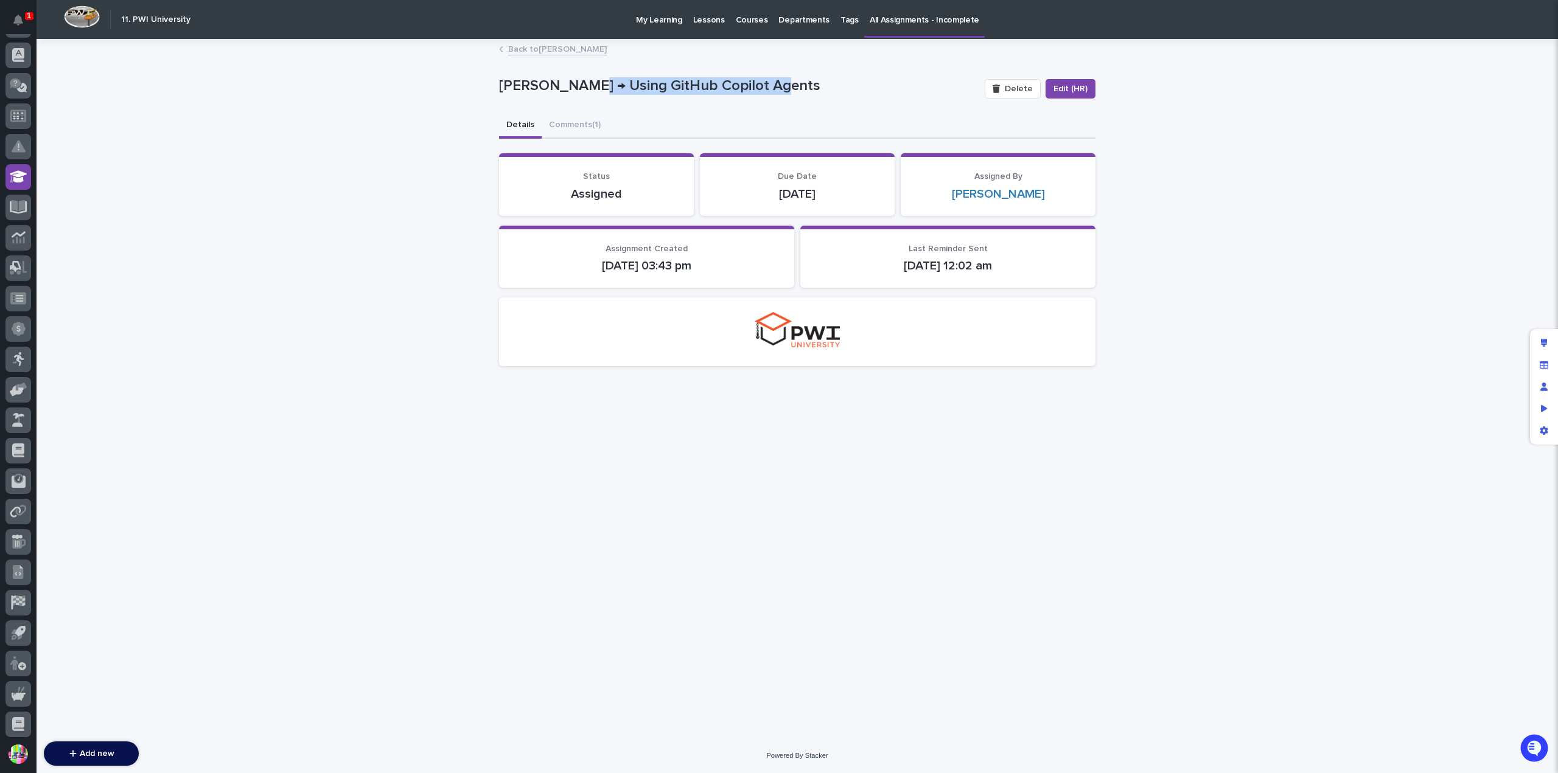
drag, startPoint x: 574, startPoint y: 87, endPoint x: 771, endPoint y: 89, distance: 196.6
click at [771, 89] on p "[PERSON_NAME] → Using GitHub Copilot Agents" at bounding box center [737, 86] width 476 height 18
copy p "Using GitHub Copilot Agents"
click at [907, 18] on p "All Assignments - Incomplete" at bounding box center [925, 13] width 110 height 26
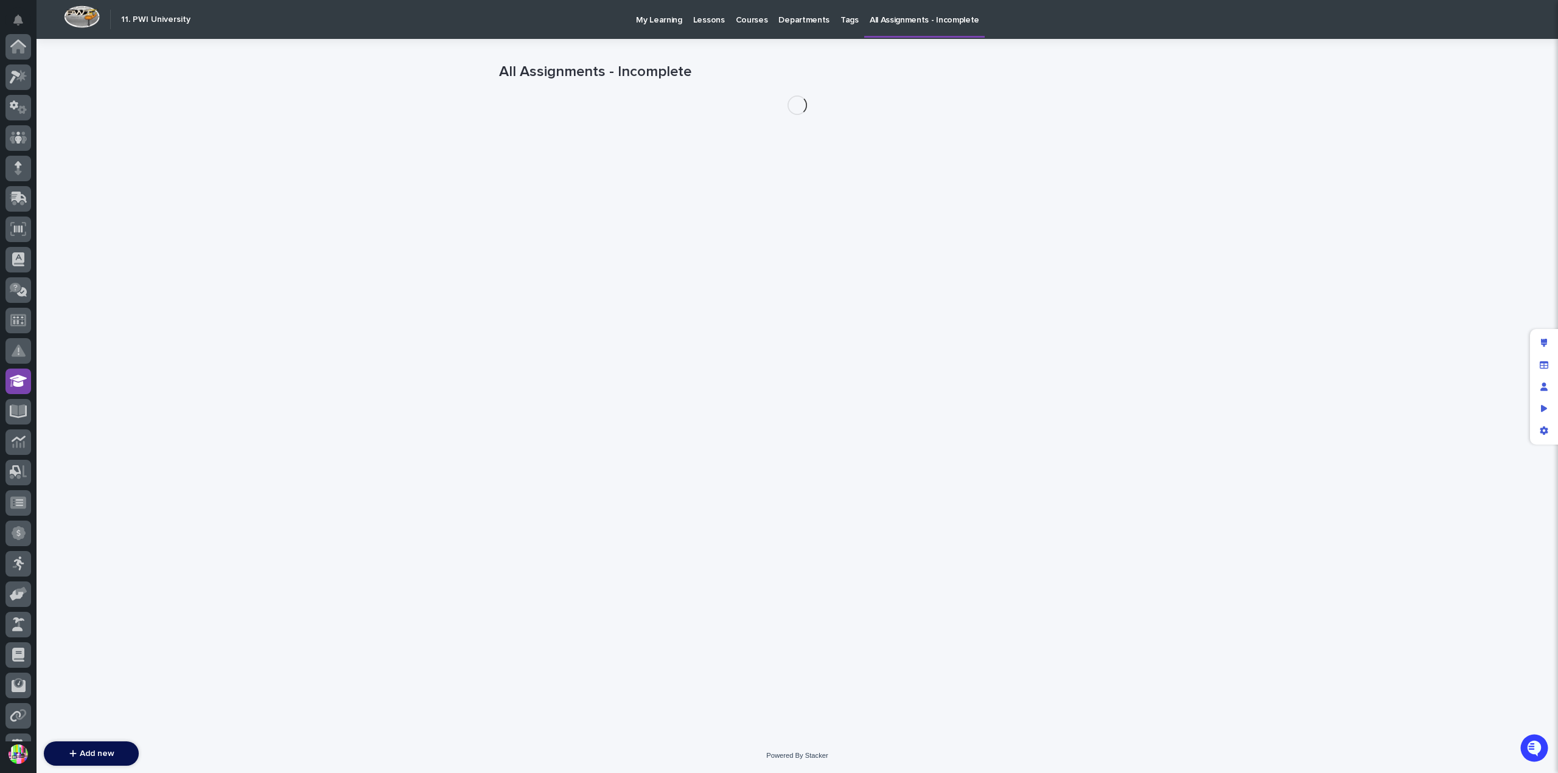
scroll to position [204, 0]
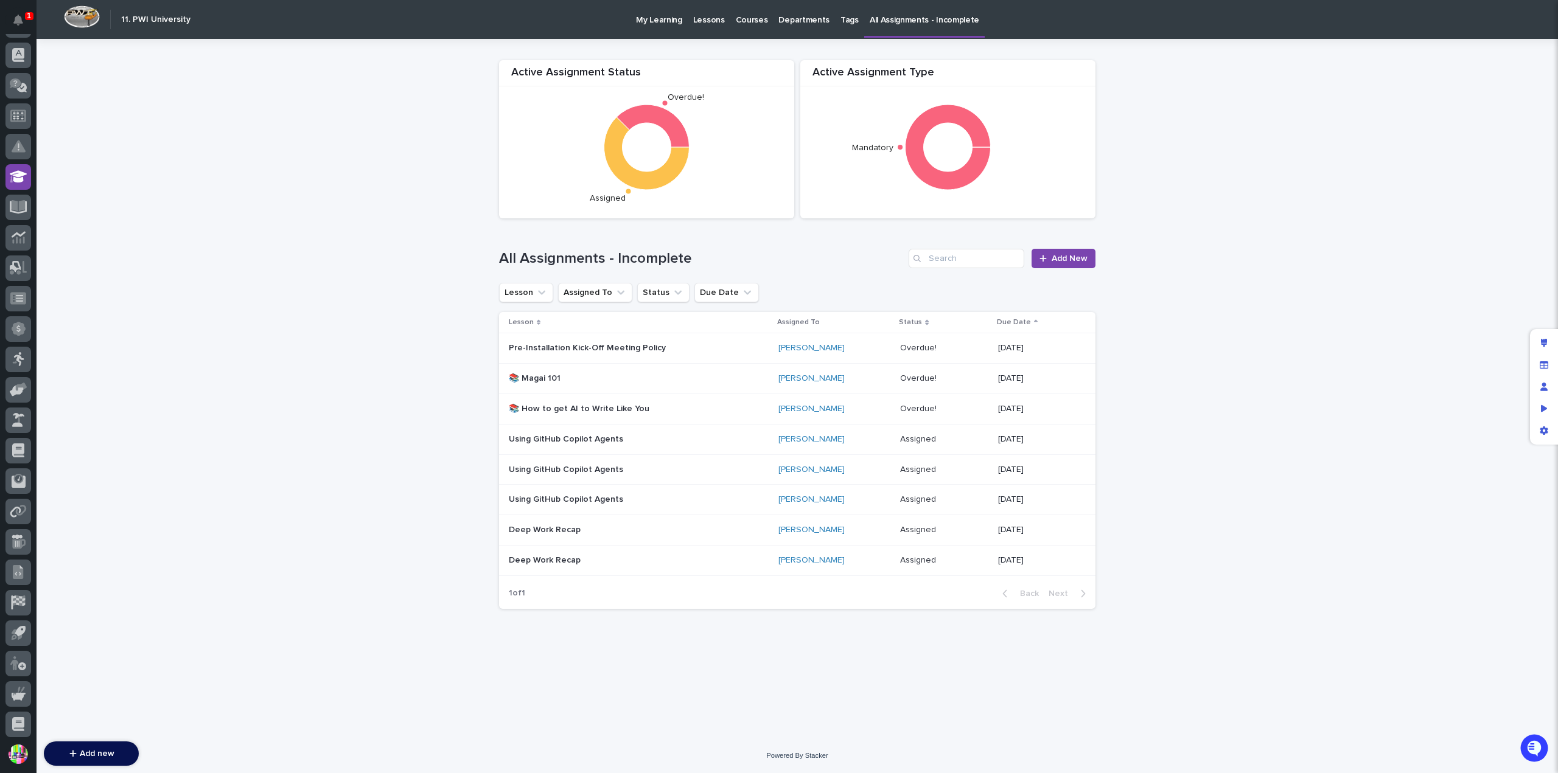
click at [693, 16] on p "Lessons" at bounding box center [709, 13] width 32 height 26
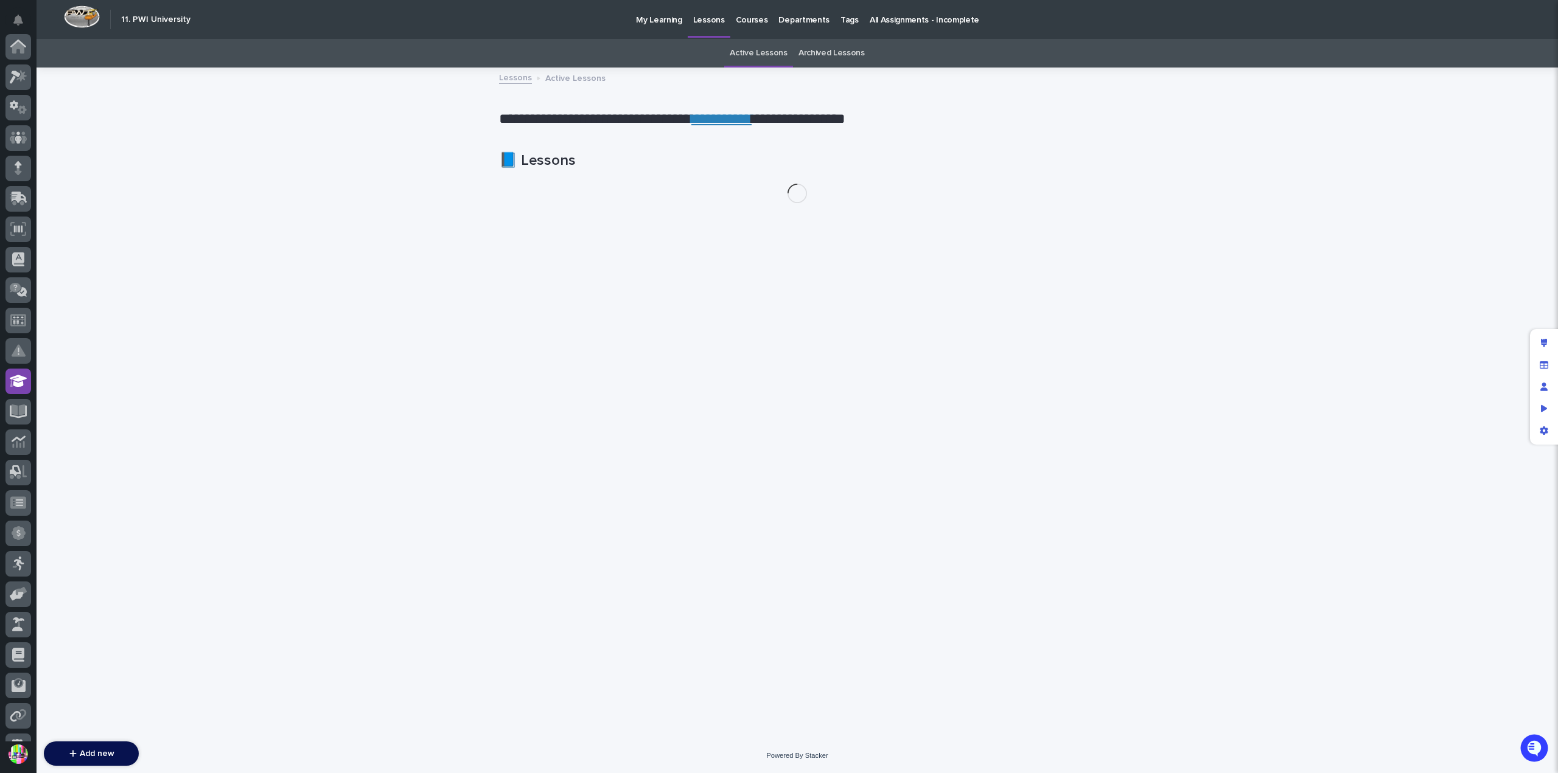
scroll to position [204, 0]
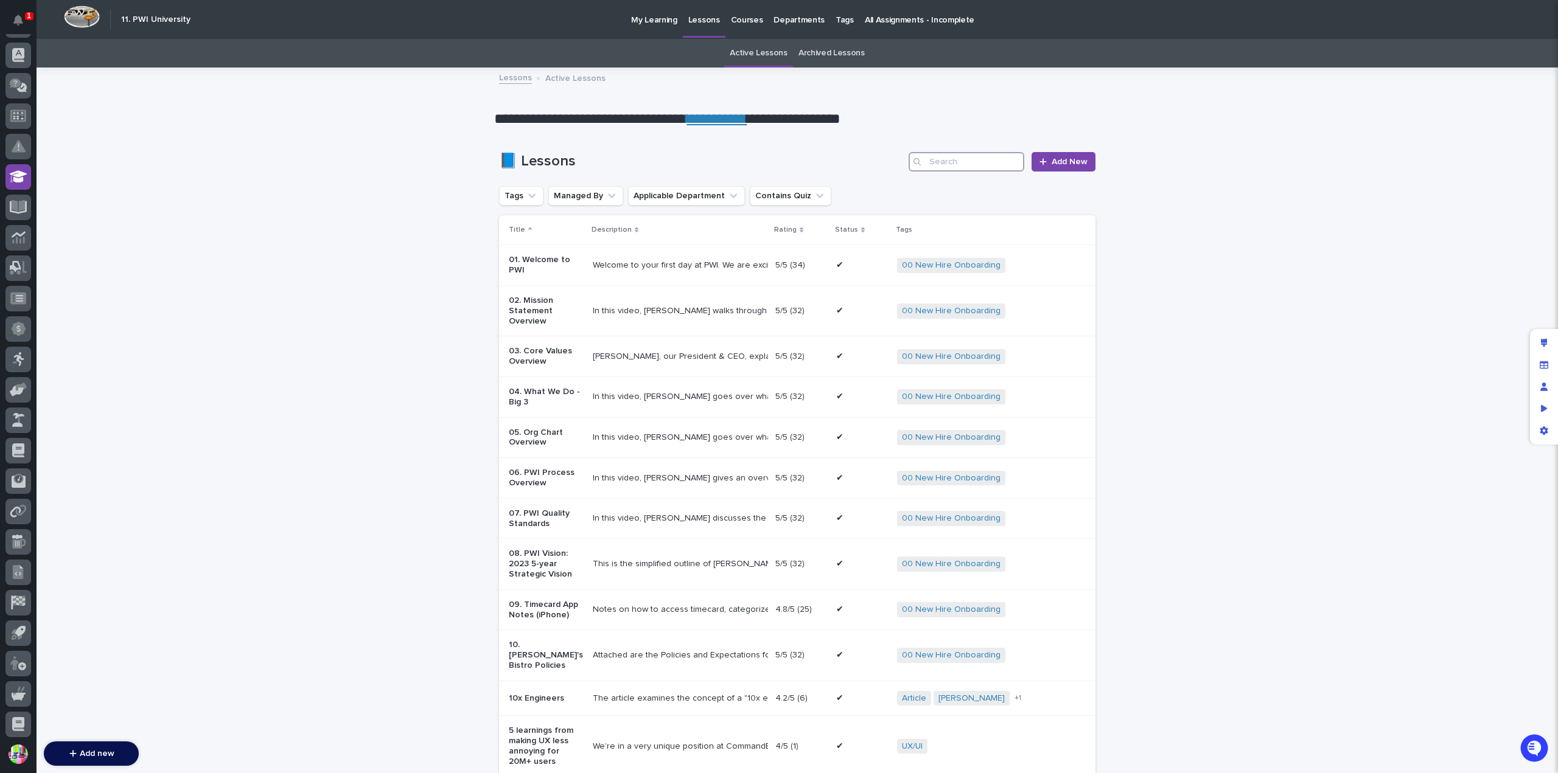
click at [933, 158] on input "Search" at bounding box center [967, 161] width 116 height 19
paste input "Using GitHub Copilot Agents"
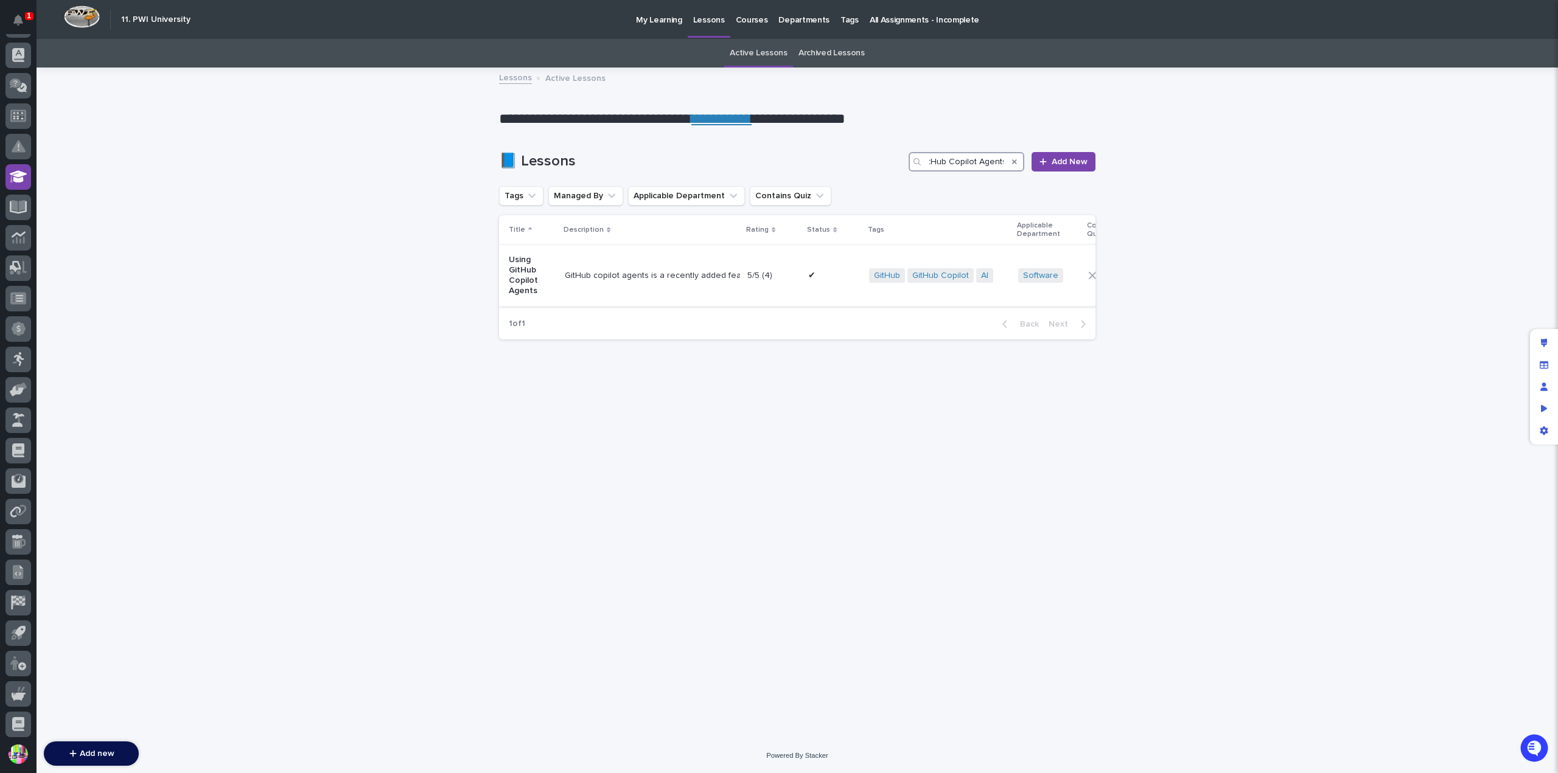
type input "Using GitHub Copilot Agents"
click at [528, 270] on p "Using GitHub Copilot Agents" at bounding box center [532, 275] width 46 height 41
